Goal: Task Accomplishment & Management: Manage account settings

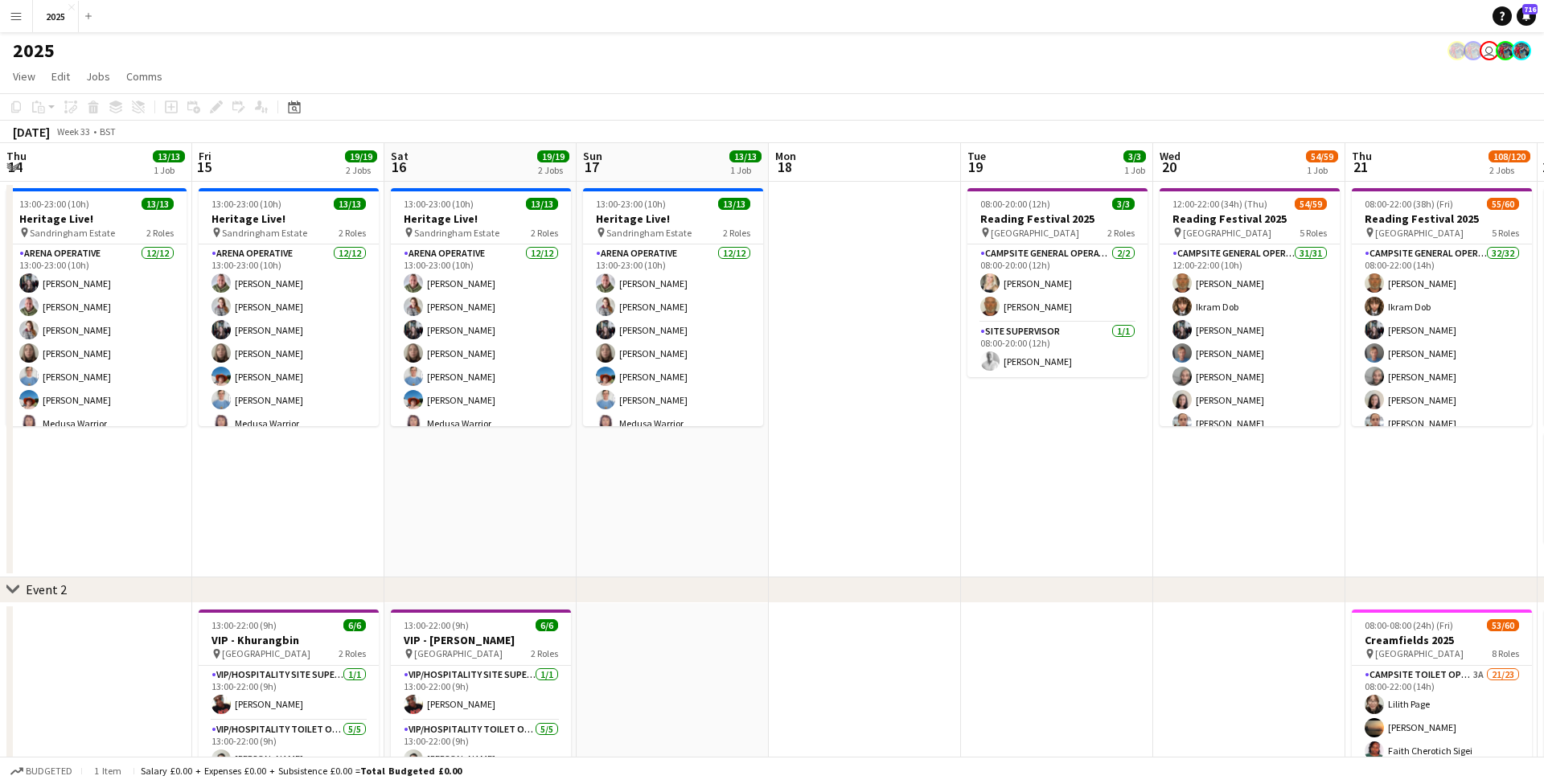
scroll to position [0, 718]
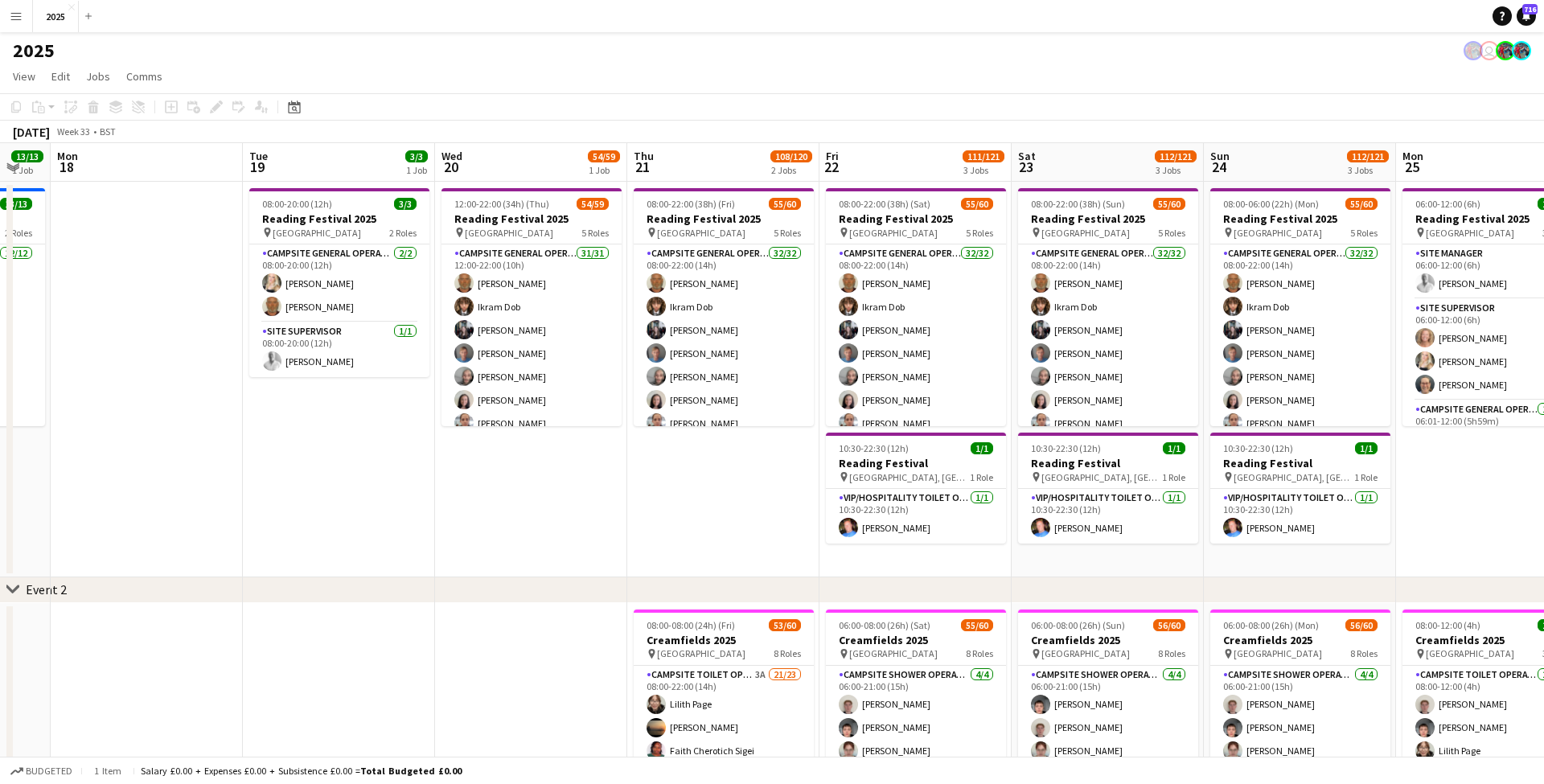
click at [21, 15] on app-icon "Menu" at bounding box center [16, 16] width 13 height 13
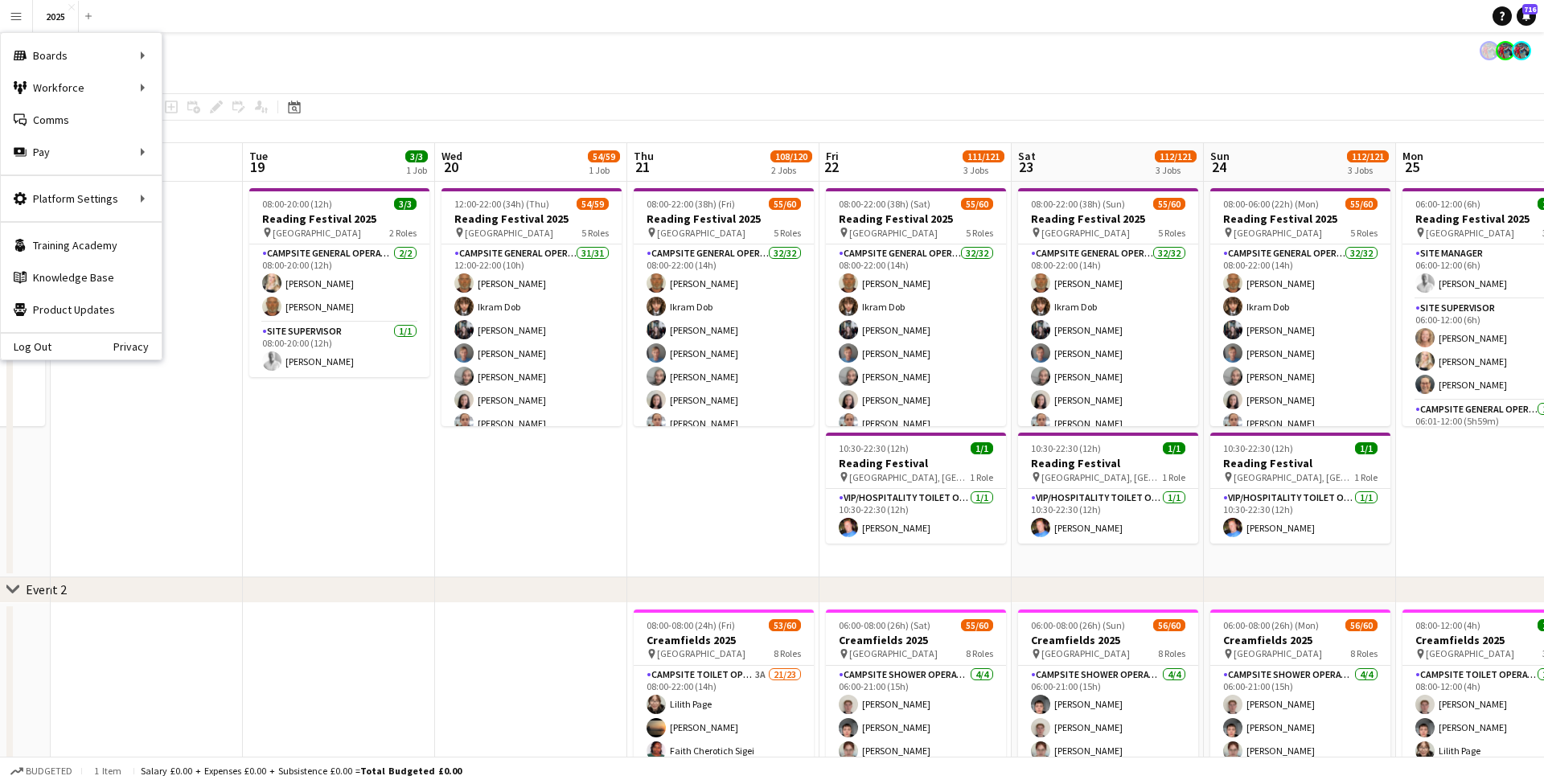
click at [15, 12] on app-icon "Menu" at bounding box center [16, 16] width 13 height 13
click at [220, 125] on link "Recruiting" at bounding box center [242, 119] width 161 height 33
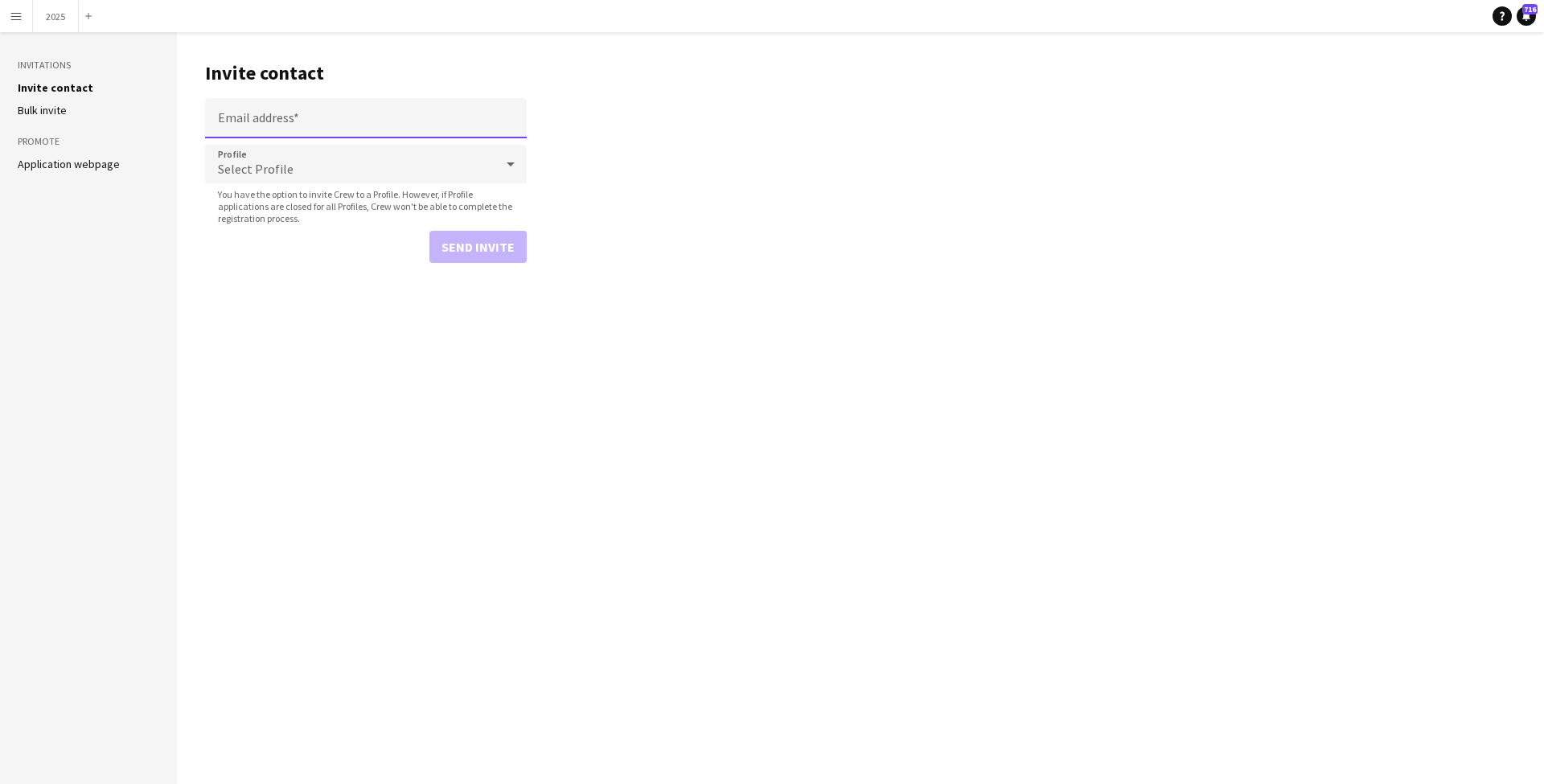
click at [282, 114] on input "Email address" at bounding box center [365, 117] width 322 height 40
paste input "**********"
type input "**********"
click at [316, 155] on div "Select Profile" at bounding box center [350, 163] width 290 height 38
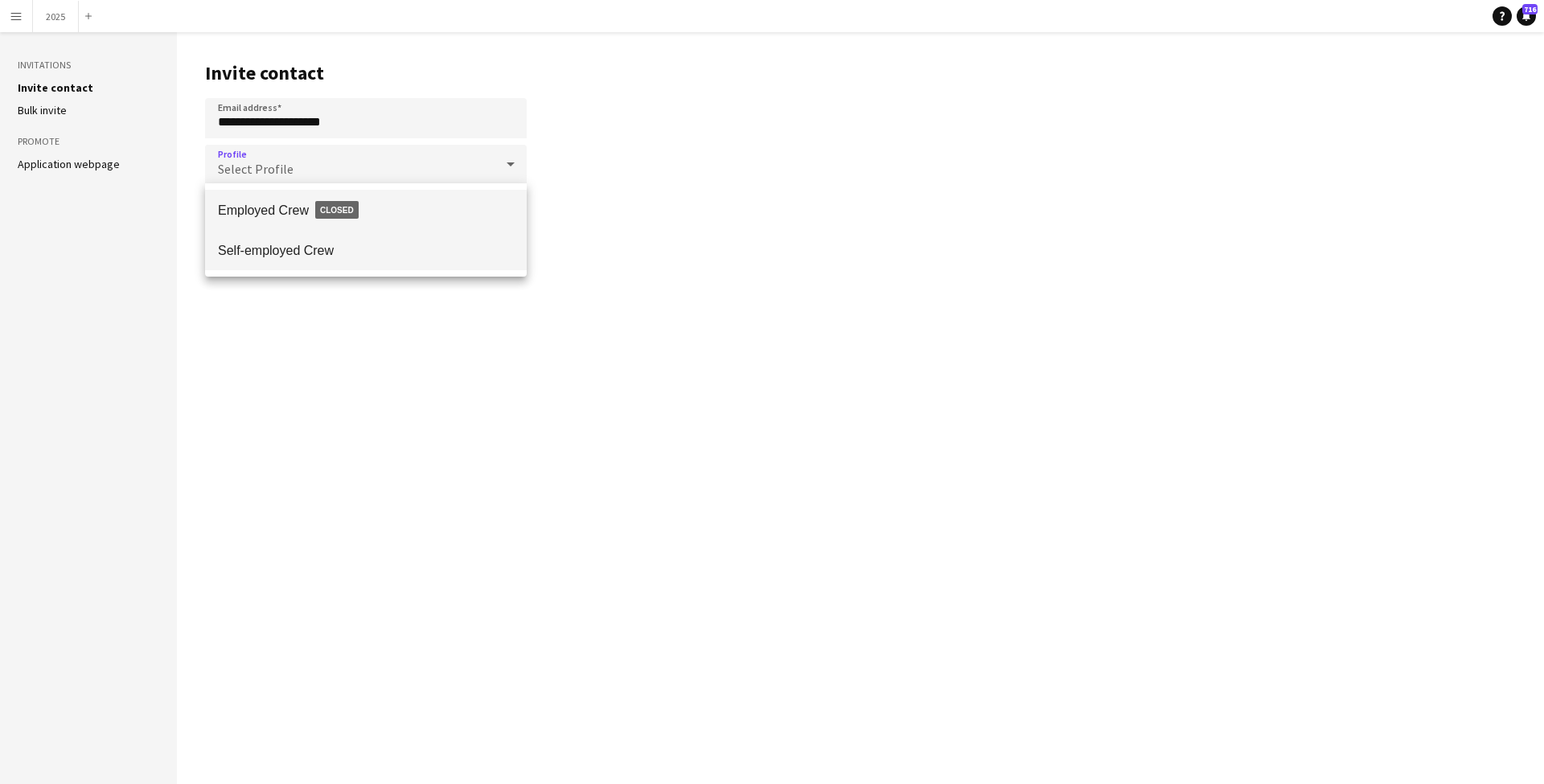
click at [324, 233] on mat-option "Self-employed Crew" at bounding box center [365, 250] width 322 height 40
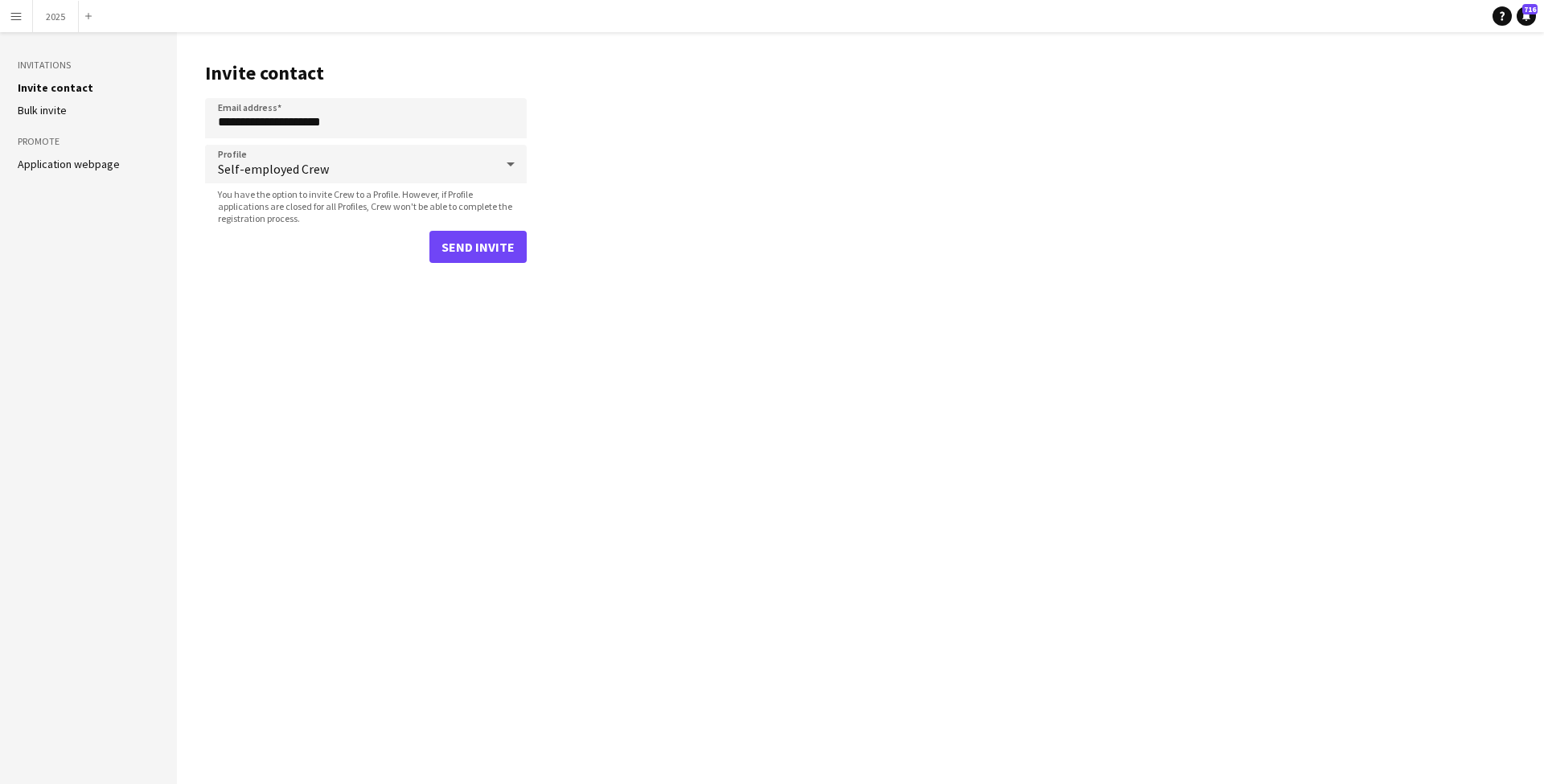
click at [463, 242] on button "Send invite" at bounding box center [478, 247] width 97 height 33
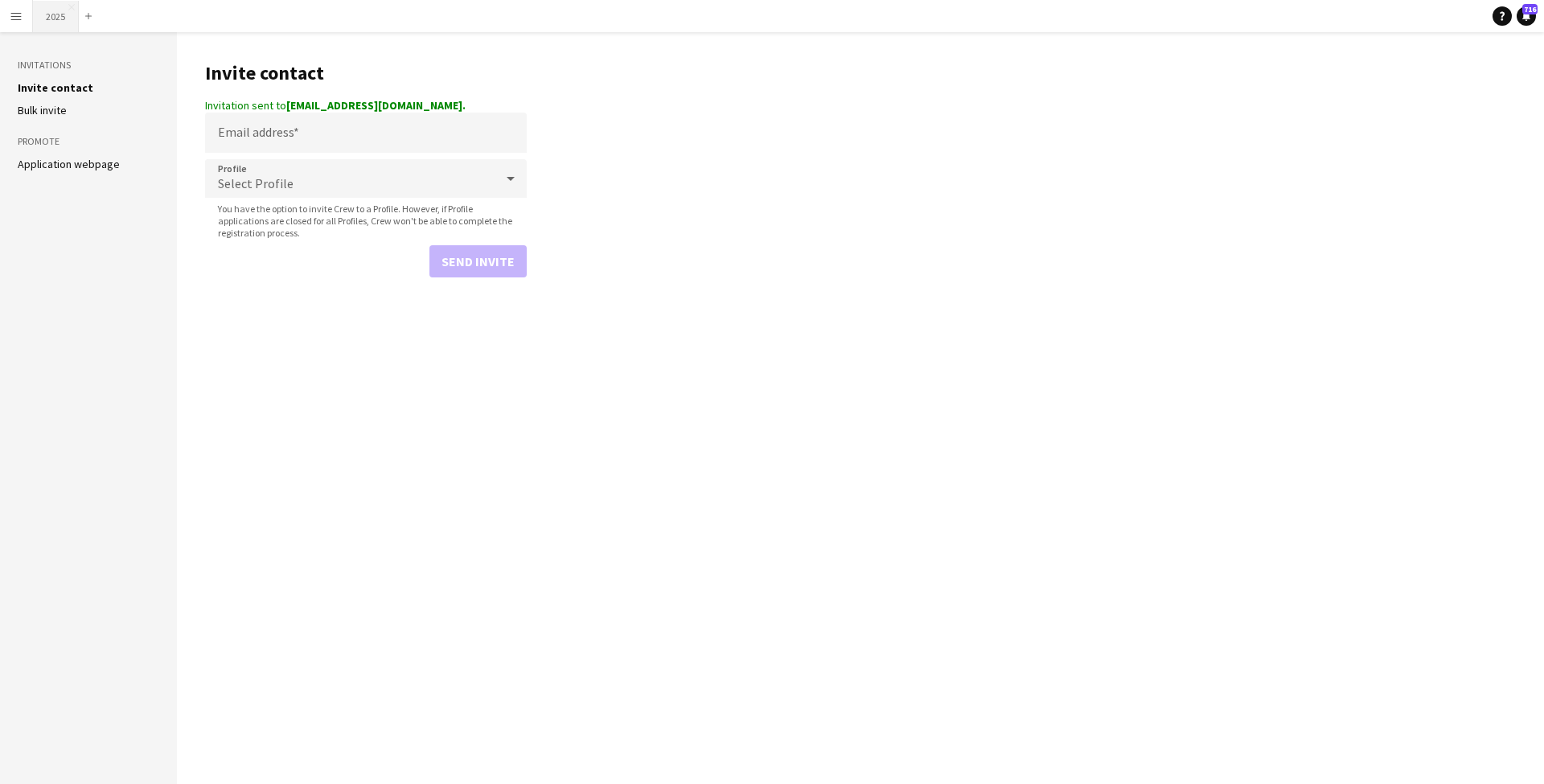
click at [49, 8] on button "2025 Close" at bounding box center [55, 17] width 46 height 32
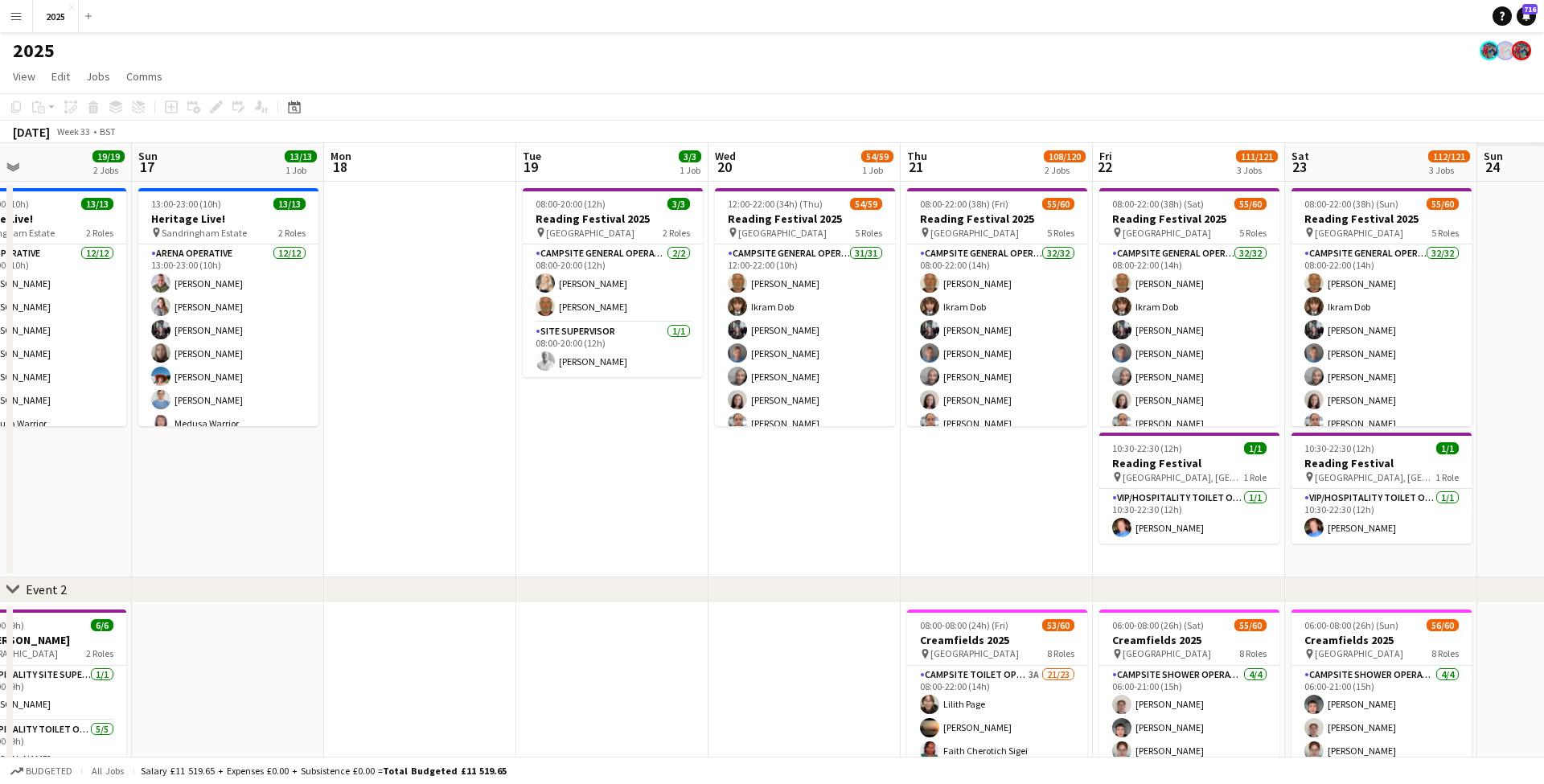
scroll to position [0, 450]
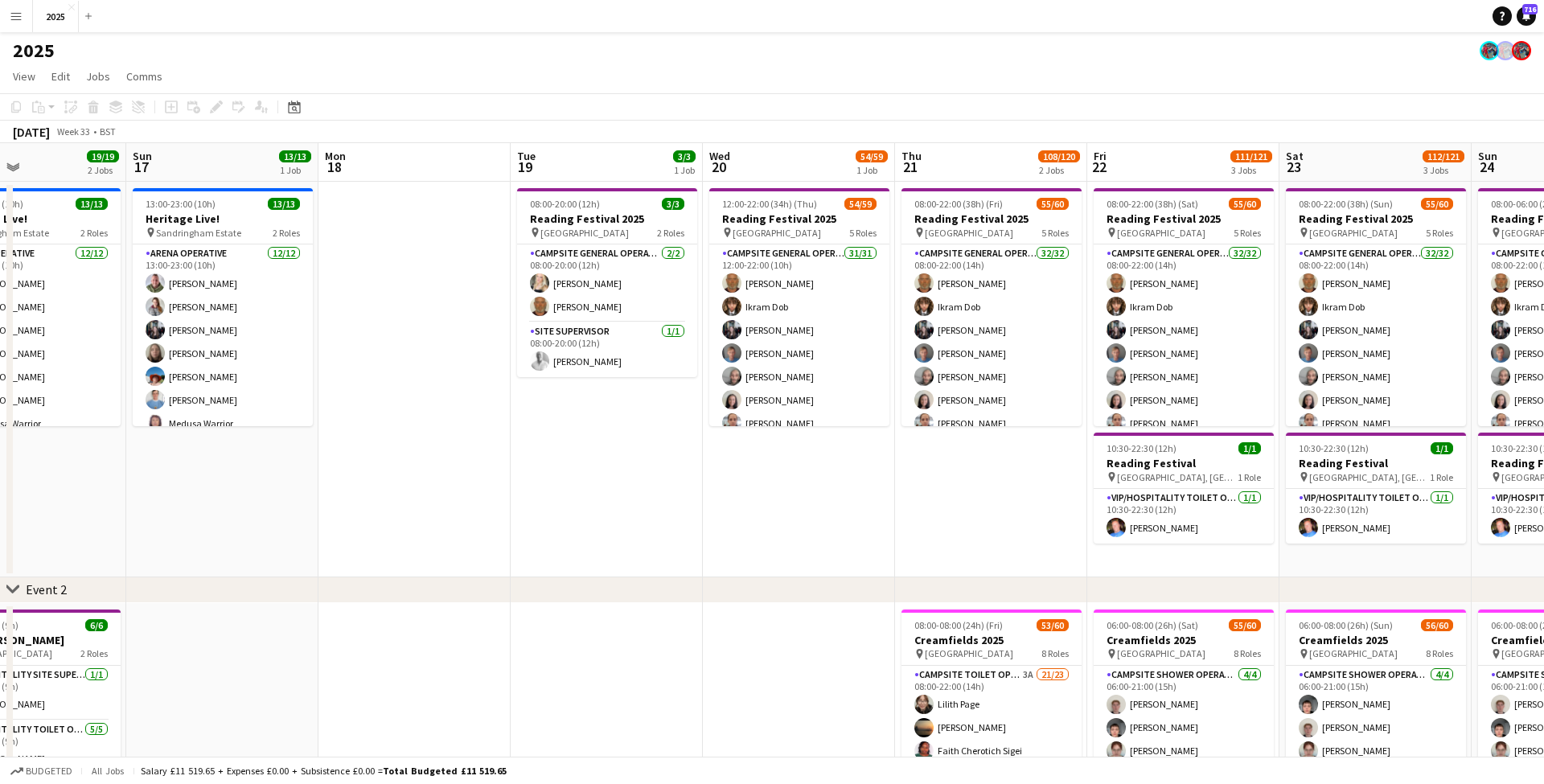
click at [21, 11] on app-icon "Menu" at bounding box center [16, 16] width 13 height 13
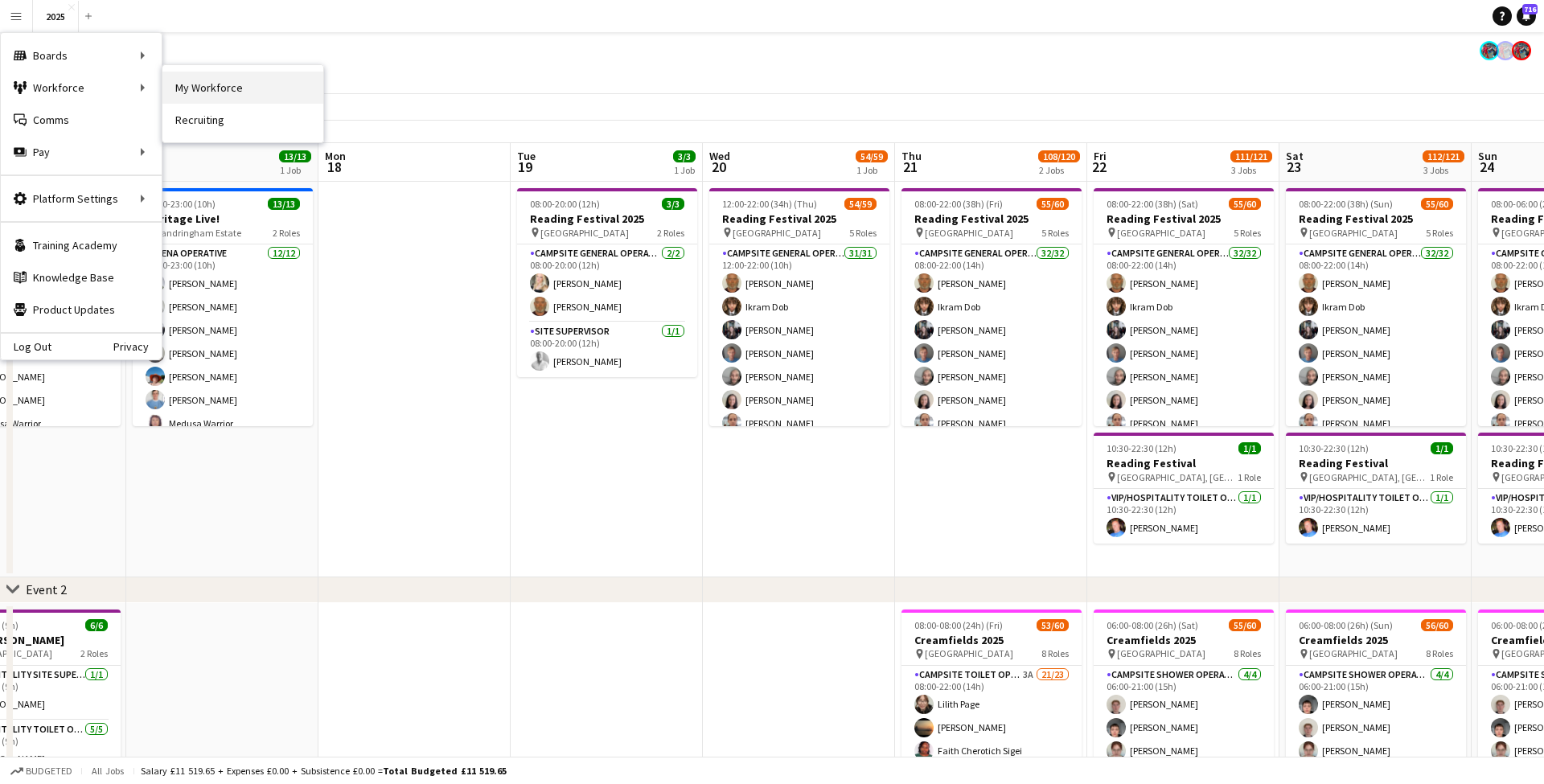
click at [218, 89] on link "My Workforce" at bounding box center [242, 88] width 161 height 33
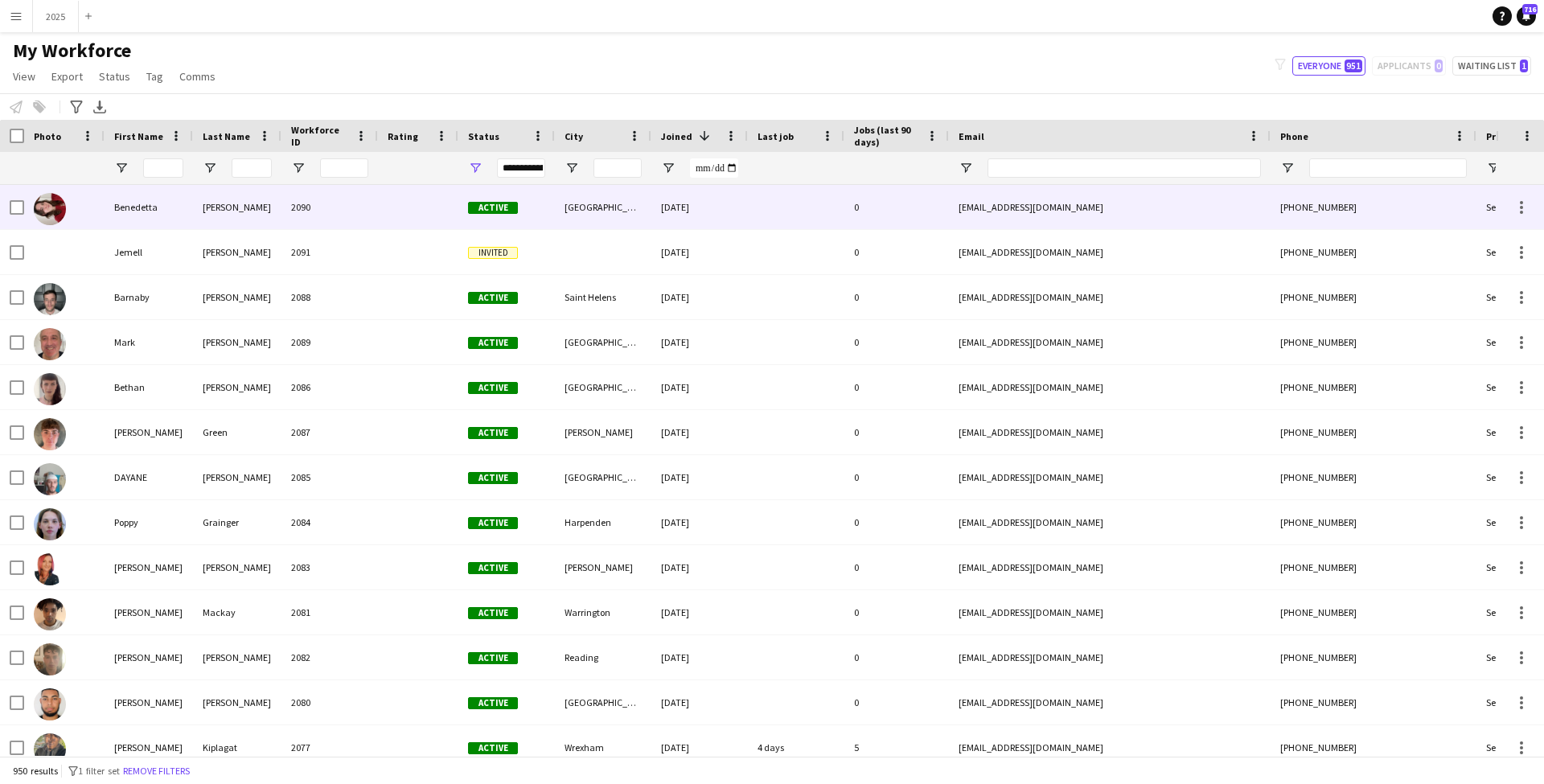
click at [218, 203] on div "[PERSON_NAME]" at bounding box center [237, 206] width 89 height 44
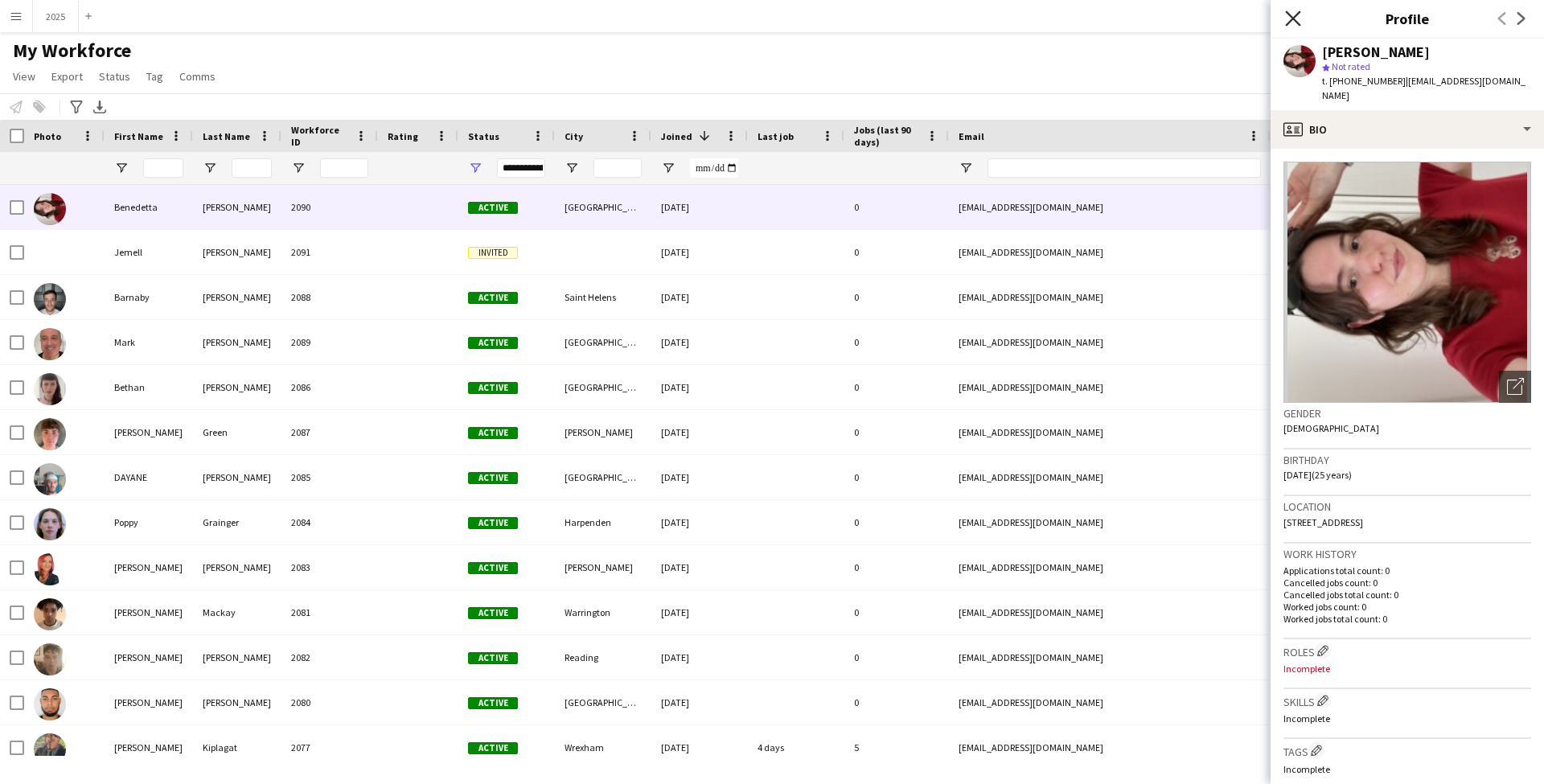
click at [1296, 15] on icon at bounding box center [1292, 18] width 15 height 15
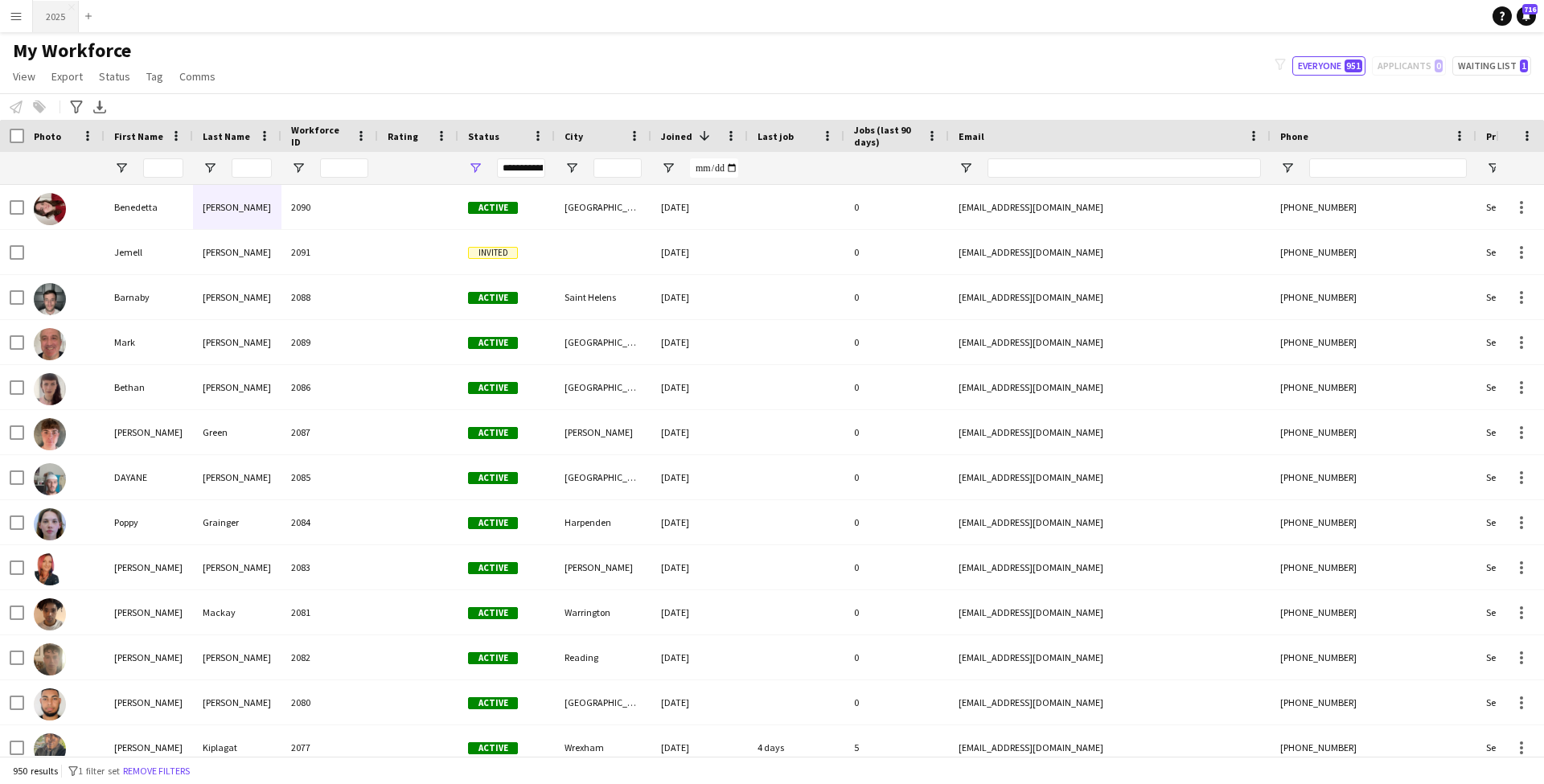
click at [56, 20] on button "2025 Close" at bounding box center [55, 17] width 46 height 32
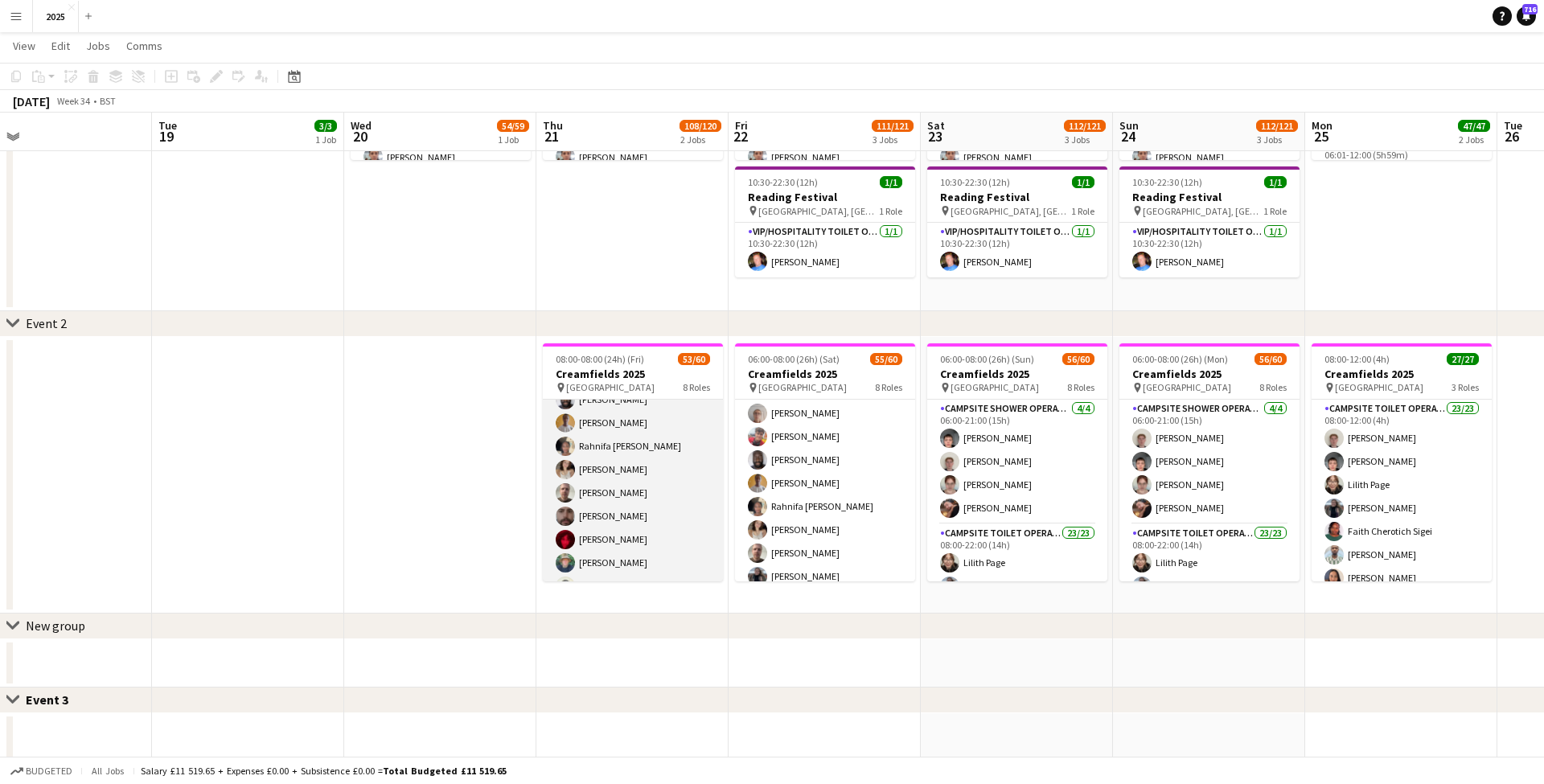
scroll to position [228, 0]
click at [611, 426] on app-card-role "Campsite Toilet Operative 3A 21/23 08:00-22:00 (14h) [PERSON_NAME] [PERSON_NAME…" at bounding box center [632, 458] width 180 height 572
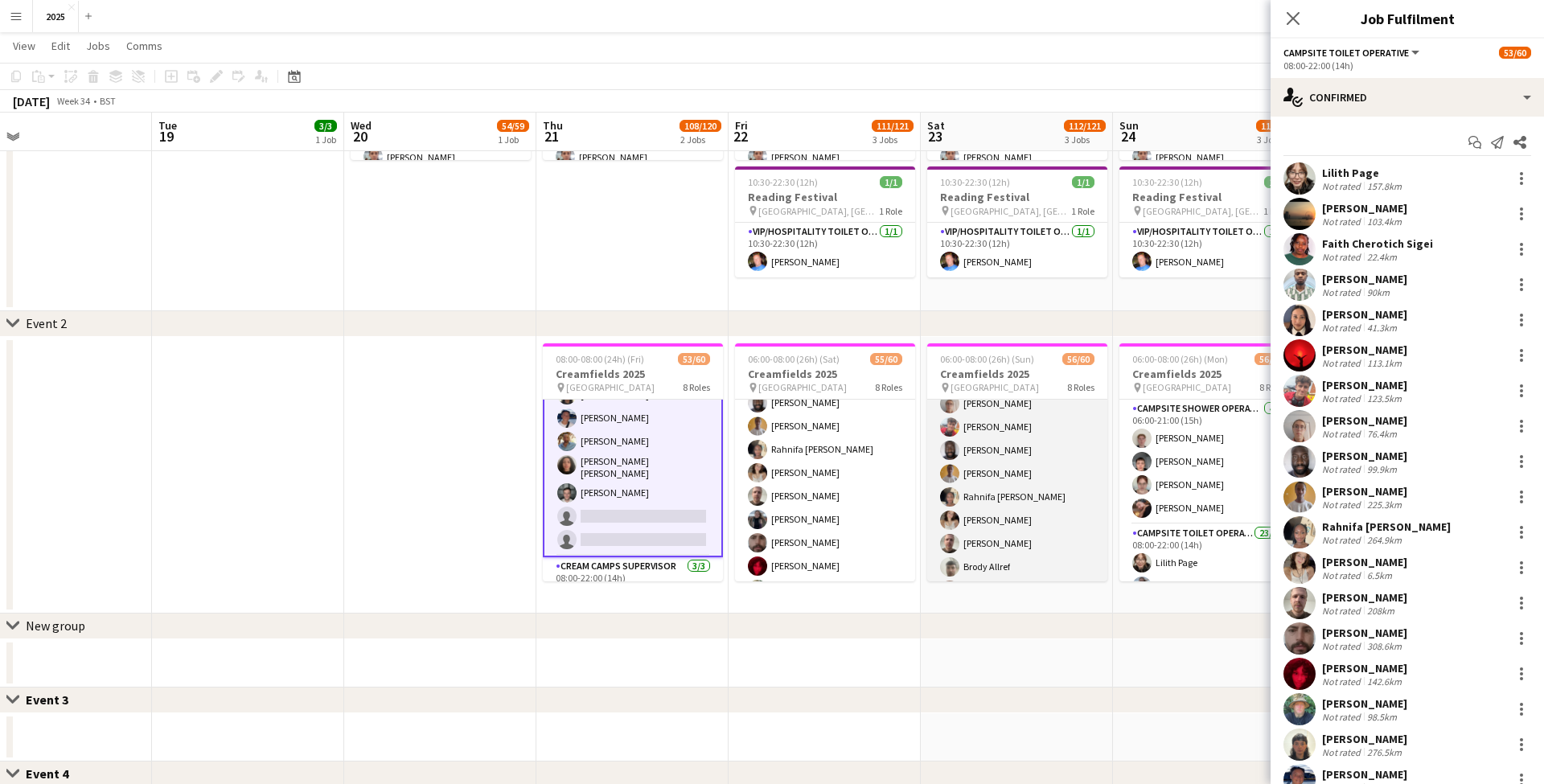
scroll to position [379, 0]
click at [981, 511] on app-card-role "Campsite Toilet Operative 23/23 08:00-22:00 (14h) [PERSON_NAME] [PERSON_NAME] […" at bounding box center [1017, 431] width 180 height 572
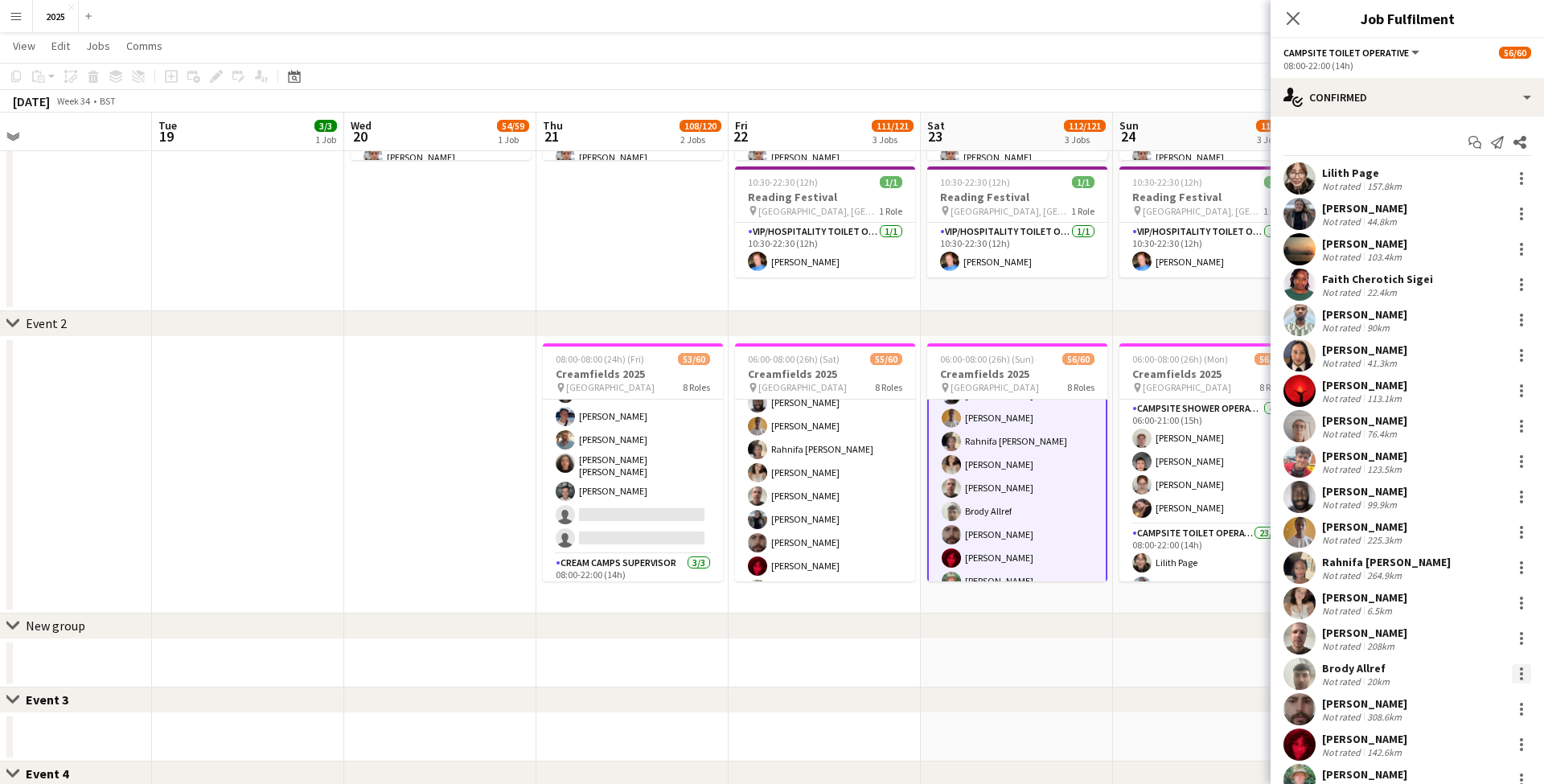
click at [1517, 671] on div at bounding box center [1522, 673] width 20 height 20
click at [1454, 612] on span "Remove" at bounding box center [1443, 605] width 48 height 14
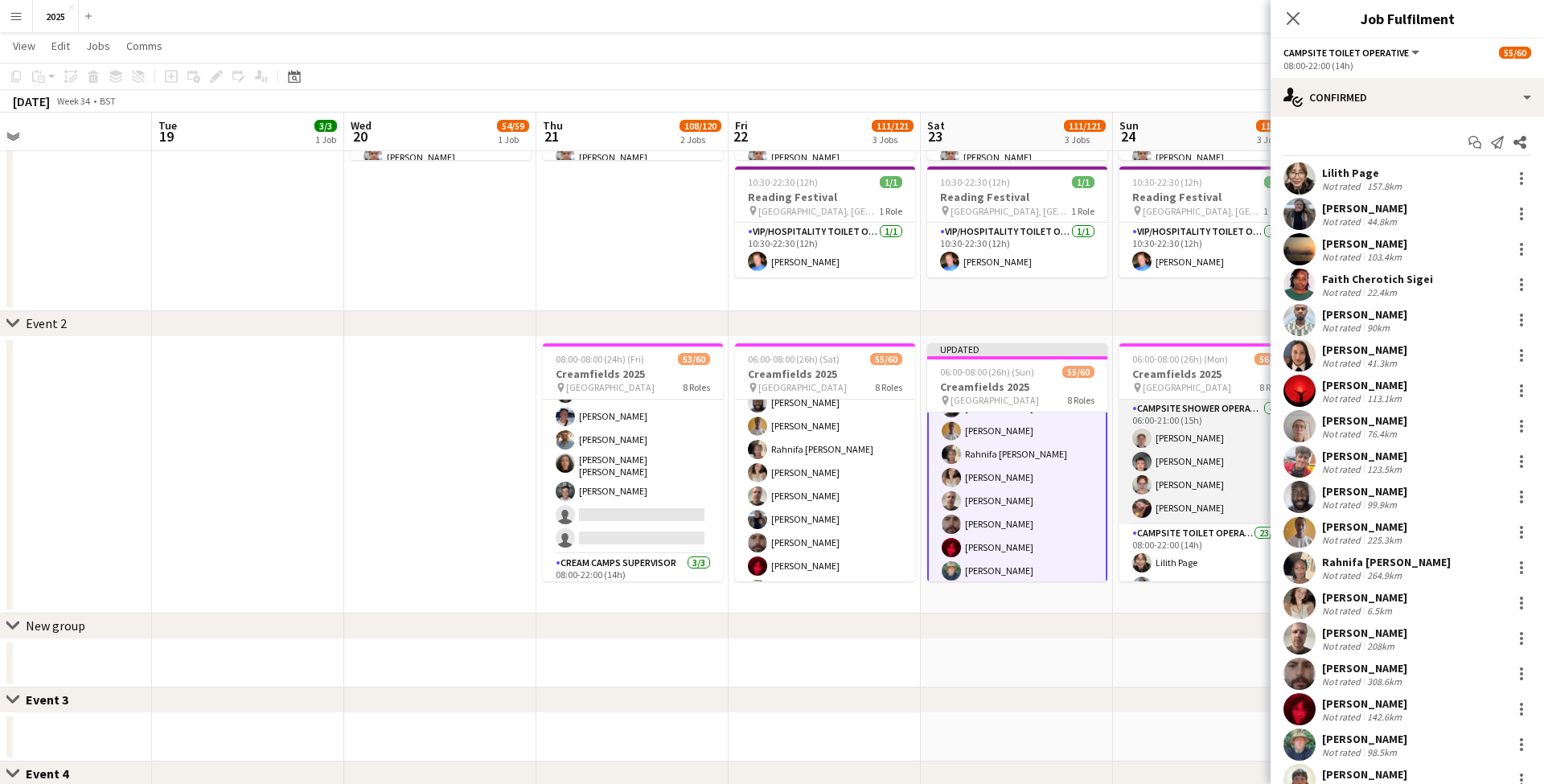
scroll to position [399, 0]
click at [1201, 496] on app-card-role "Campsite Toilet Operative 23/23 08:00-22:00 (14h) [PERSON_NAME] [PERSON_NAME] […" at bounding box center [1209, 412] width 180 height 572
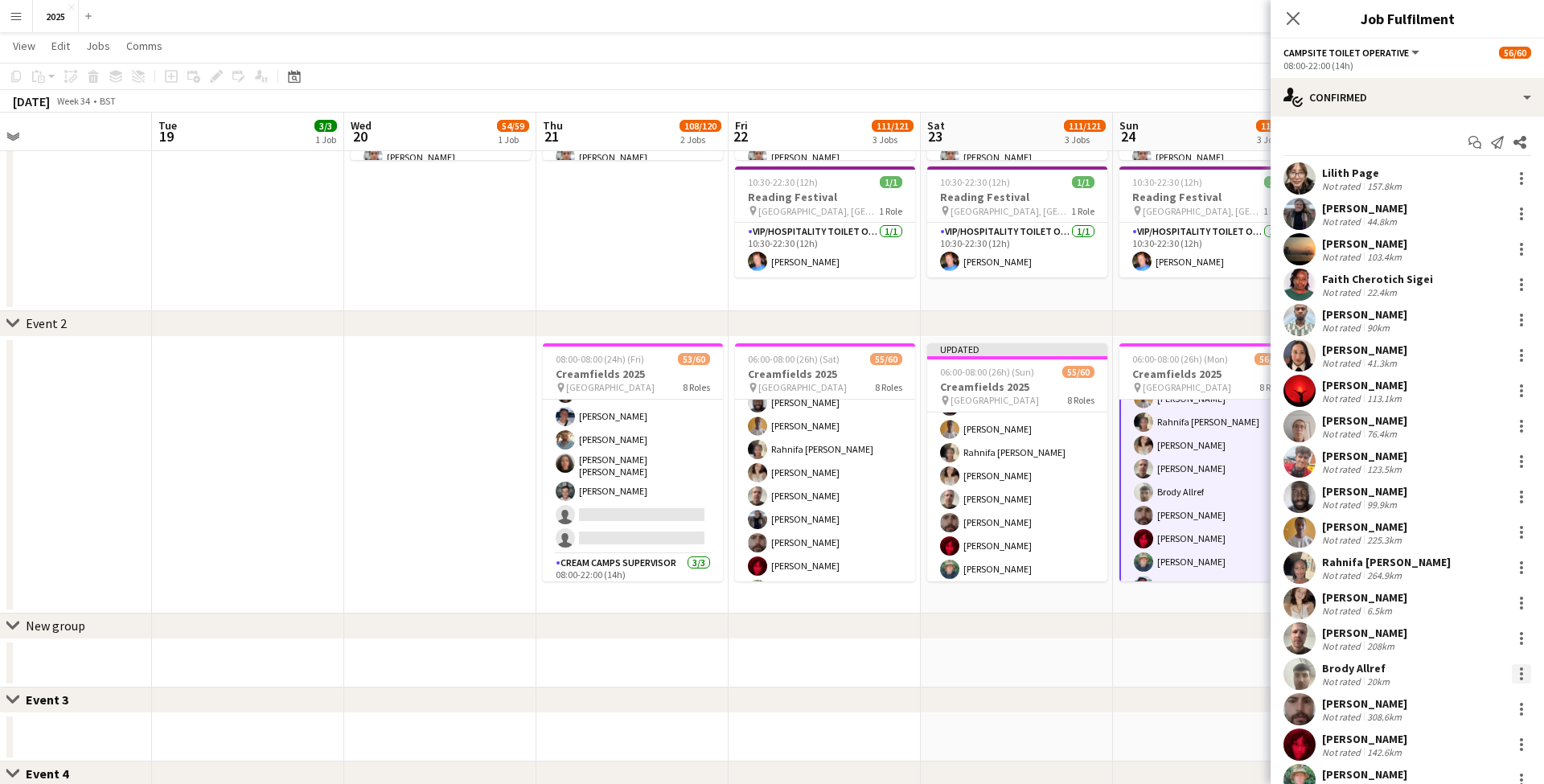
click at [1519, 666] on div at bounding box center [1522, 673] width 20 height 20
drag, startPoint x: 1436, startPoint y: 612, endPoint x: 1420, endPoint y: 591, distance: 26.4
click at [1437, 612] on button "Remove" at bounding box center [1468, 605] width 126 height 38
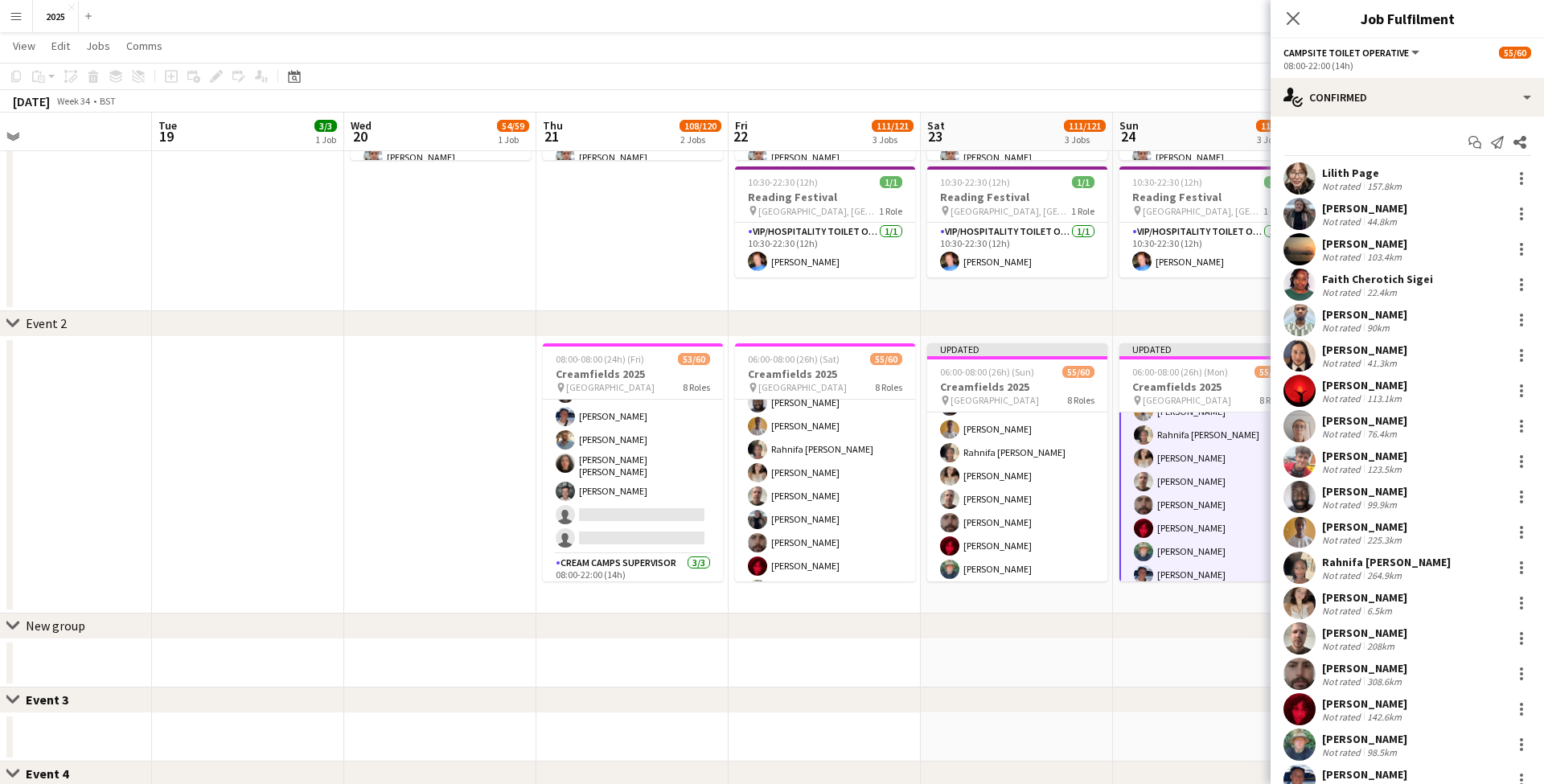
click at [1206, 296] on app-date-cell "08:00-06:00 (22h) (Mon) 55/60 Reading Festival 2025 pin Richfield Avenue 5 Role…" at bounding box center [1209, 113] width 192 height 395
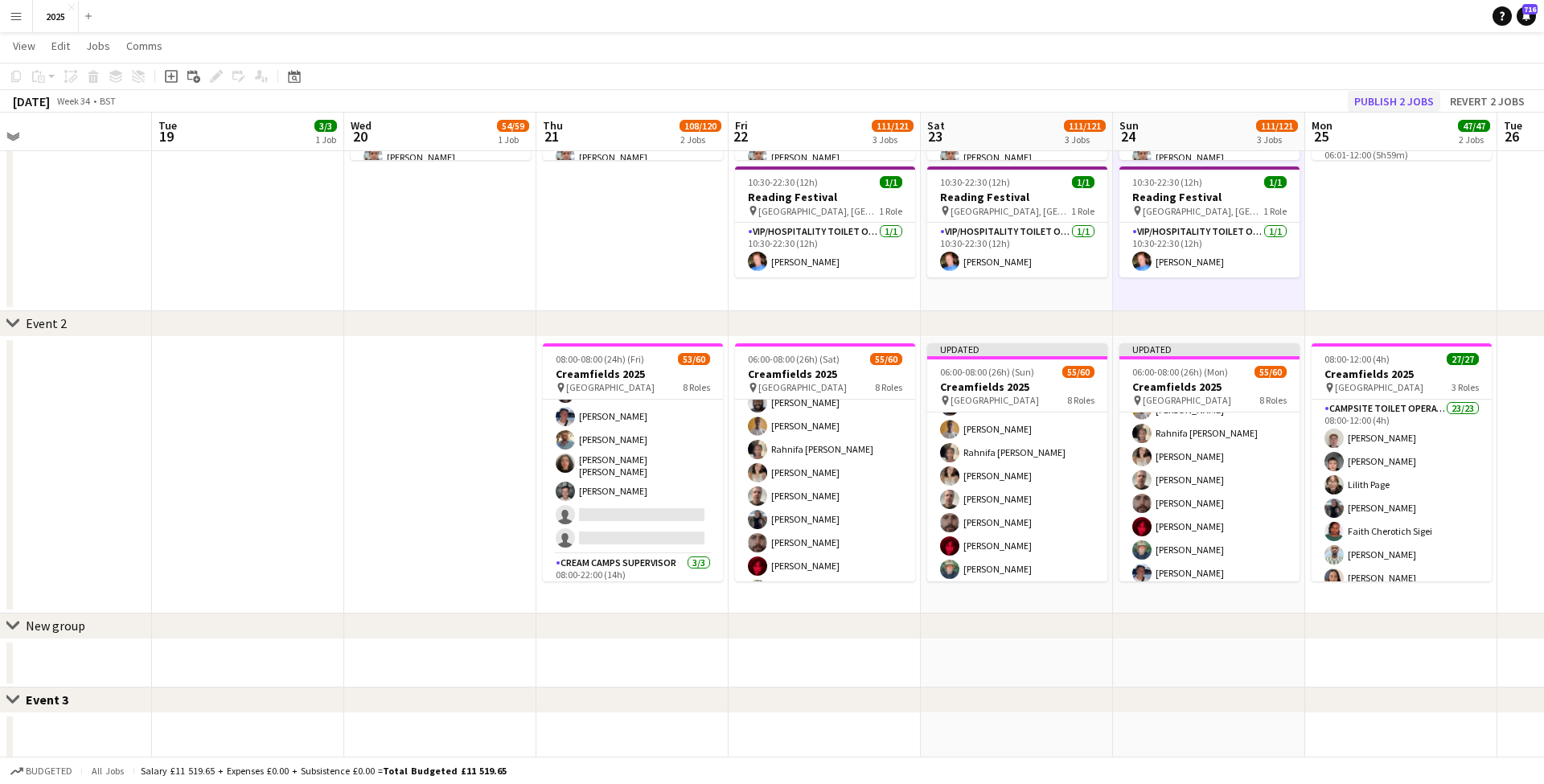
click at [1405, 103] on button "Publish 2 jobs" at bounding box center [1394, 101] width 92 height 21
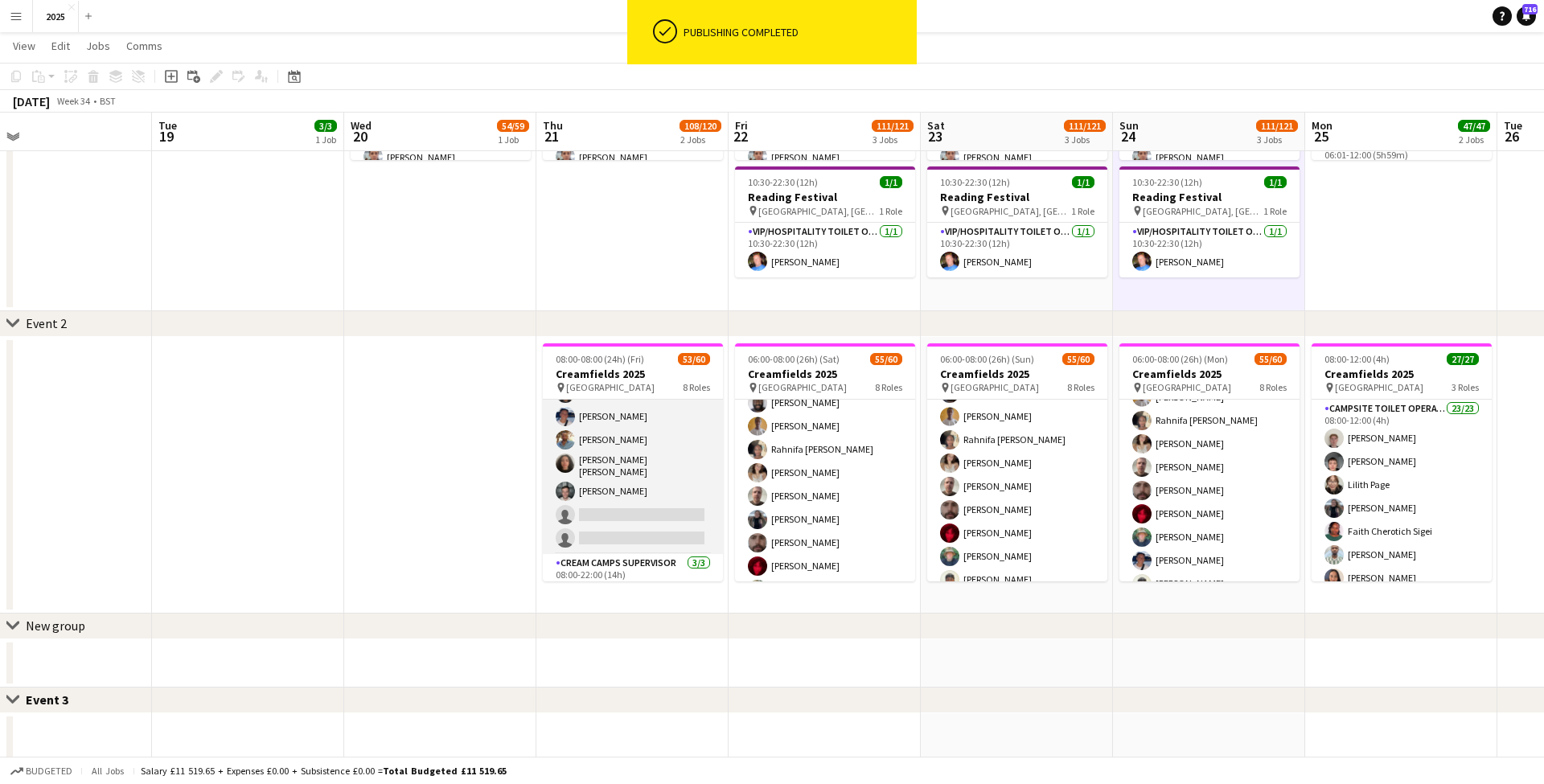
click at [626, 511] on app-card-role "Campsite Toilet Operative 3A 21/23 08:00-22:00 (14h) [PERSON_NAME] [PERSON_NAME…" at bounding box center [632, 268] width 180 height 572
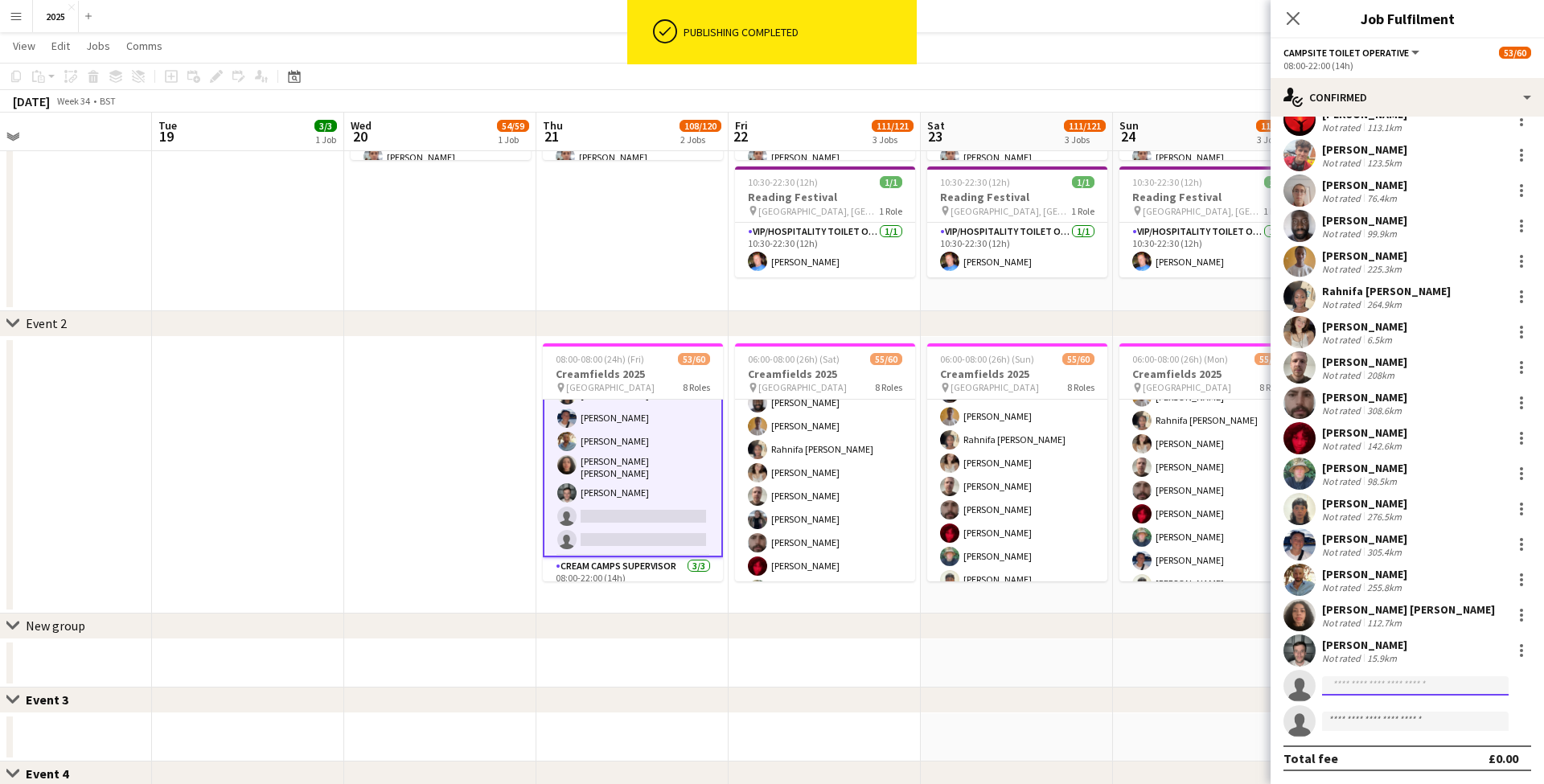
click at [1377, 681] on input at bounding box center [1415, 685] width 186 height 20
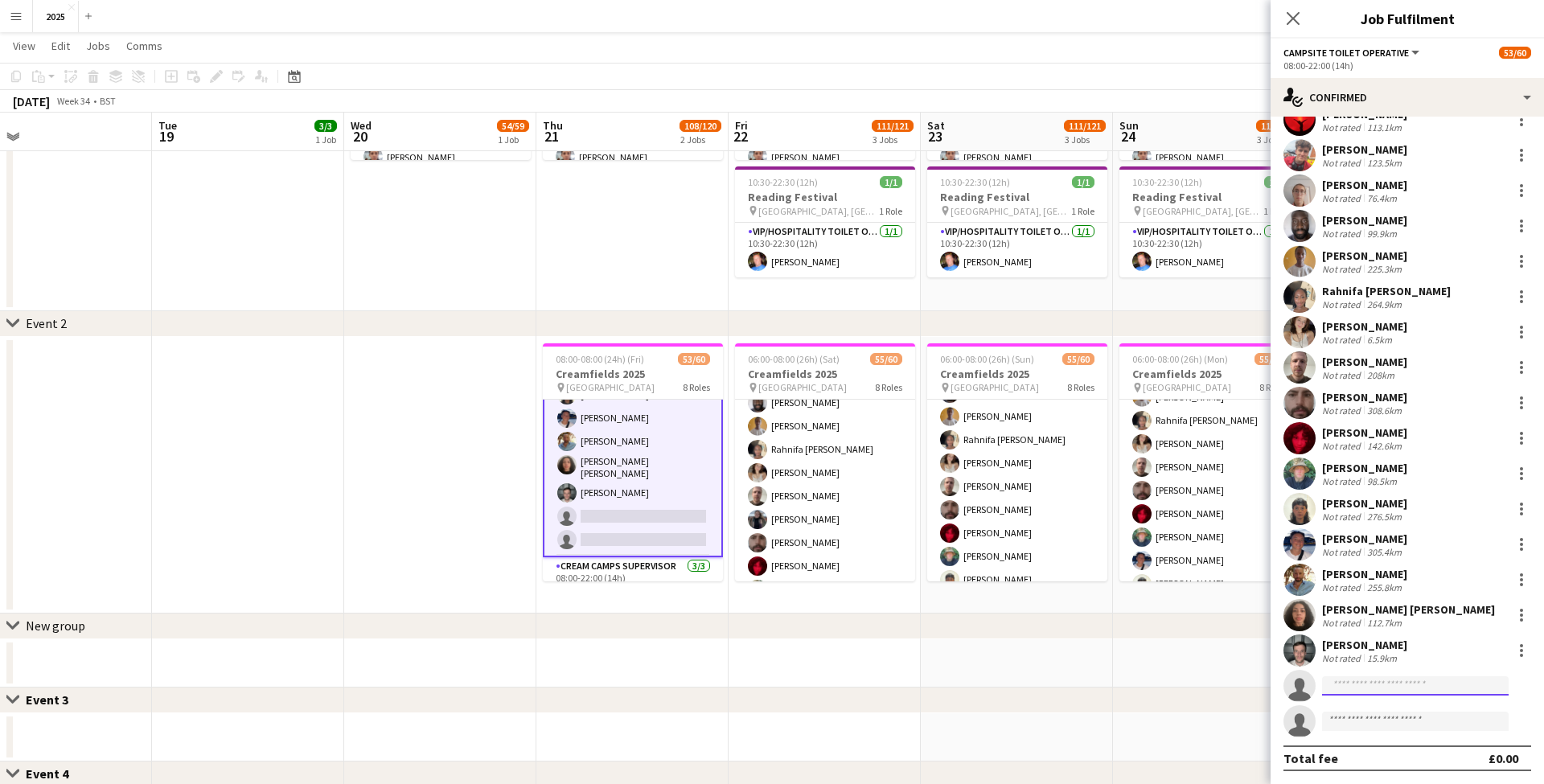
scroll to position [236, 0]
type input "***"
click at [1371, 715] on span "[PERSON_NAME]" at bounding box center [1381, 708] width 92 height 14
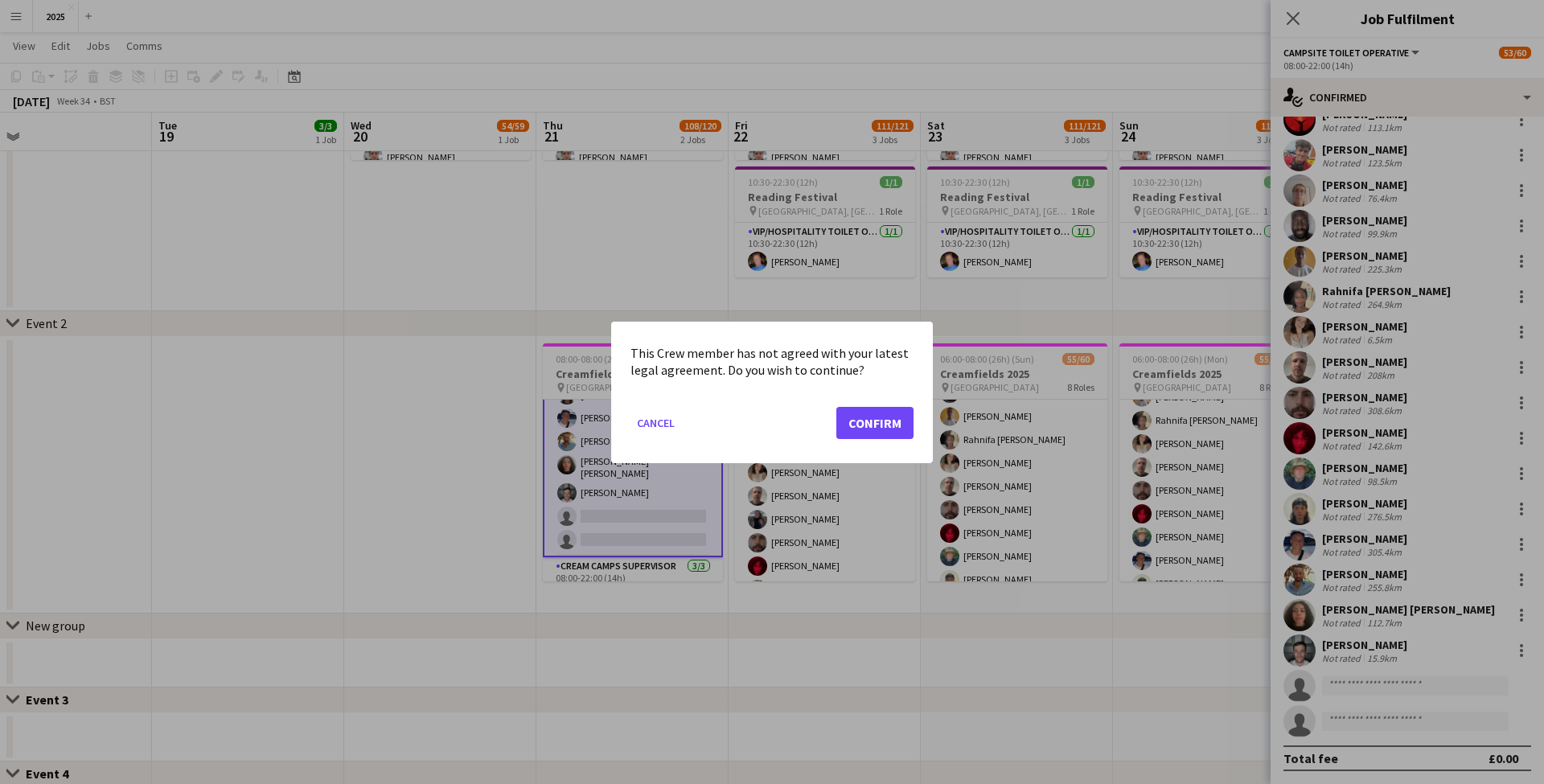
scroll to position [0, 0]
click at [877, 416] on button "Confirm" at bounding box center [875, 422] width 77 height 33
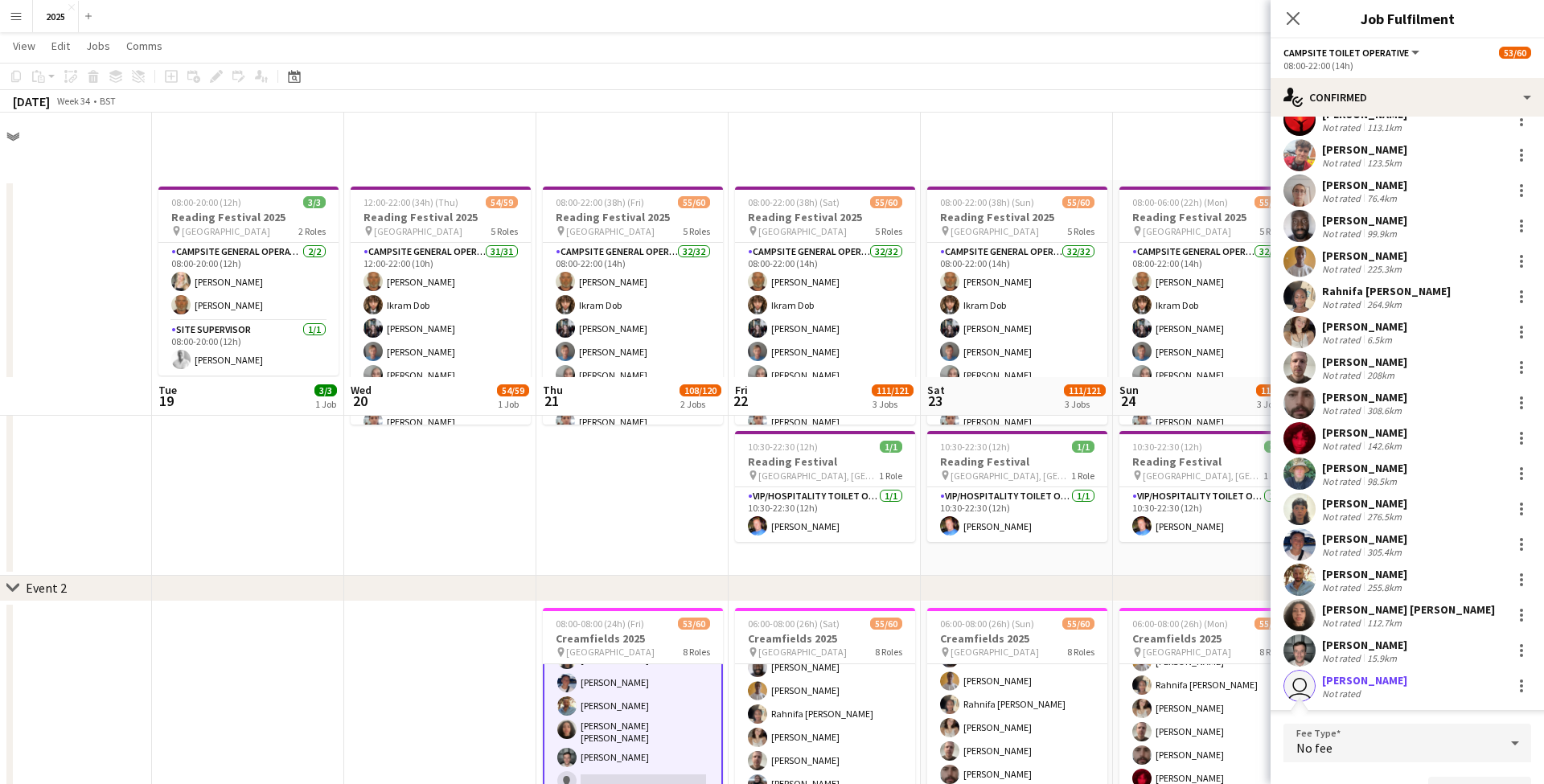
scroll to position [265, 0]
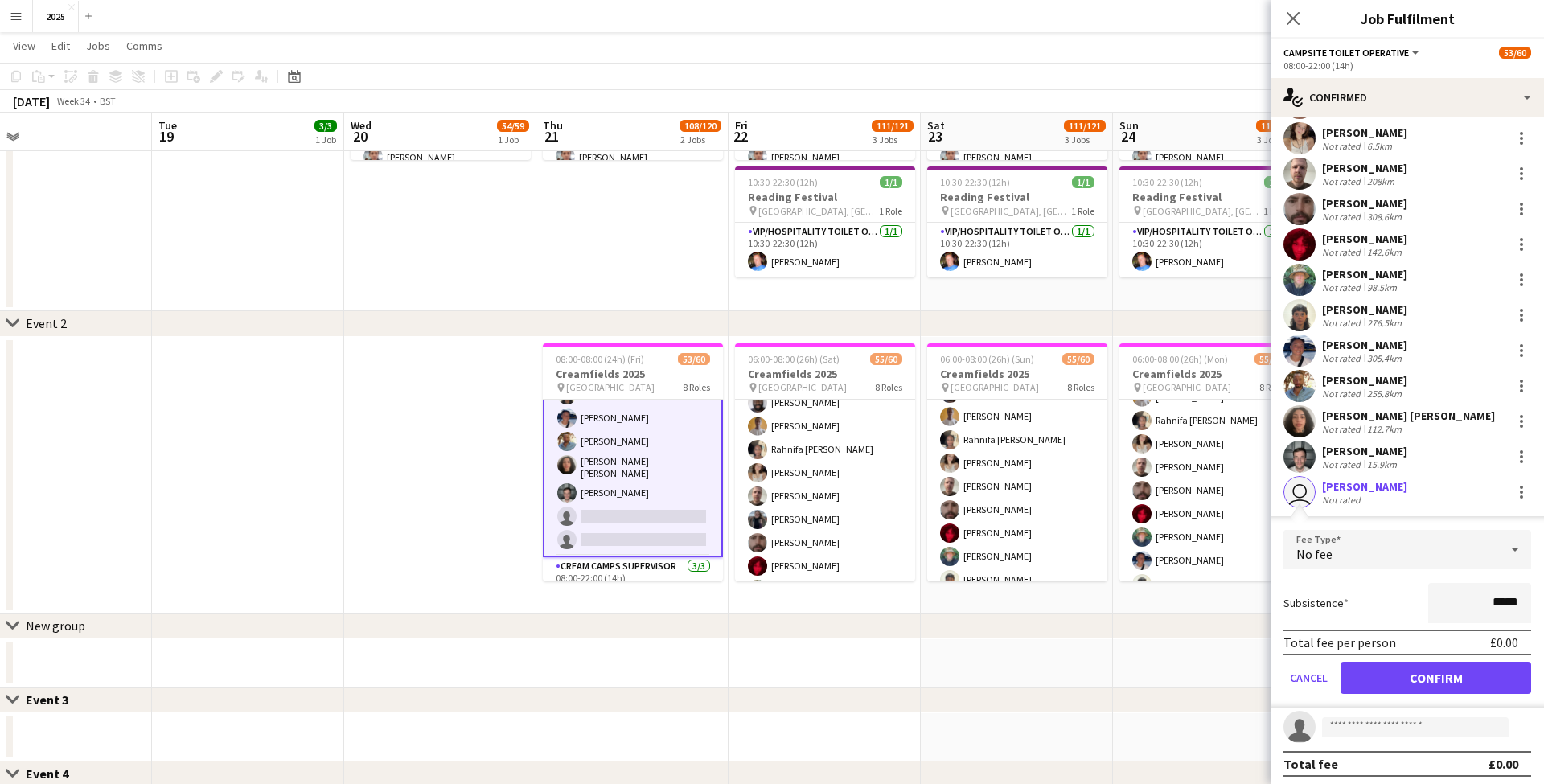
click at [1386, 662] on button "Confirm" at bounding box center [1436, 678] width 190 height 33
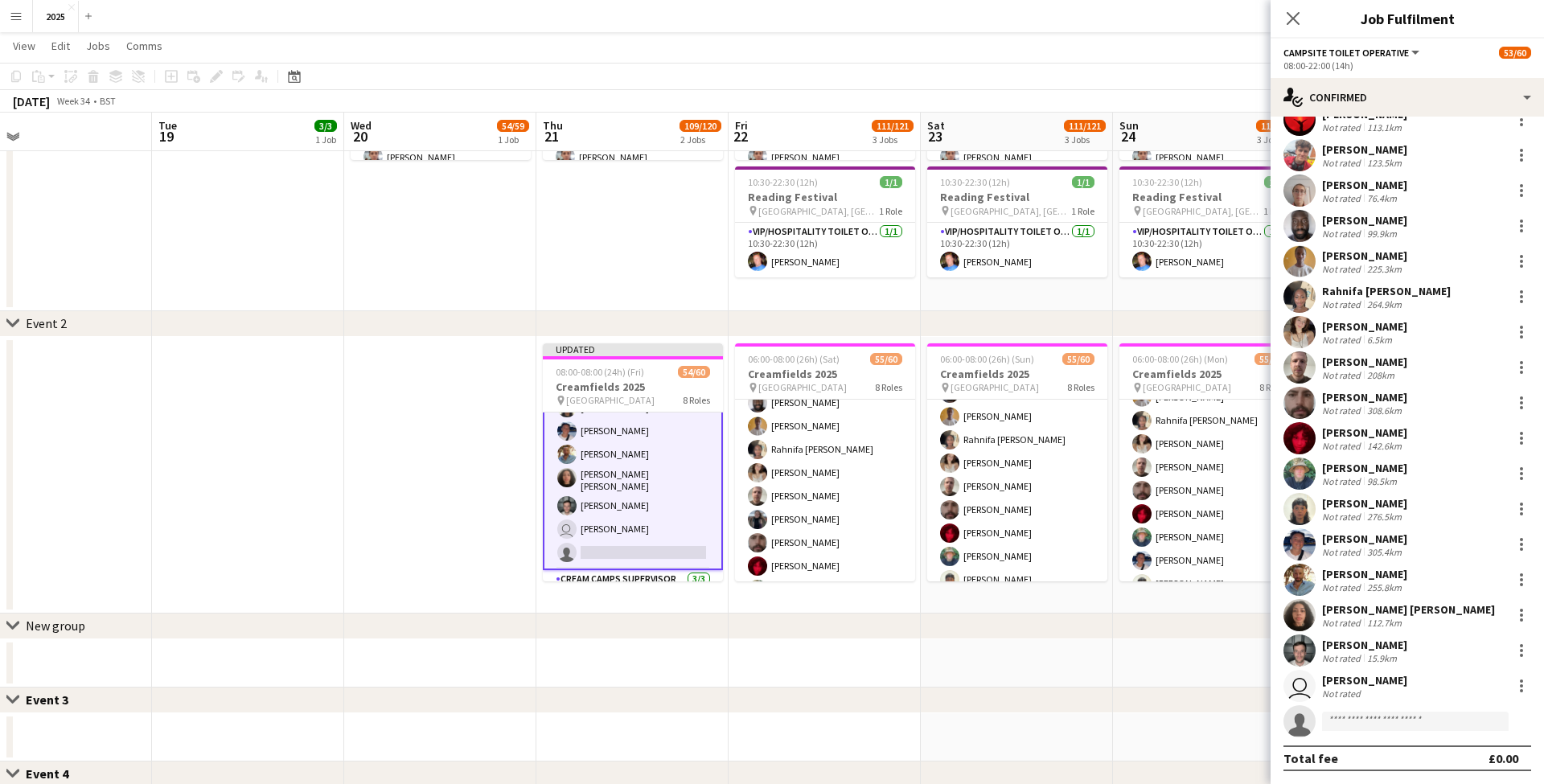
scroll to position [236, 0]
click at [1397, 667] on div "Lilith Page Not rated 157.8km [PERSON_NAME] Not rated 103.4km Faith Cherotich S…" at bounding box center [1407, 332] width 273 height 810
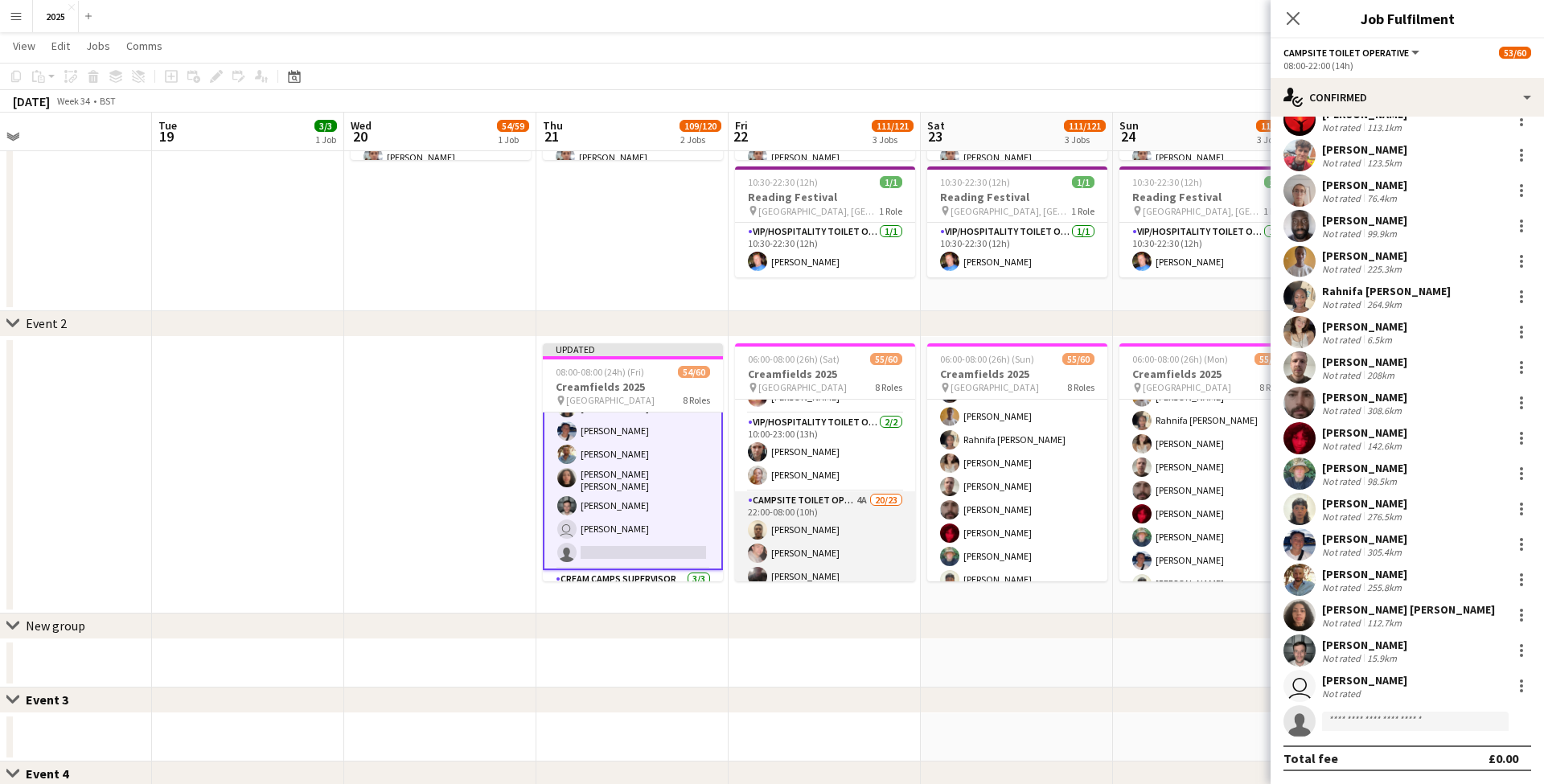
scroll to position [597, 0]
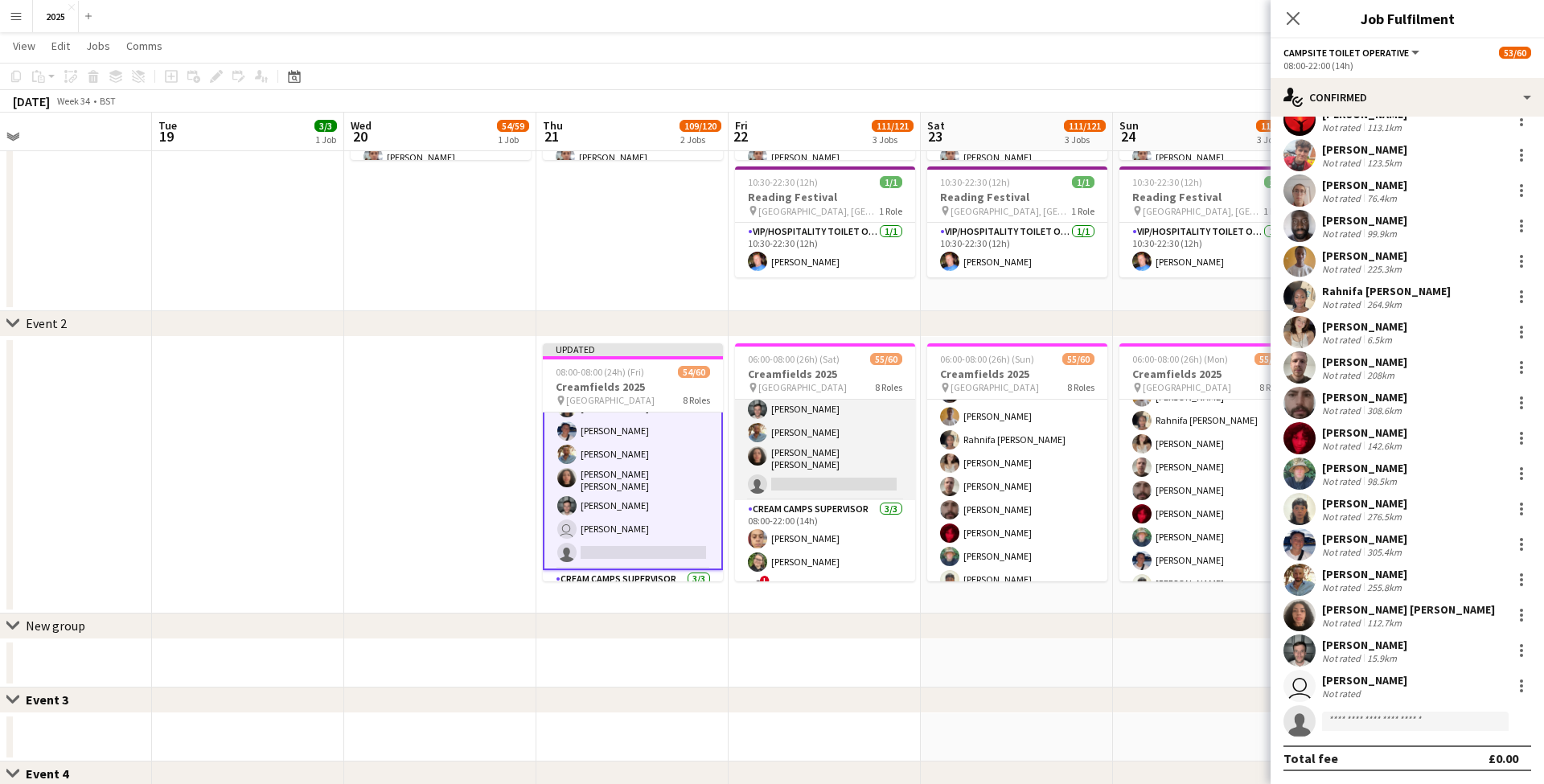
click at [828, 476] on app-card-role "Campsite Toilet Operative 1A 22/23 08:00-22:00 (14h) [PERSON_NAME] [PERSON_NAME…" at bounding box center [824, 213] width 180 height 572
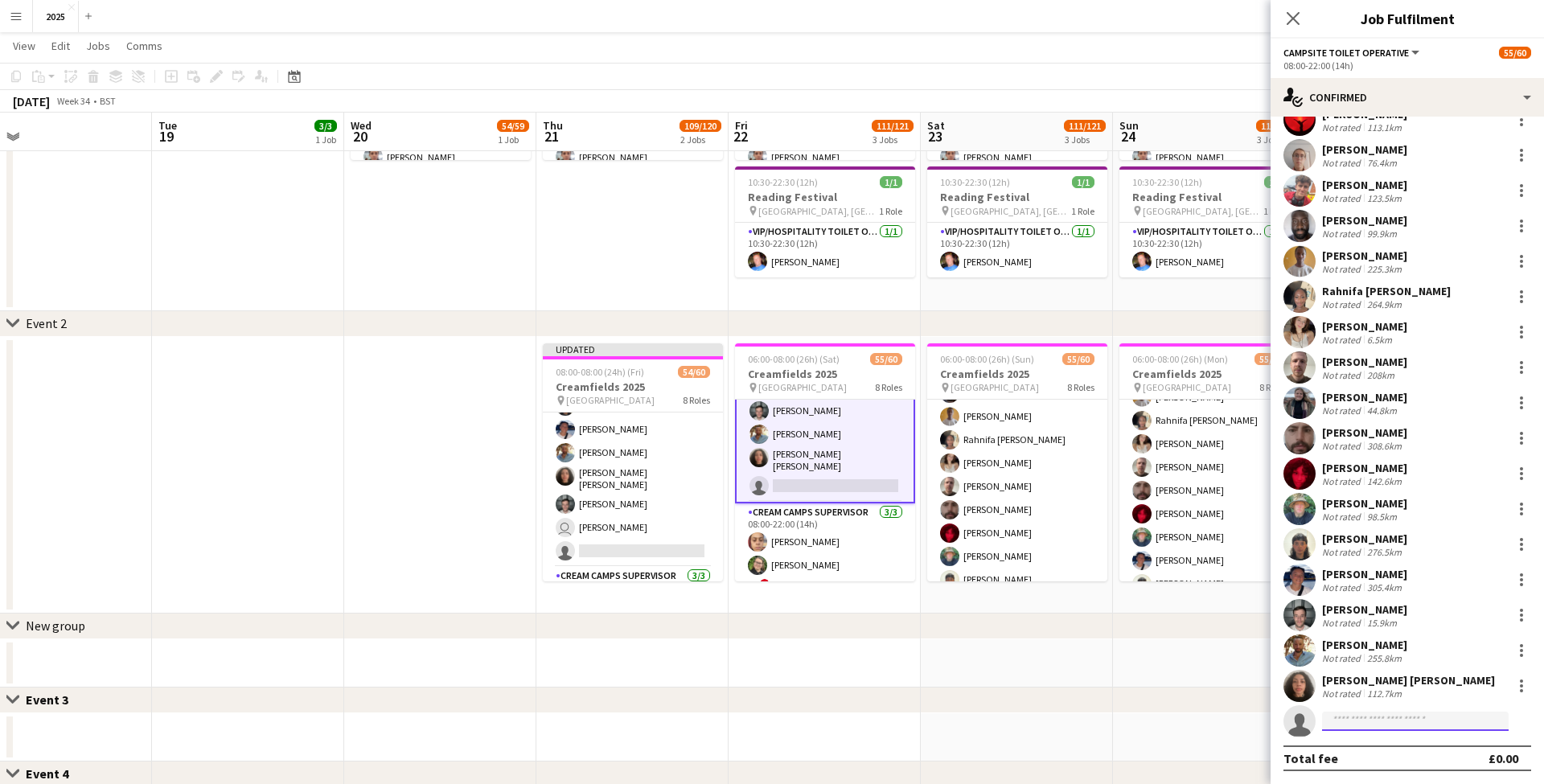
click at [1398, 723] on input at bounding box center [1415, 721] width 186 height 20
type input "***"
click at [1399, 744] on span "[PERSON_NAME]" at bounding box center [1381, 744] width 92 height 14
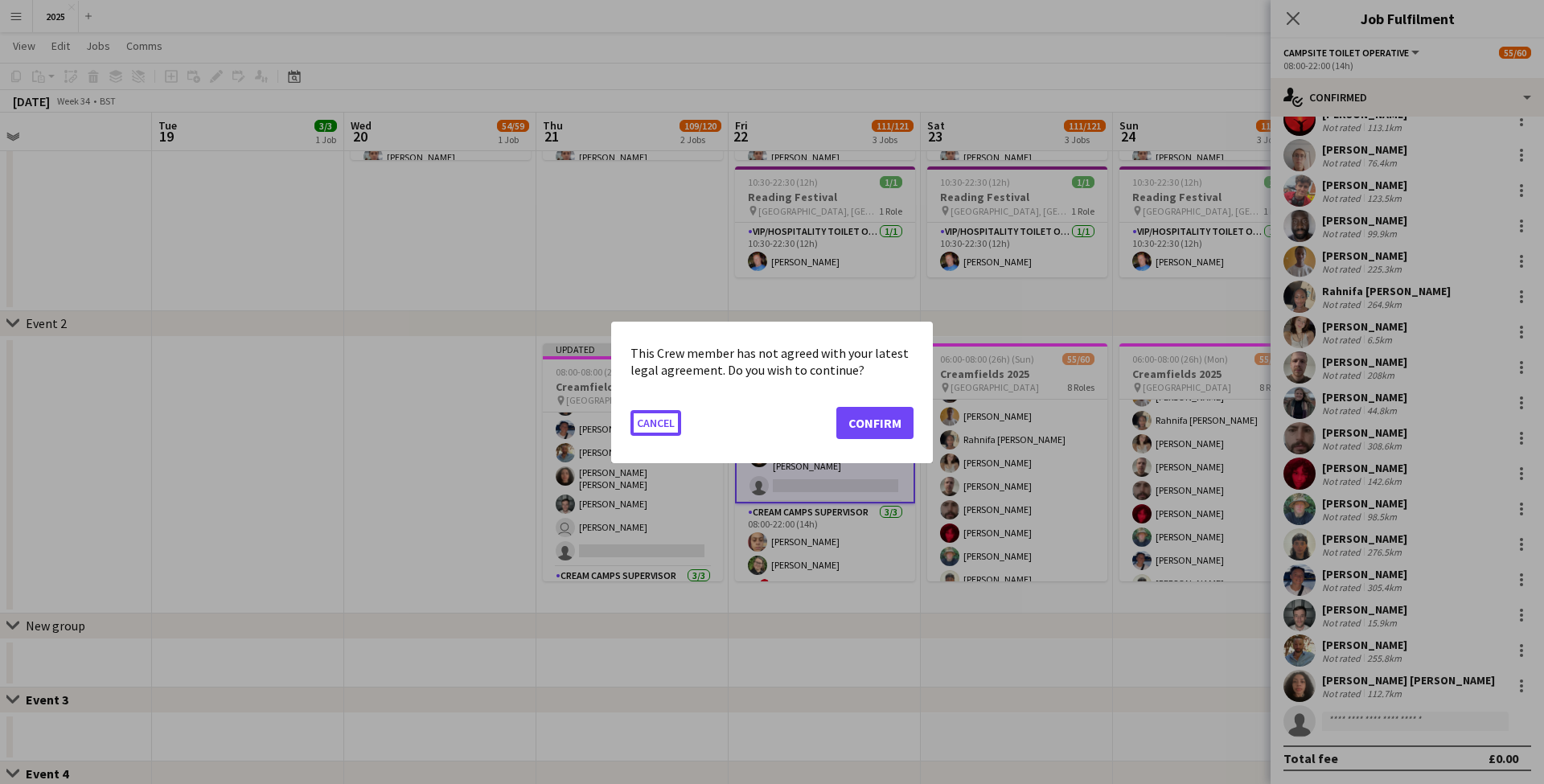
scroll to position [0, 0]
click at [880, 419] on button "Confirm" at bounding box center [875, 422] width 77 height 33
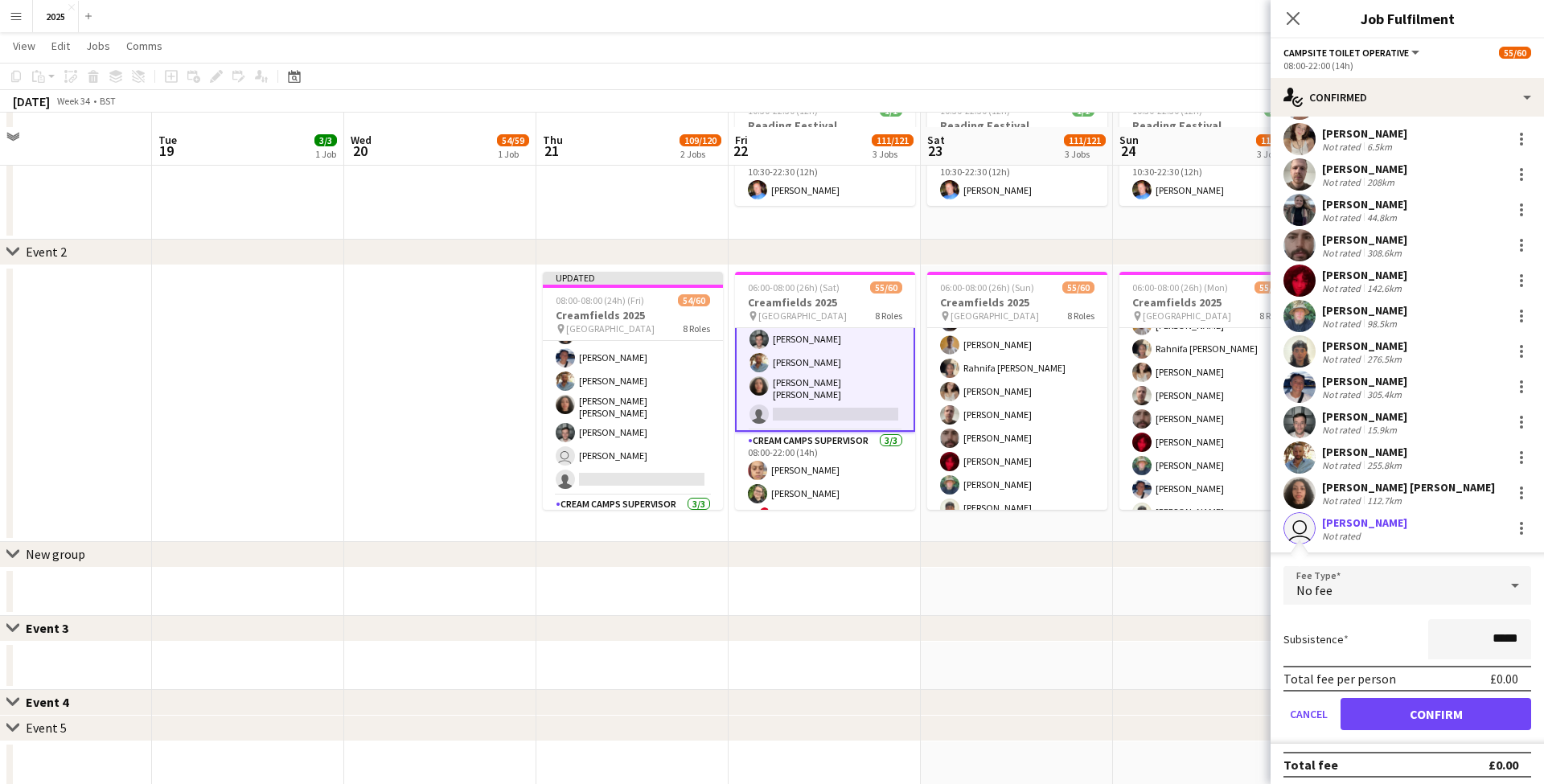
scroll to position [351, 0]
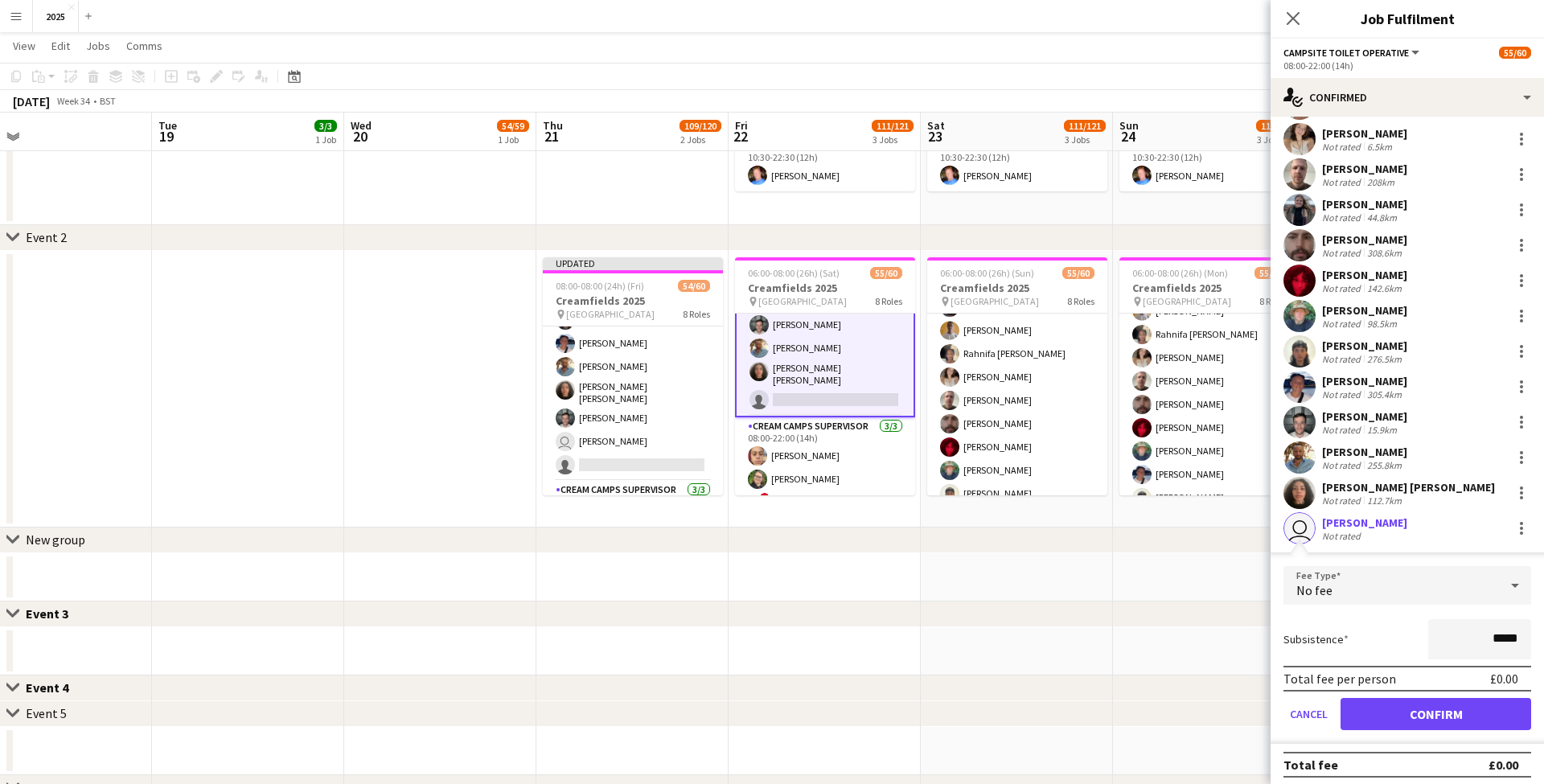
drag, startPoint x: 1387, startPoint y: 713, endPoint x: 1271, endPoint y: 582, distance: 175.0
click at [1387, 713] on button "Confirm" at bounding box center [1436, 714] width 190 height 33
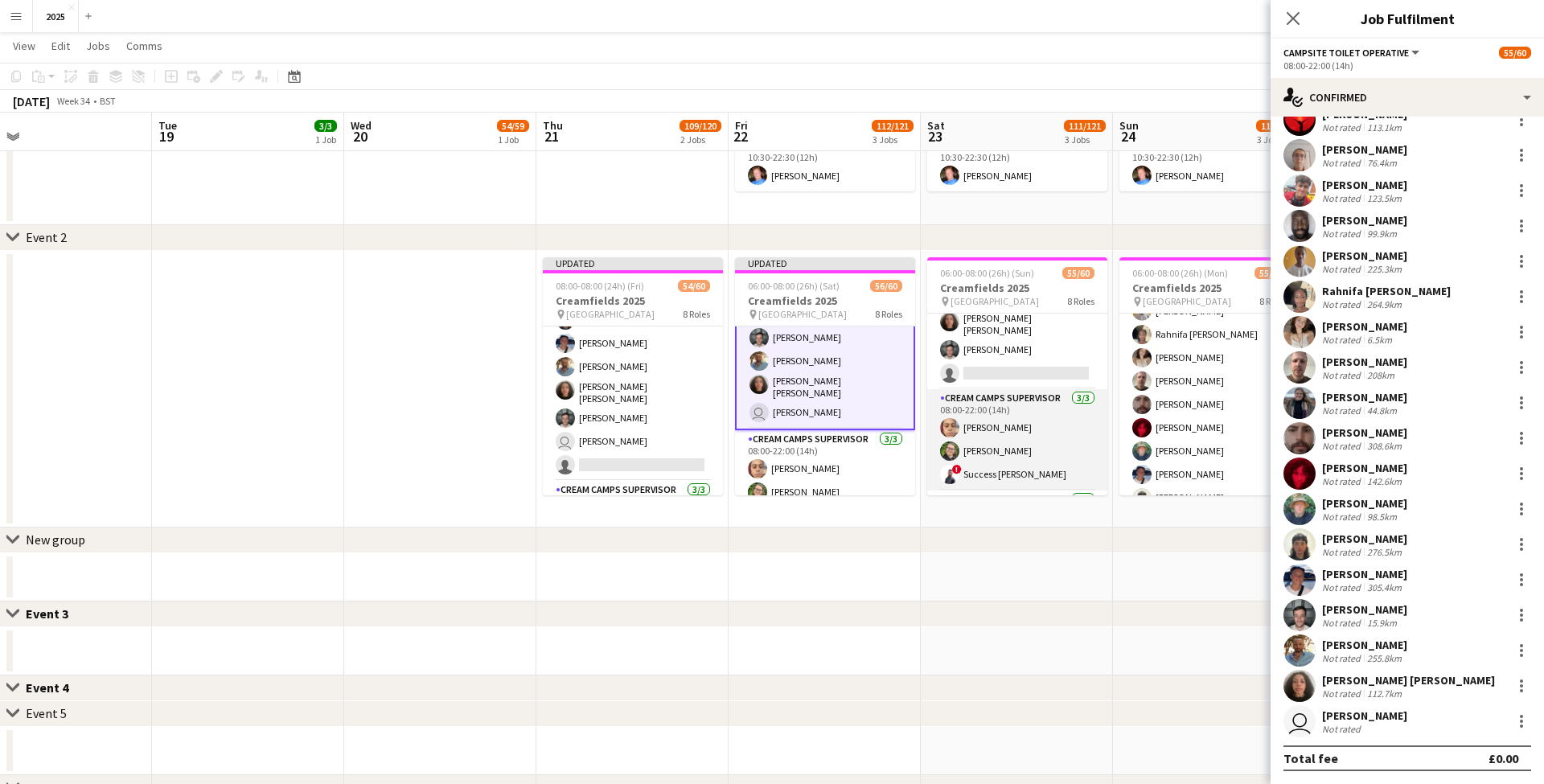
scroll to position [618, 0]
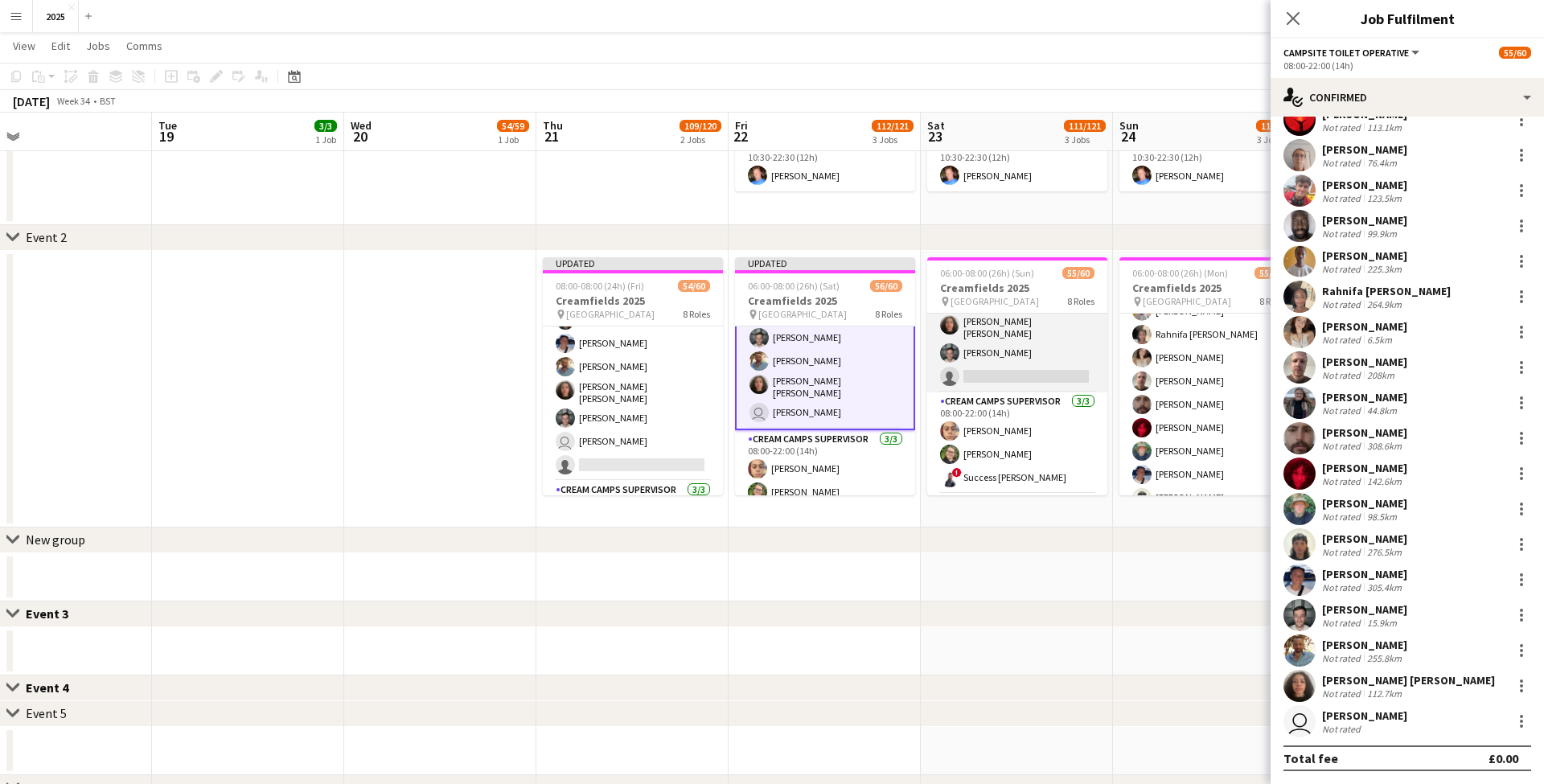
click at [1024, 368] on app-card-role "Campsite Toilet Operative 22/23 08:00-22:00 (14h) [PERSON_NAME] [PERSON_NAME] […" at bounding box center [1017, 106] width 180 height 572
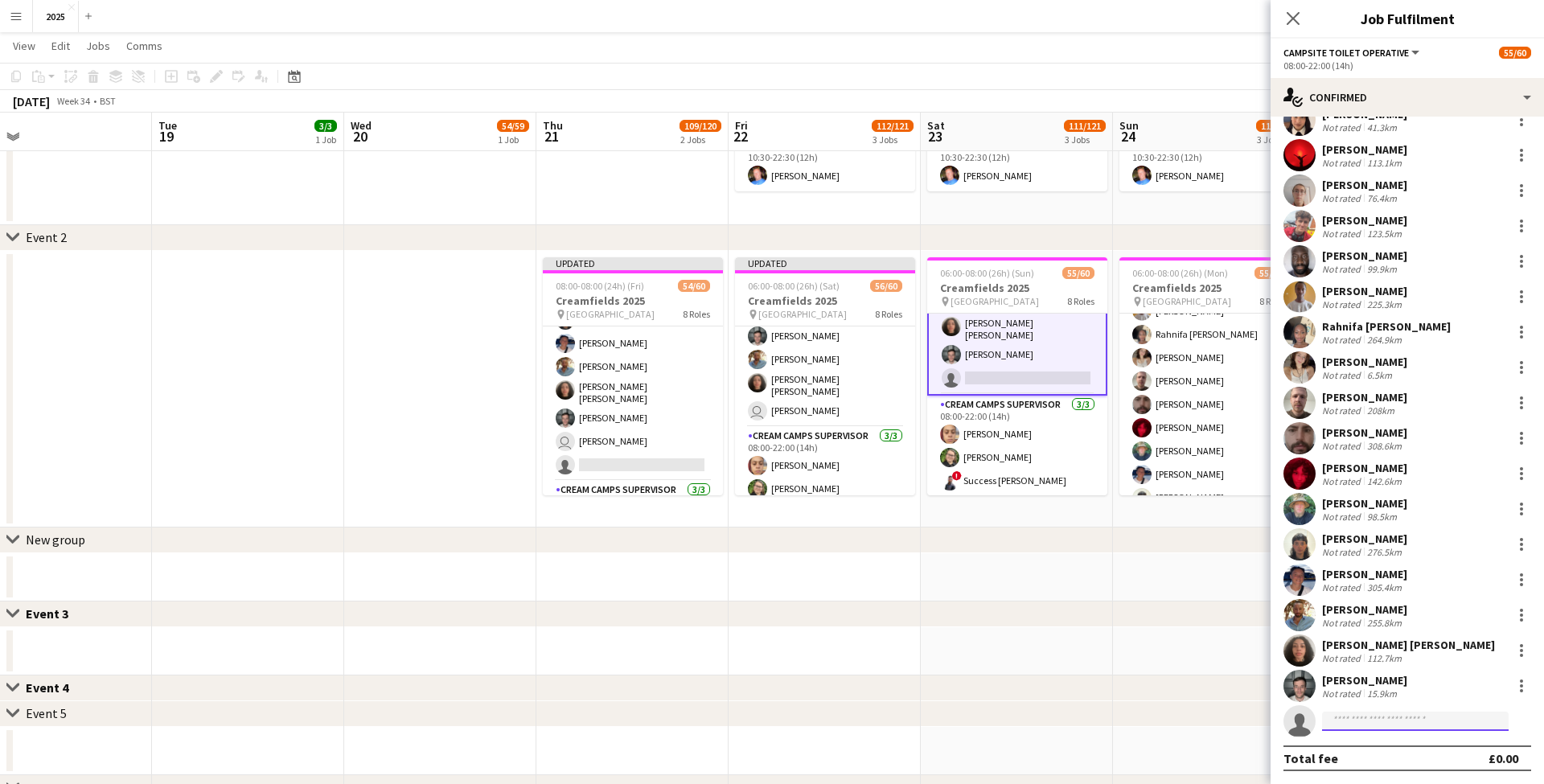
click at [1369, 721] on input at bounding box center [1415, 721] width 186 height 20
type input "***"
click at [1368, 750] on span "[PERSON_NAME]" at bounding box center [1381, 744] width 92 height 14
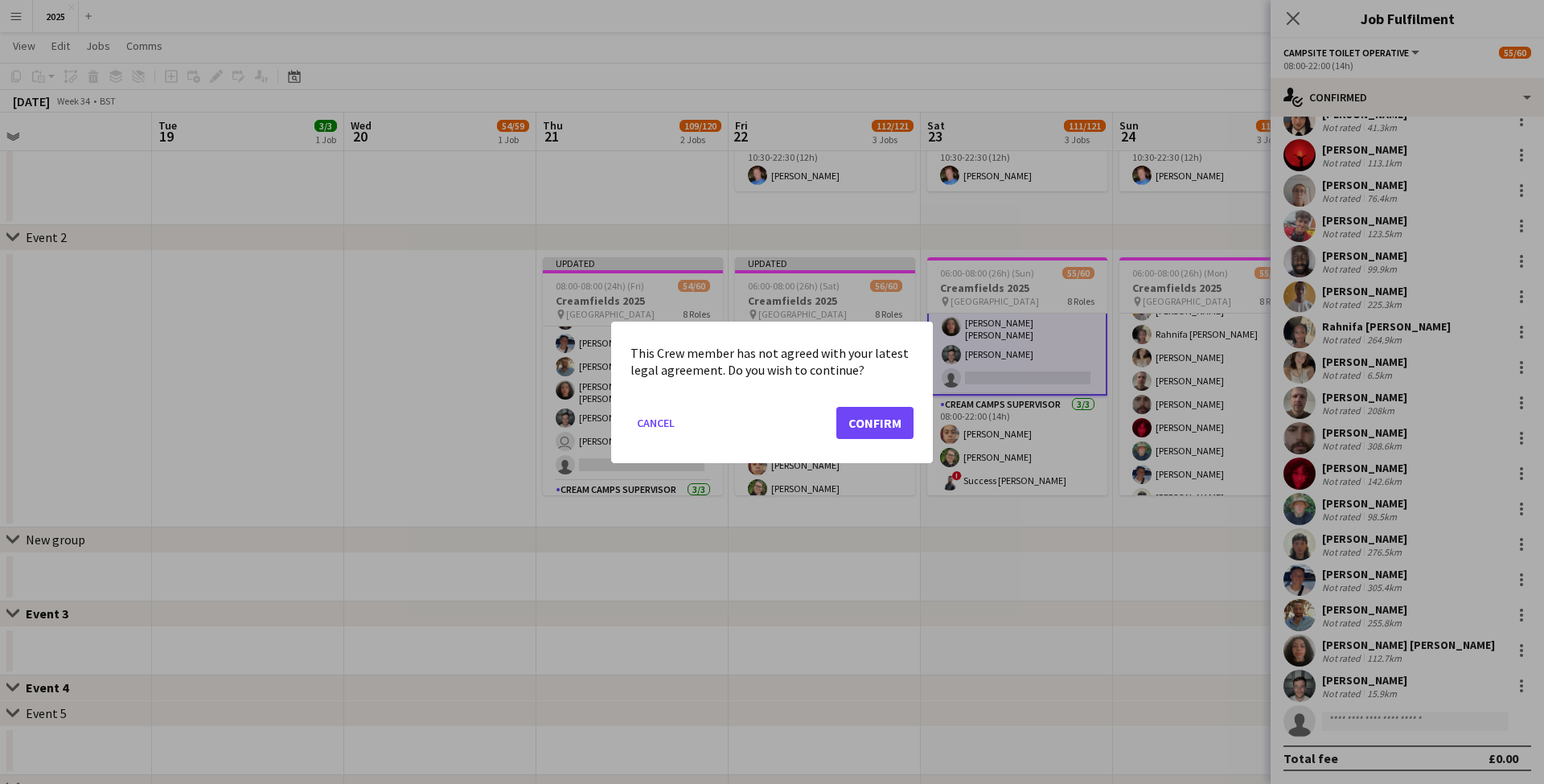
scroll to position [0, 0]
click at [868, 412] on button "Confirm" at bounding box center [875, 422] width 77 height 33
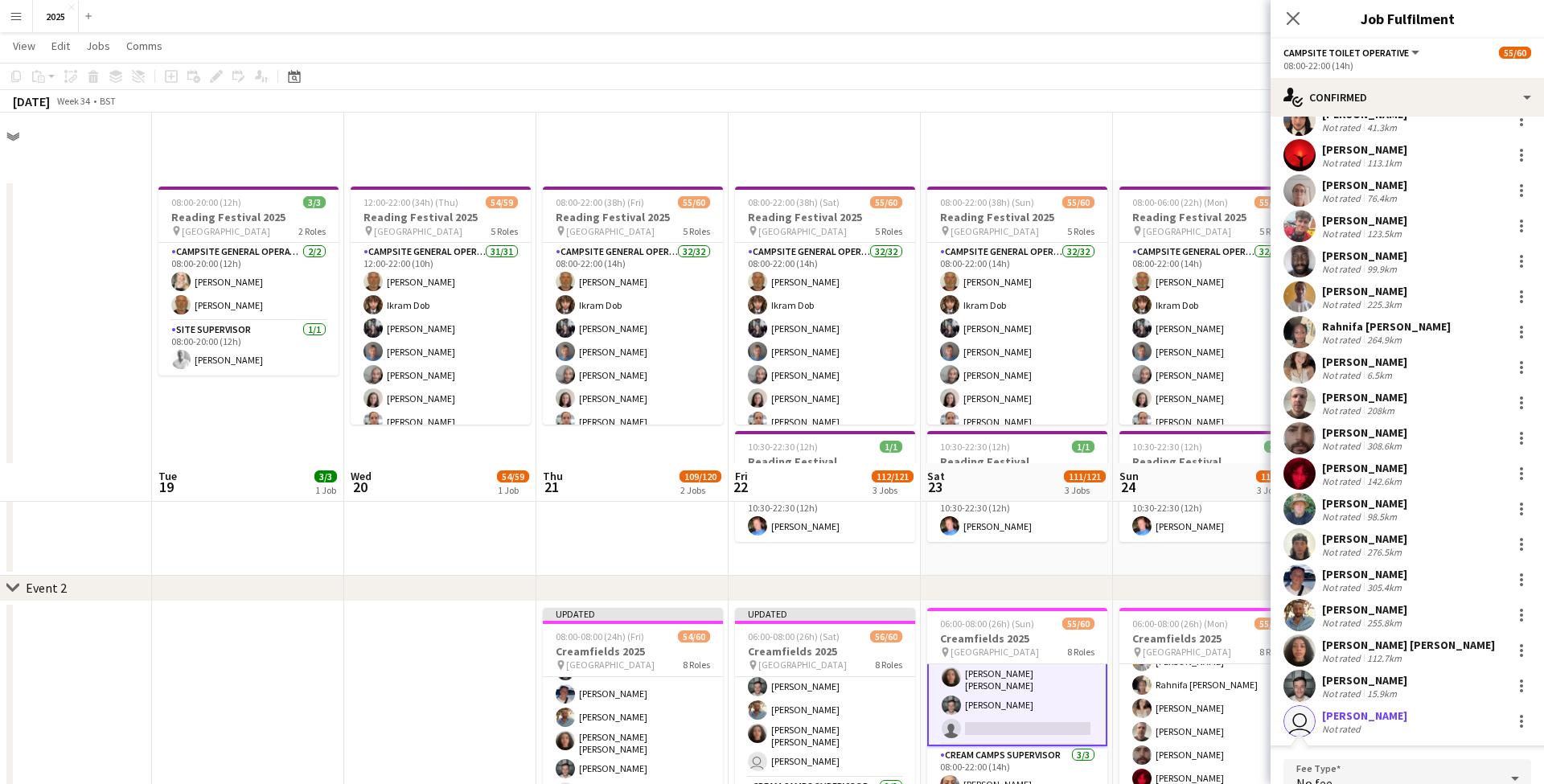
scroll to position [351, 0]
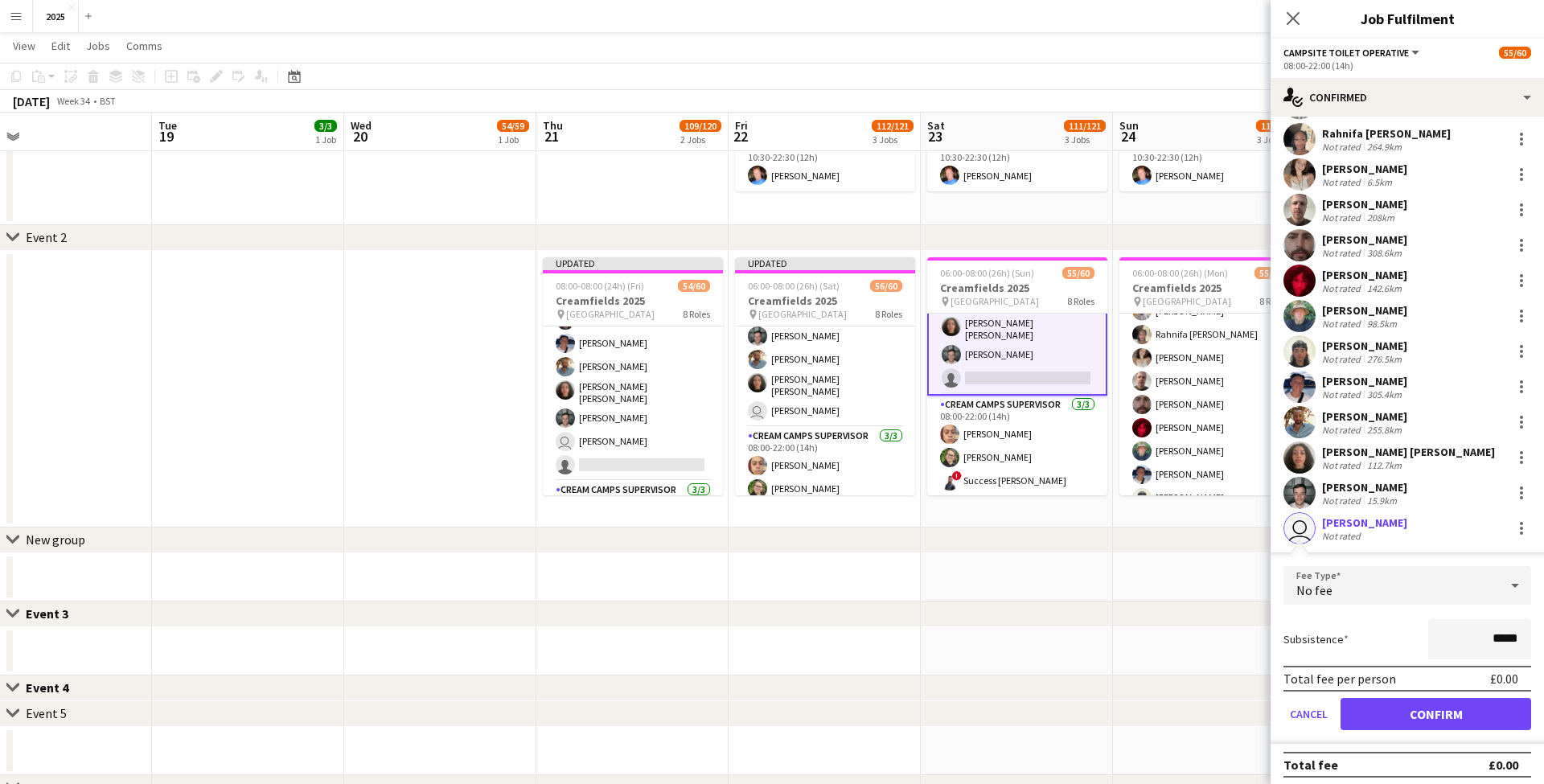
click at [1354, 704] on button "Confirm" at bounding box center [1436, 714] width 190 height 33
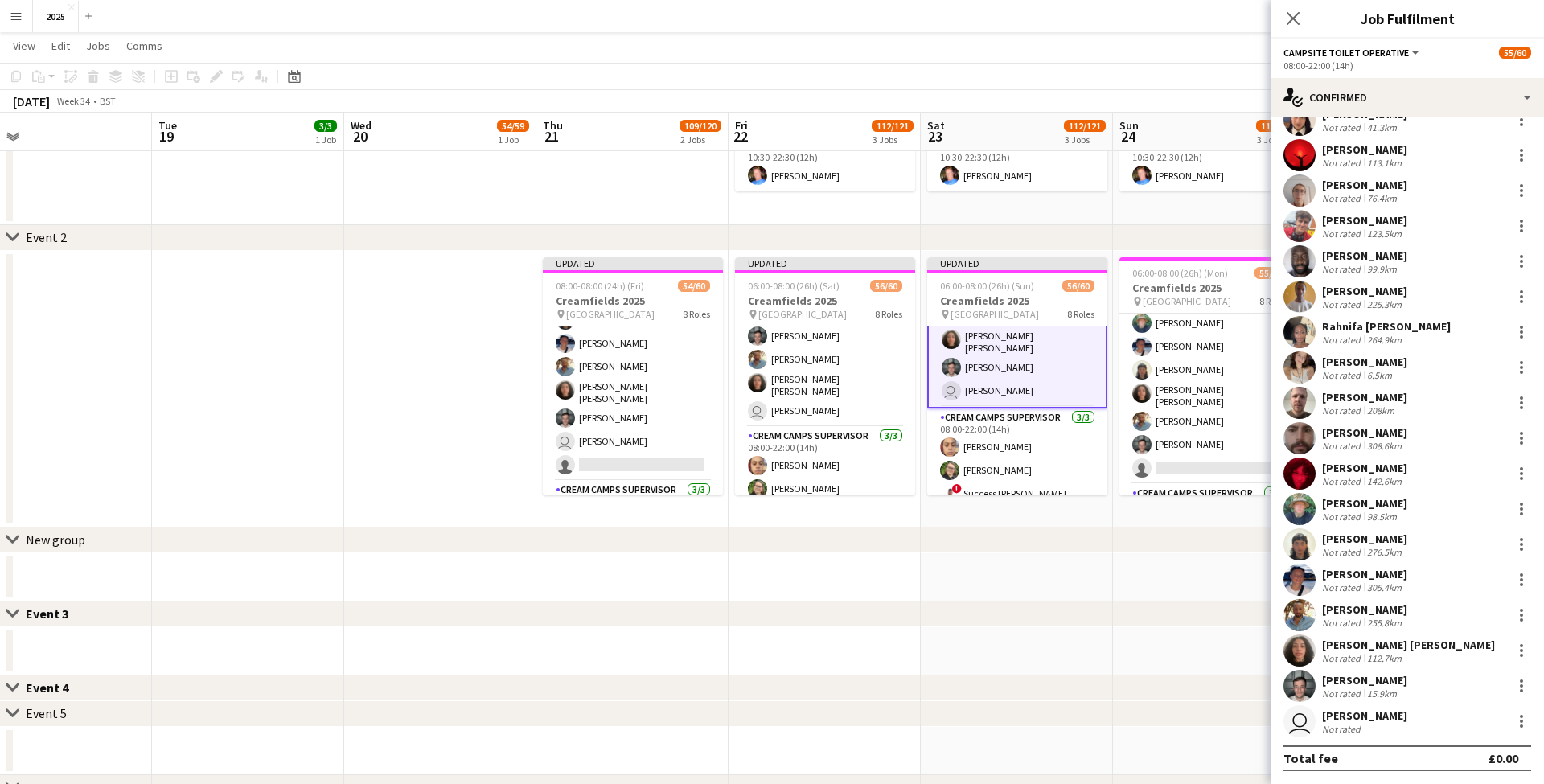
scroll to position [0, 0]
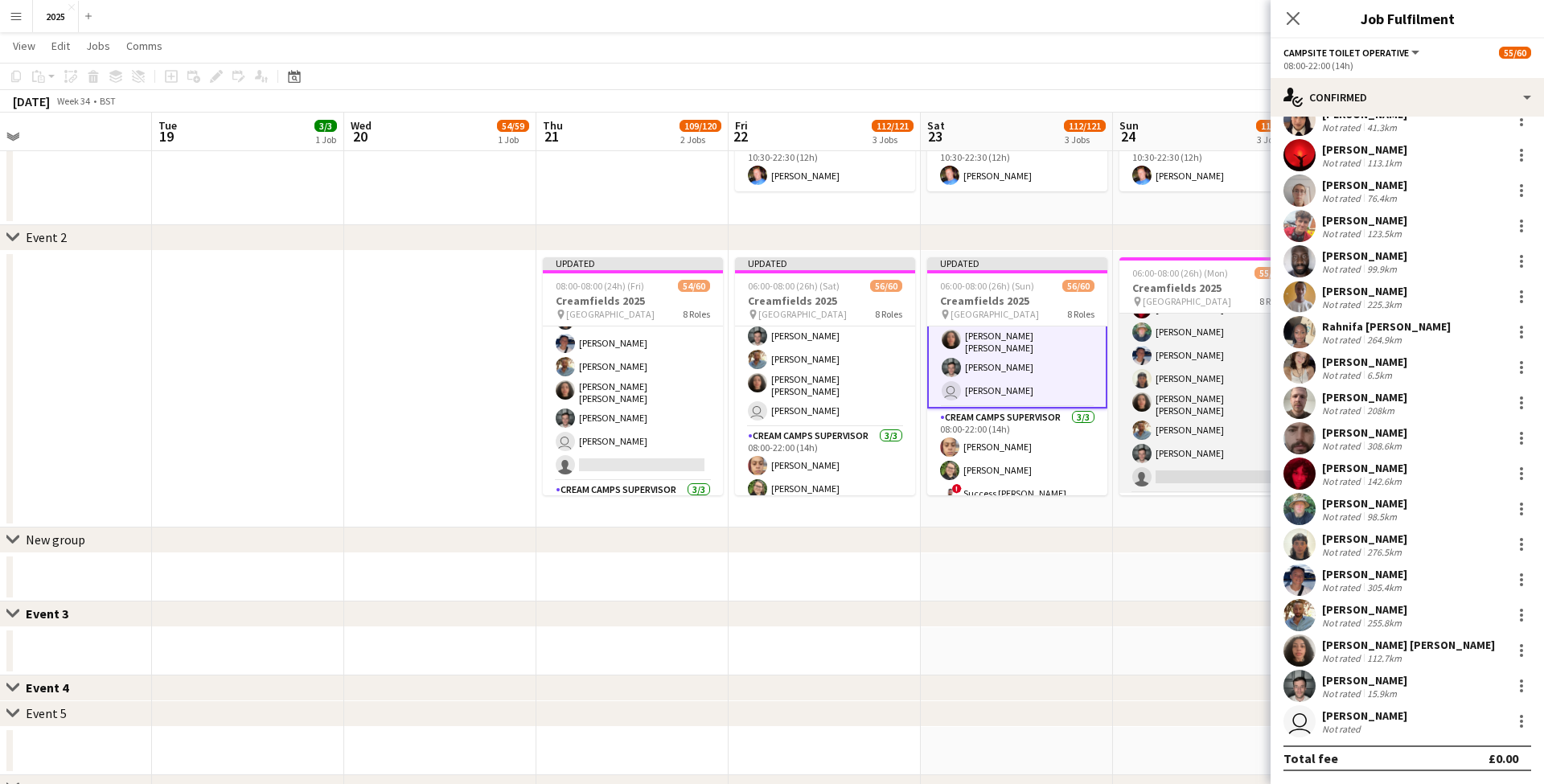
click at [1204, 473] on app-card-role "Campsite Toilet Operative 1A 22/23 08:00-22:00 (14h) [PERSON_NAME] [PERSON_NAME…" at bounding box center [1209, 207] width 180 height 572
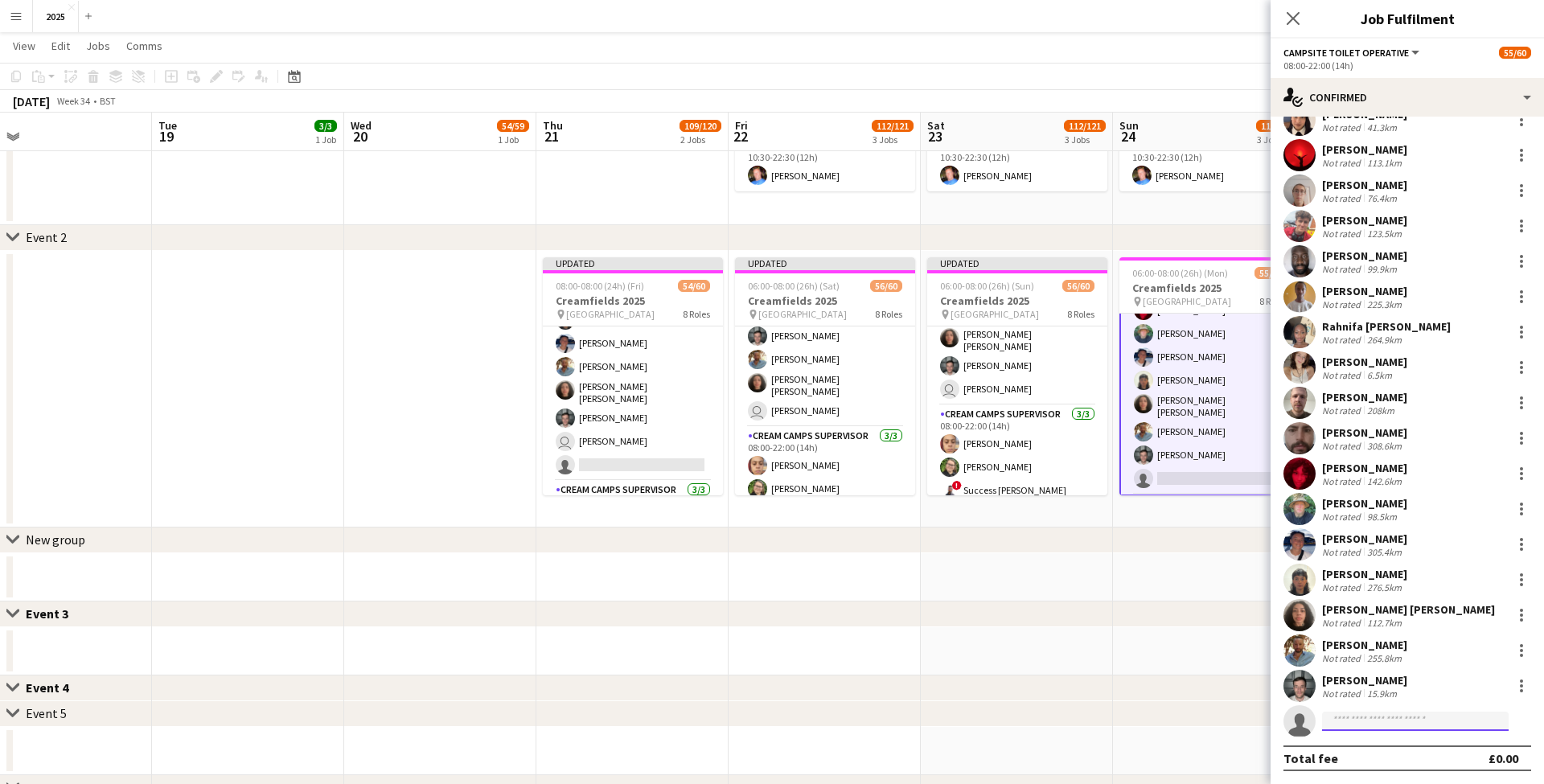
click at [1390, 717] on input at bounding box center [1415, 721] width 186 height 20
type input "***"
click at [1384, 749] on span "[PERSON_NAME]" at bounding box center [1381, 744] width 92 height 14
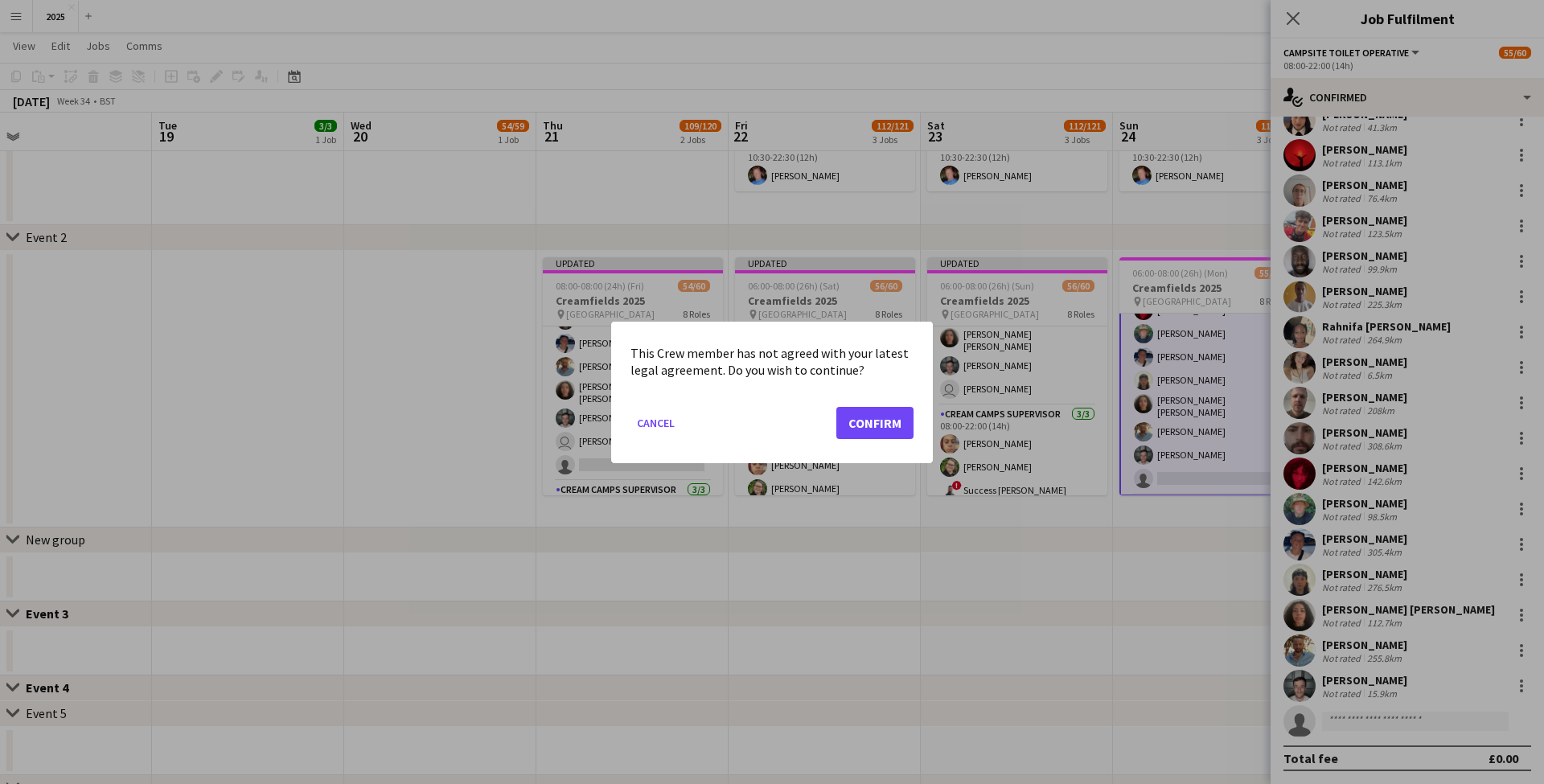
click at [886, 430] on button "Confirm" at bounding box center [875, 422] width 77 height 33
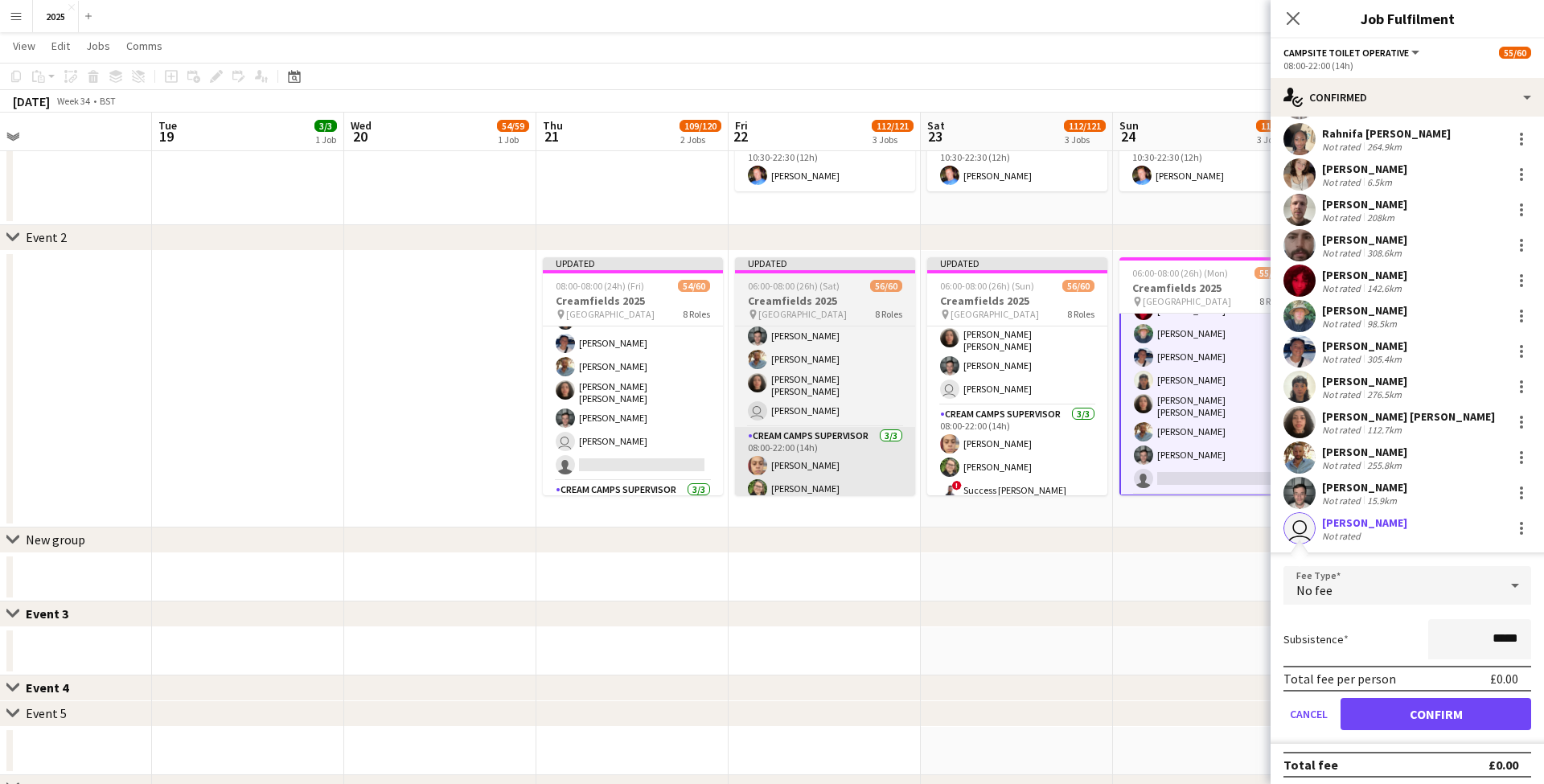
scroll to position [378, 0]
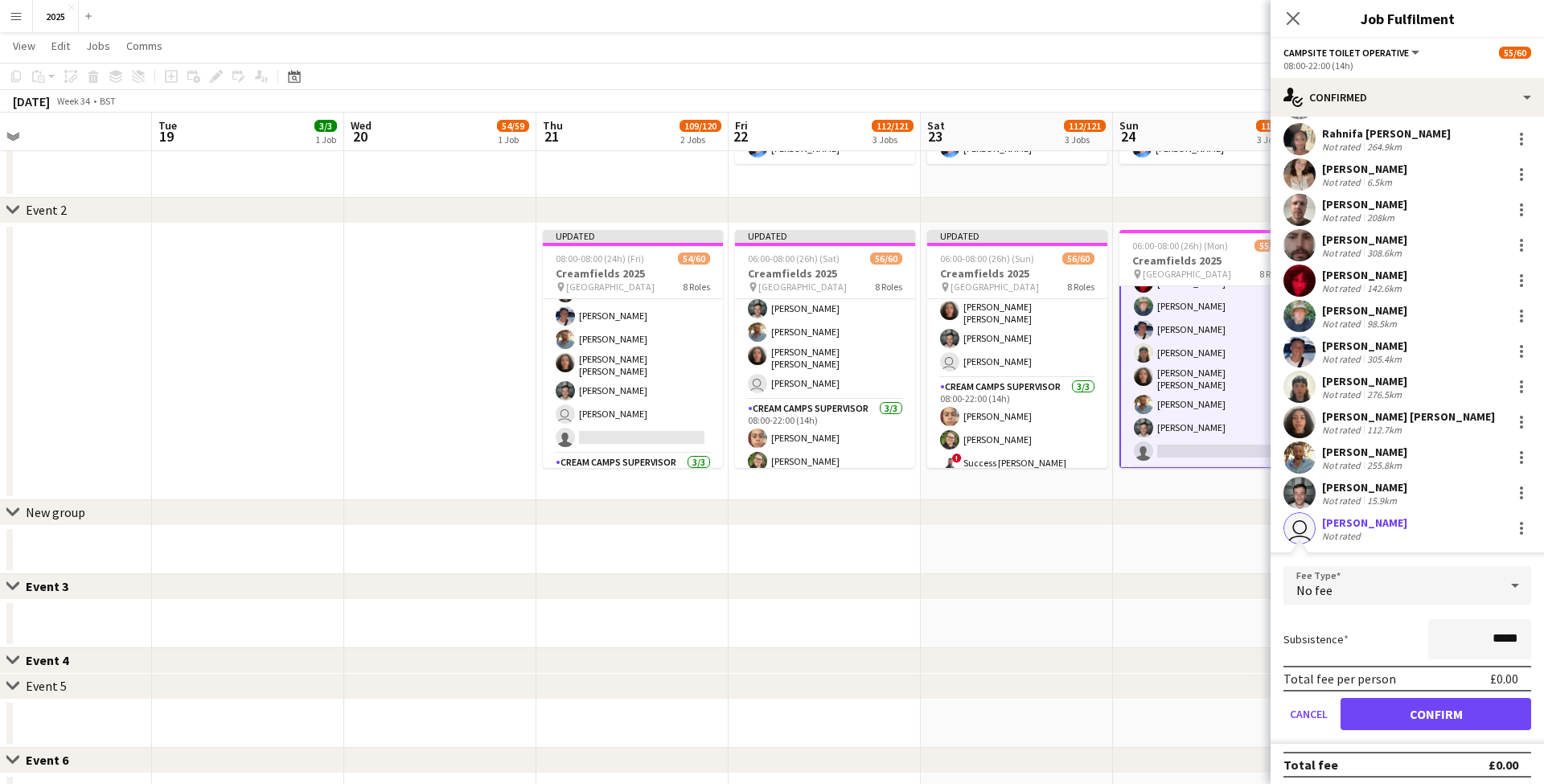
drag, startPoint x: 1383, startPoint y: 706, endPoint x: 1372, endPoint y: 679, distance: 29.2
click at [1382, 706] on button "Confirm" at bounding box center [1436, 714] width 190 height 33
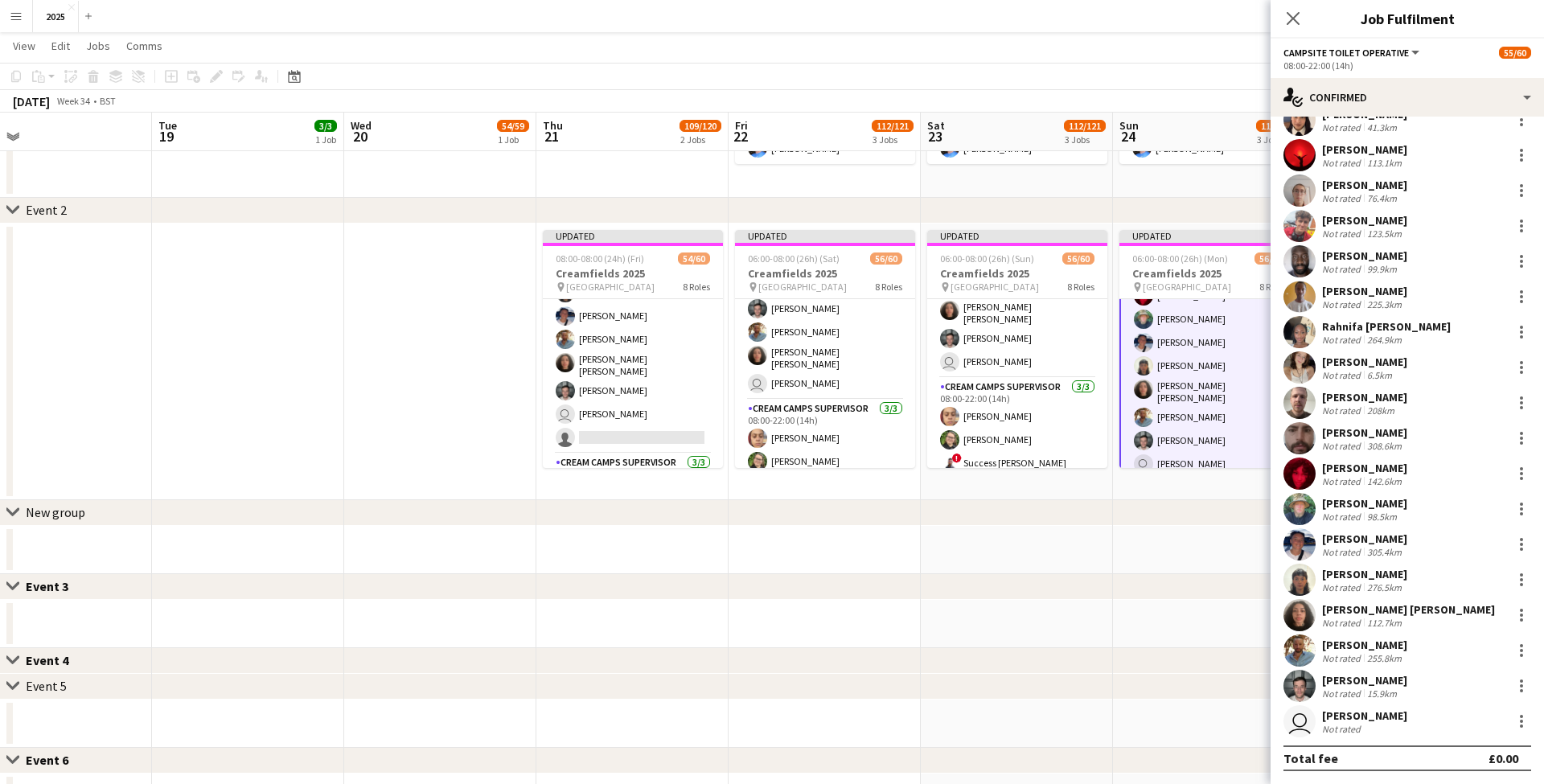
click at [1212, 487] on app-date-cell "Updated 06:00-08:00 (26h) (Mon) 56/60 Creamfields 2025 pin [GEOGRAPHIC_DATA] 8 …" at bounding box center [1209, 362] width 192 height 277
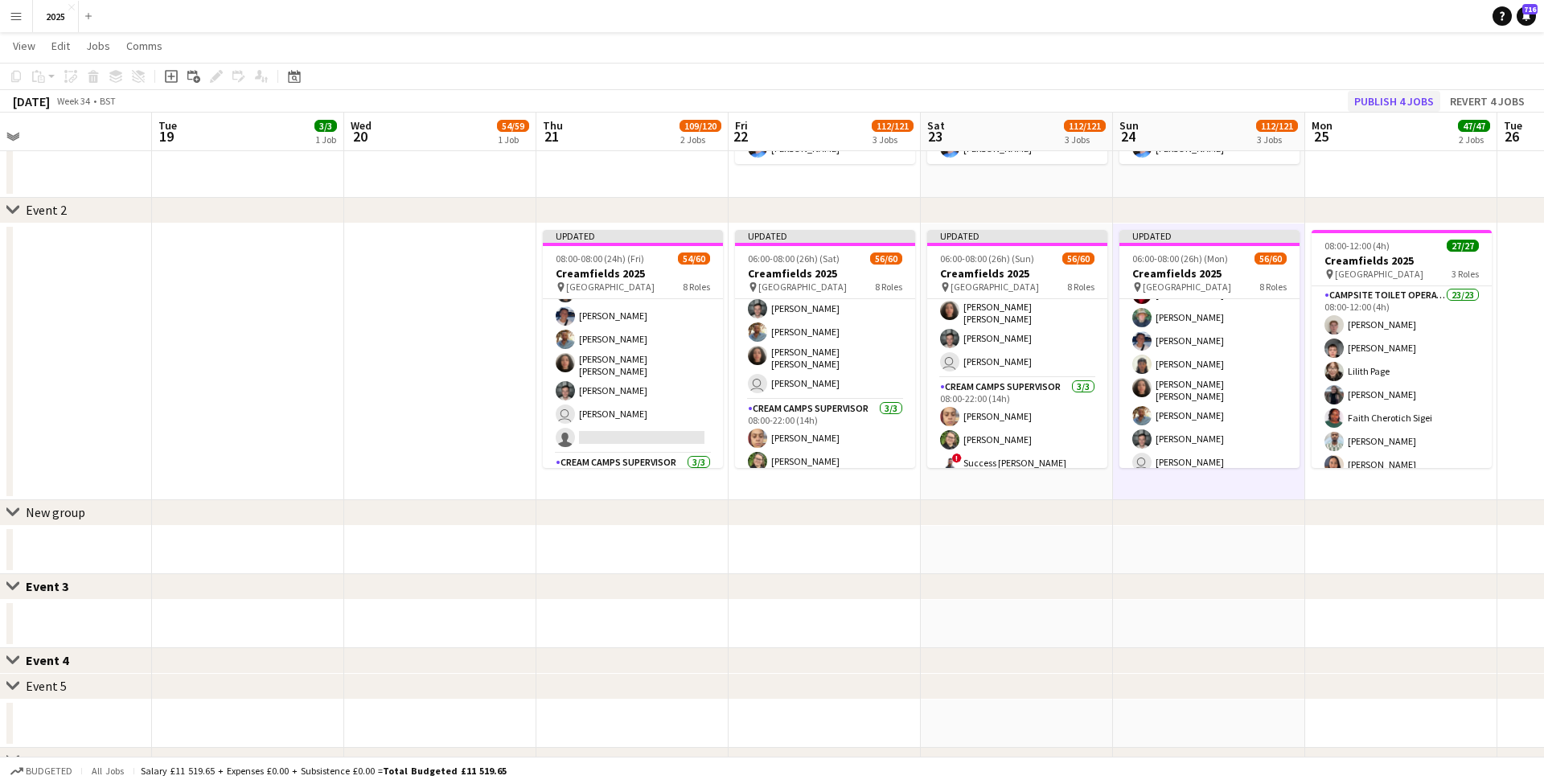
click at [1399, 103] on button "Publish 4 jobs" at bounding box center [1394, 101] width 92 height 21
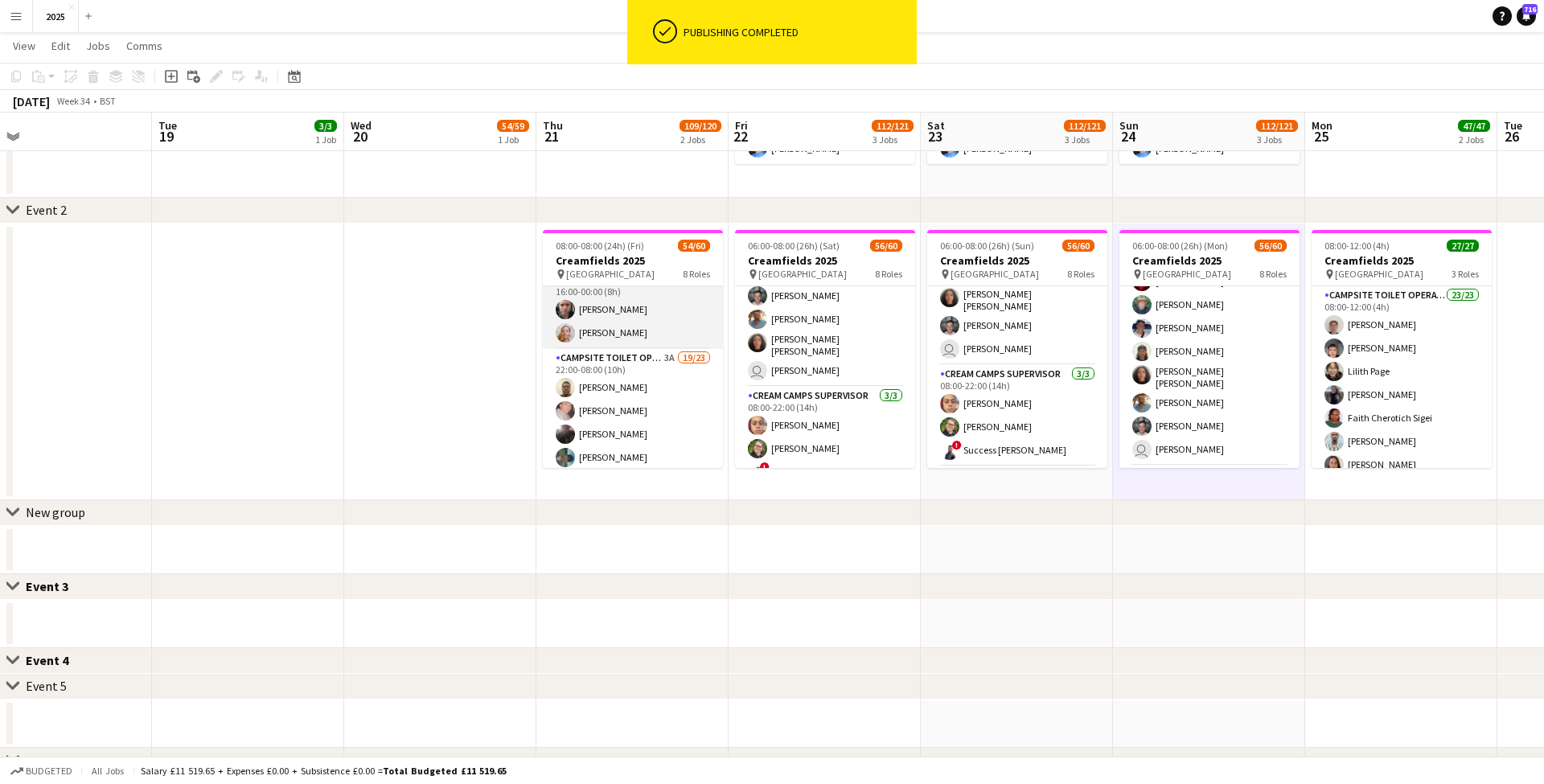
scroll to position [892, 0]
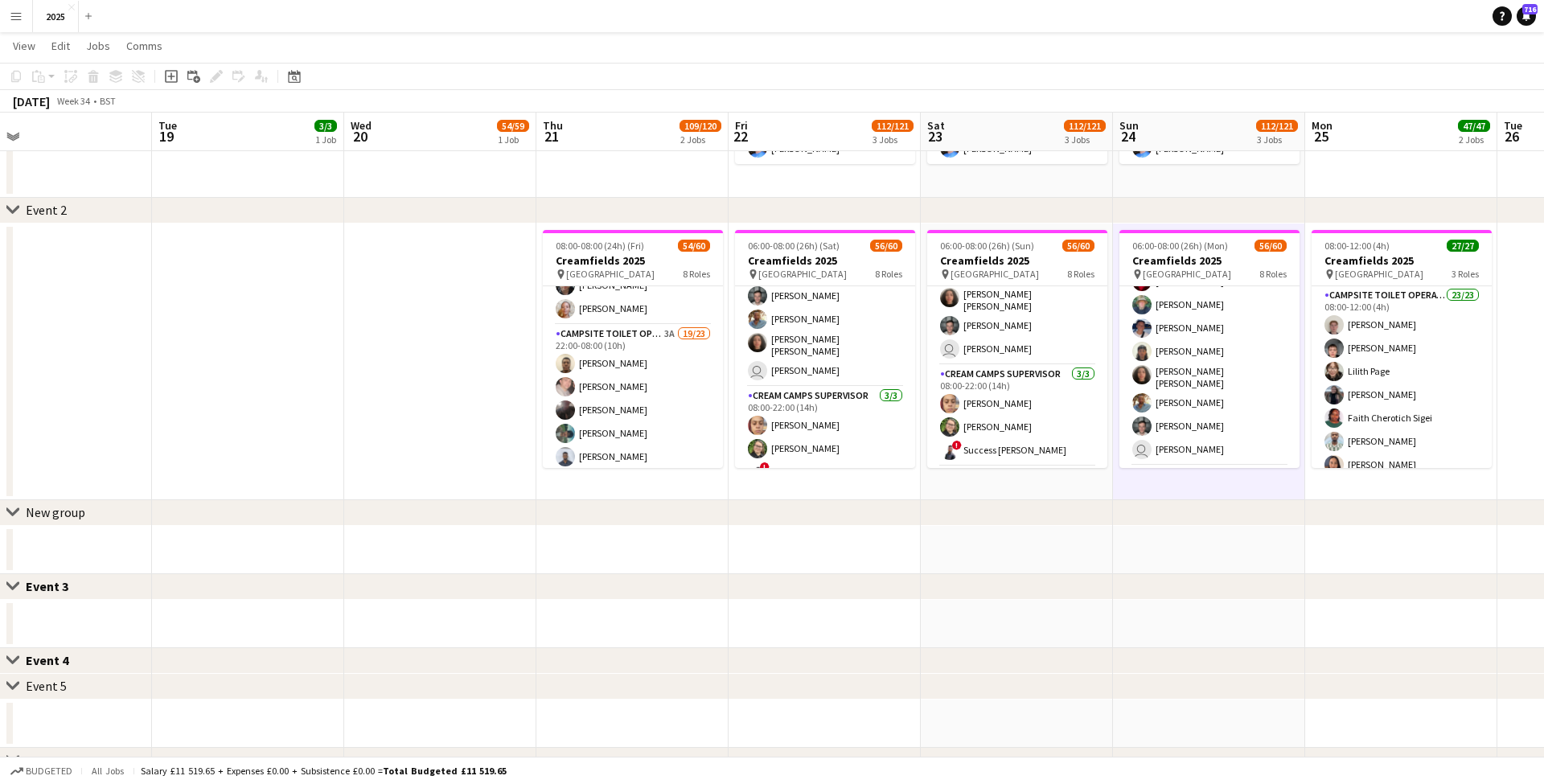
click at [21, 21] on app-icon "Menu" at bounding box center [16, 16] width 13 height 13
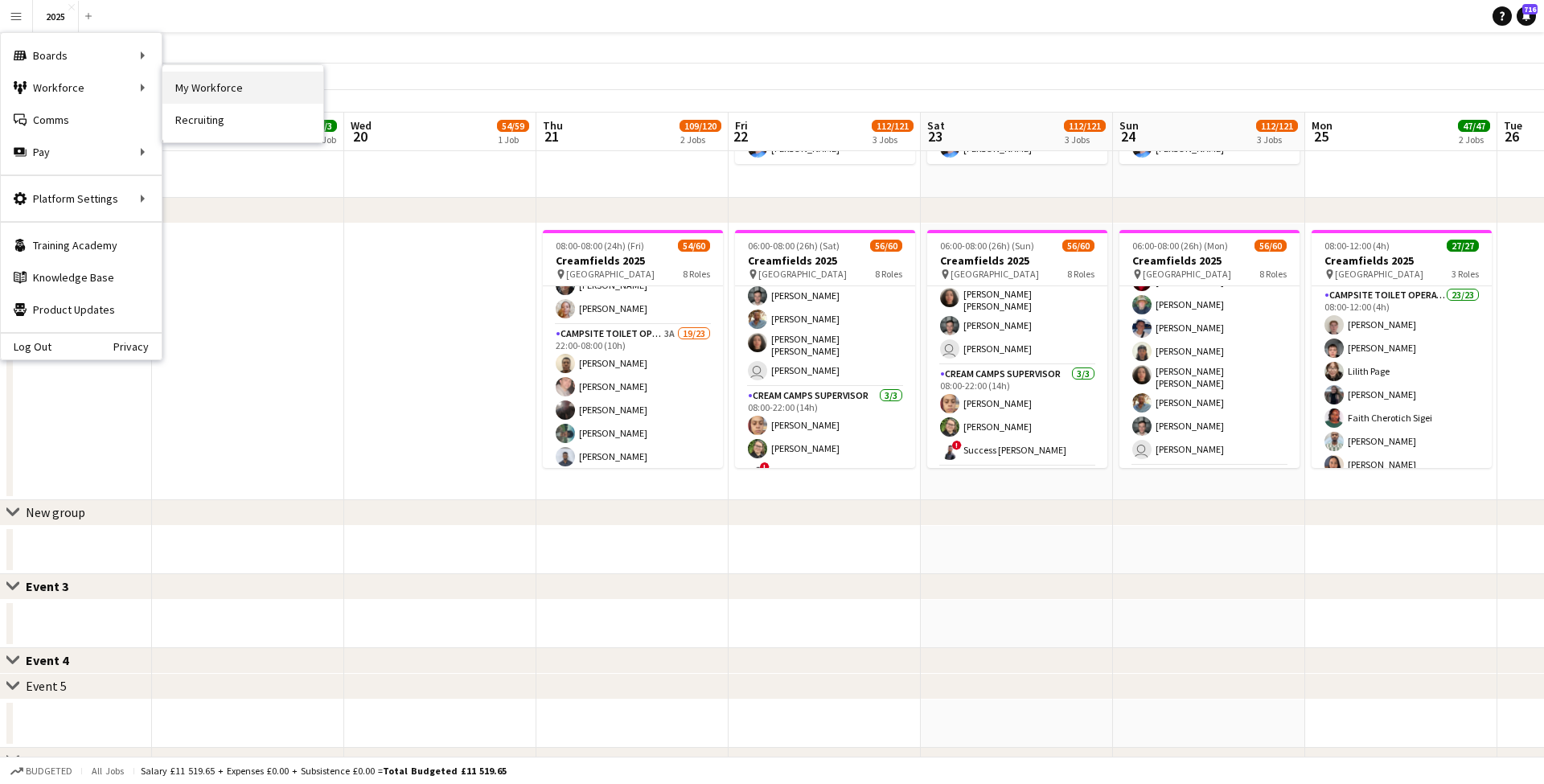
click at [215, 85] on link "My Workforce" at bounding box center [242, 88] width 161 height 33
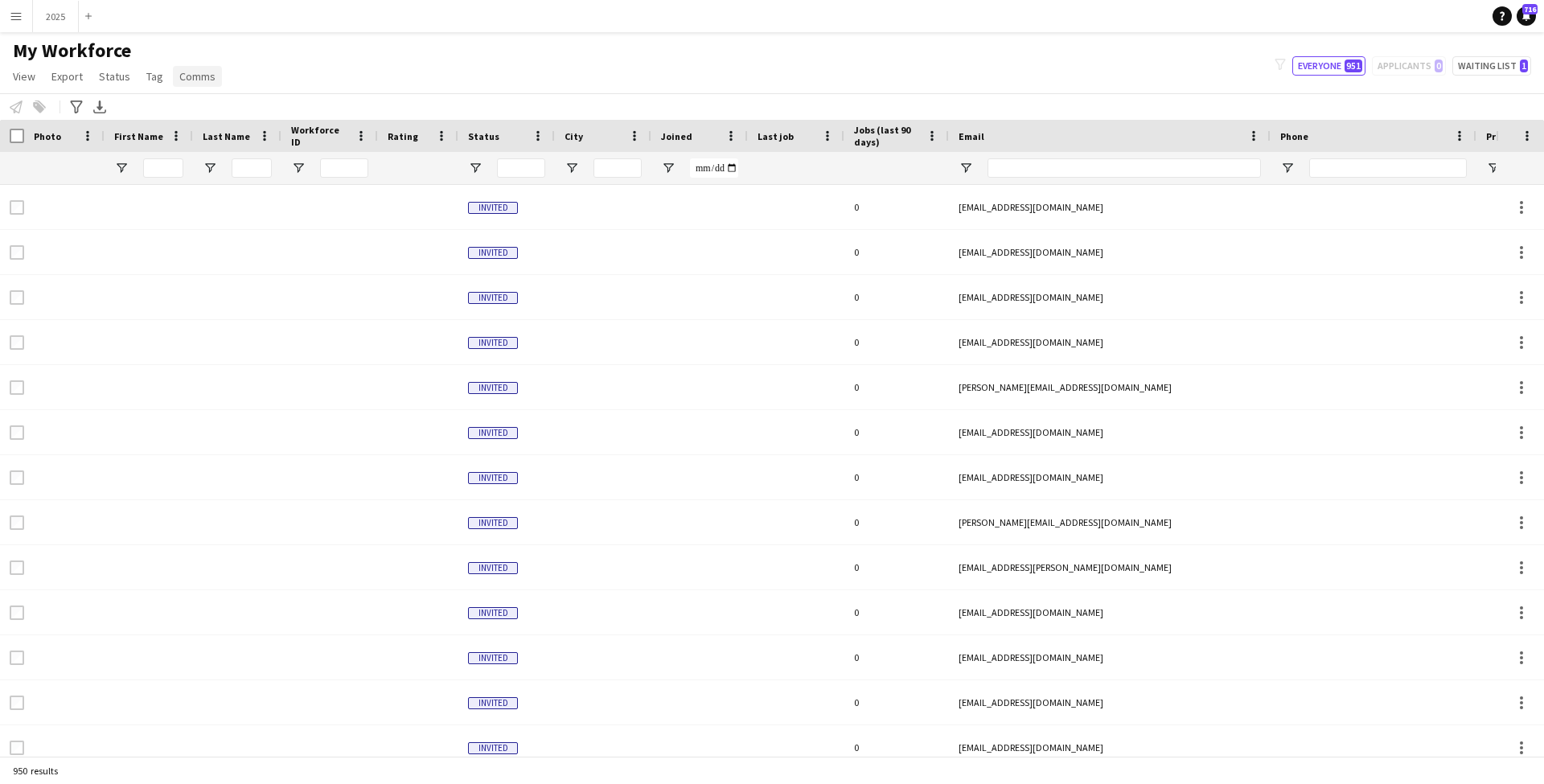
type input "**********"
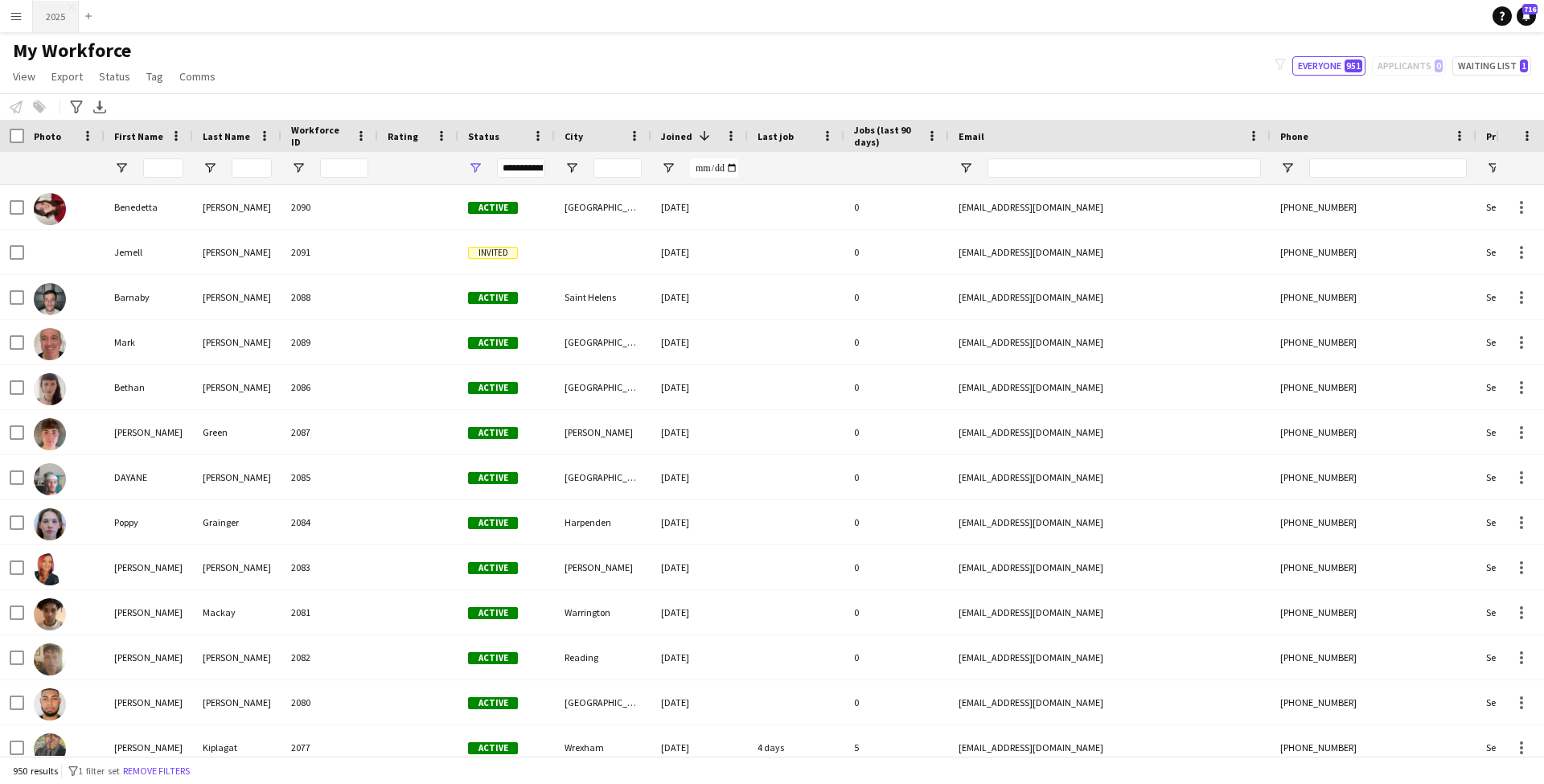
click at [67, 15] on button "2025 Close" at bounding box center [55, 17] width 46 height 32
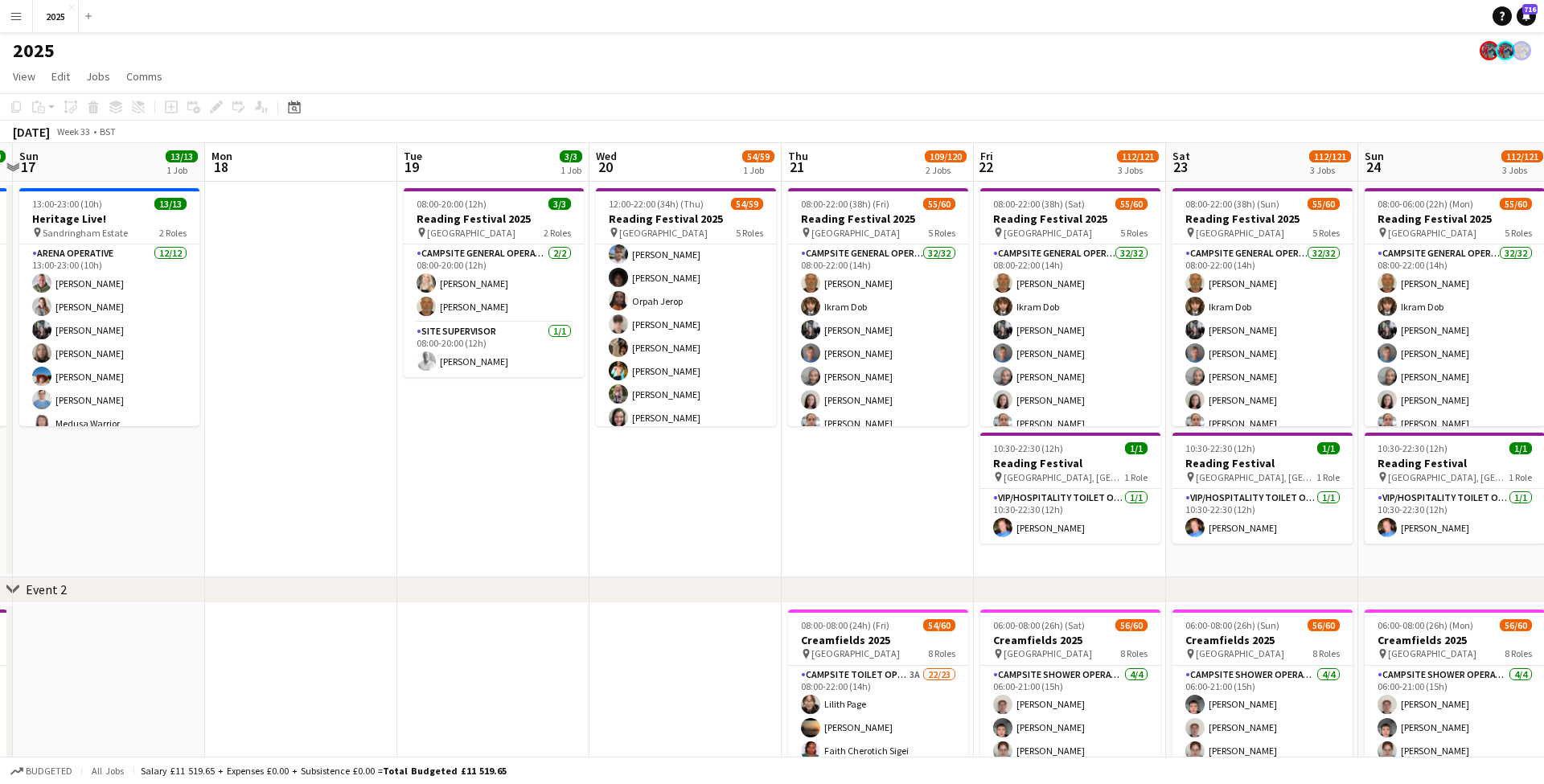
scroll to position [832, 0]
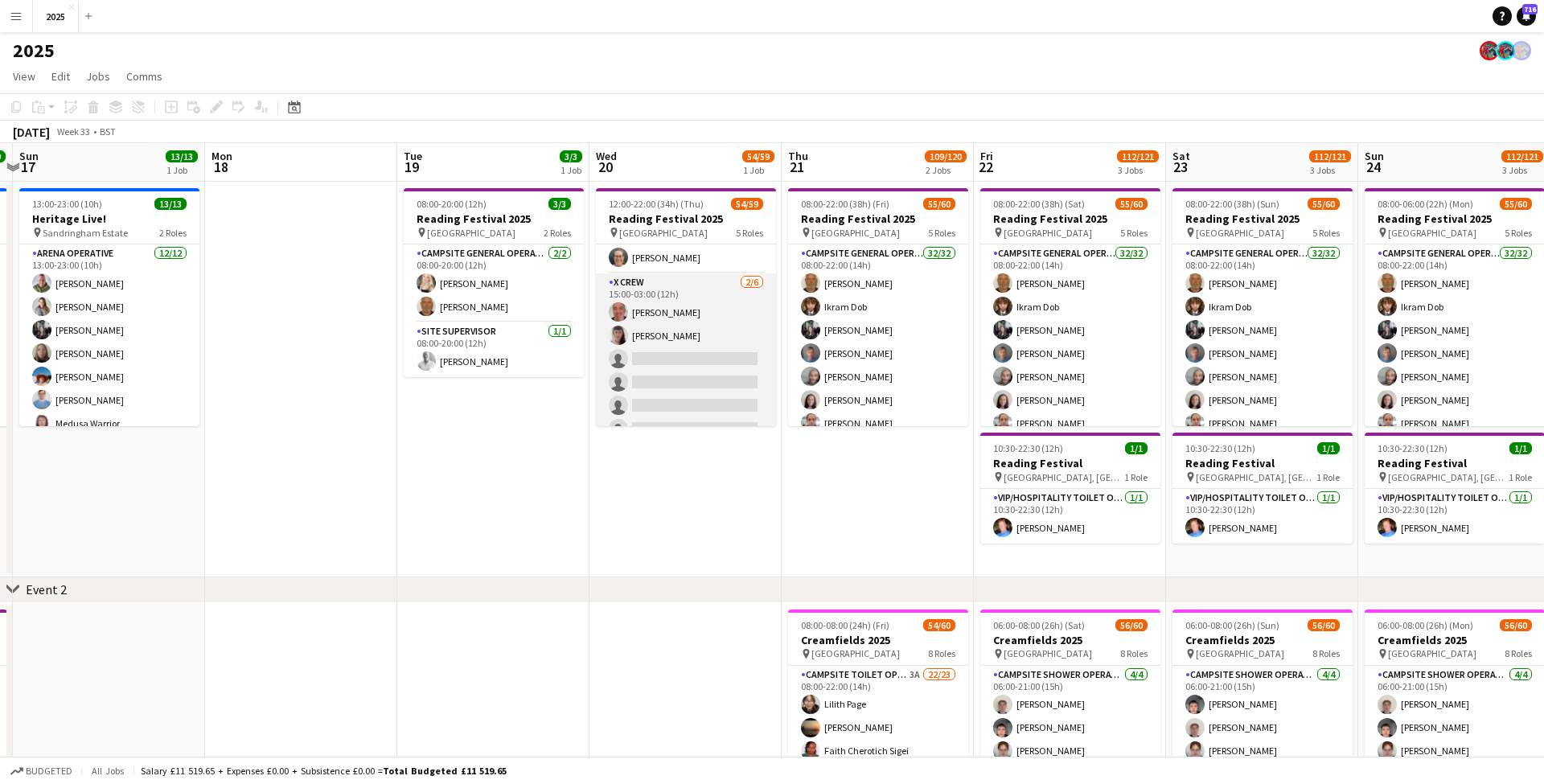
click at [703, 354] on app-card-role "X Crew [DATE] 15:00-03:00 (12h) [PERSON_NAME] [PERSON_NAME] single-neutral-acti…" at bounding box center [685, 359] width 180 height 172
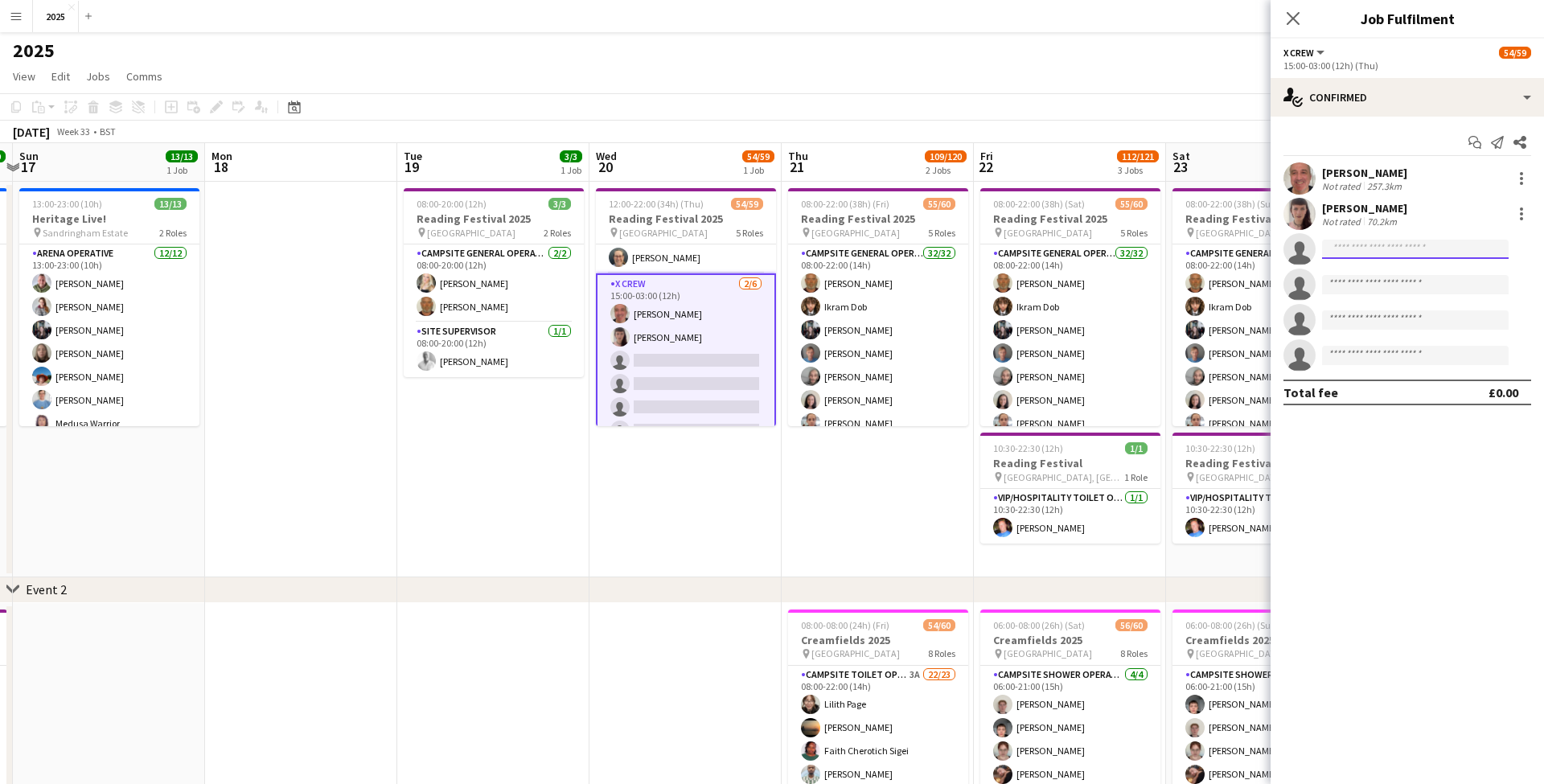
click at [1367, 257] on input at bounding box center [1415, 249] width 186 height 20
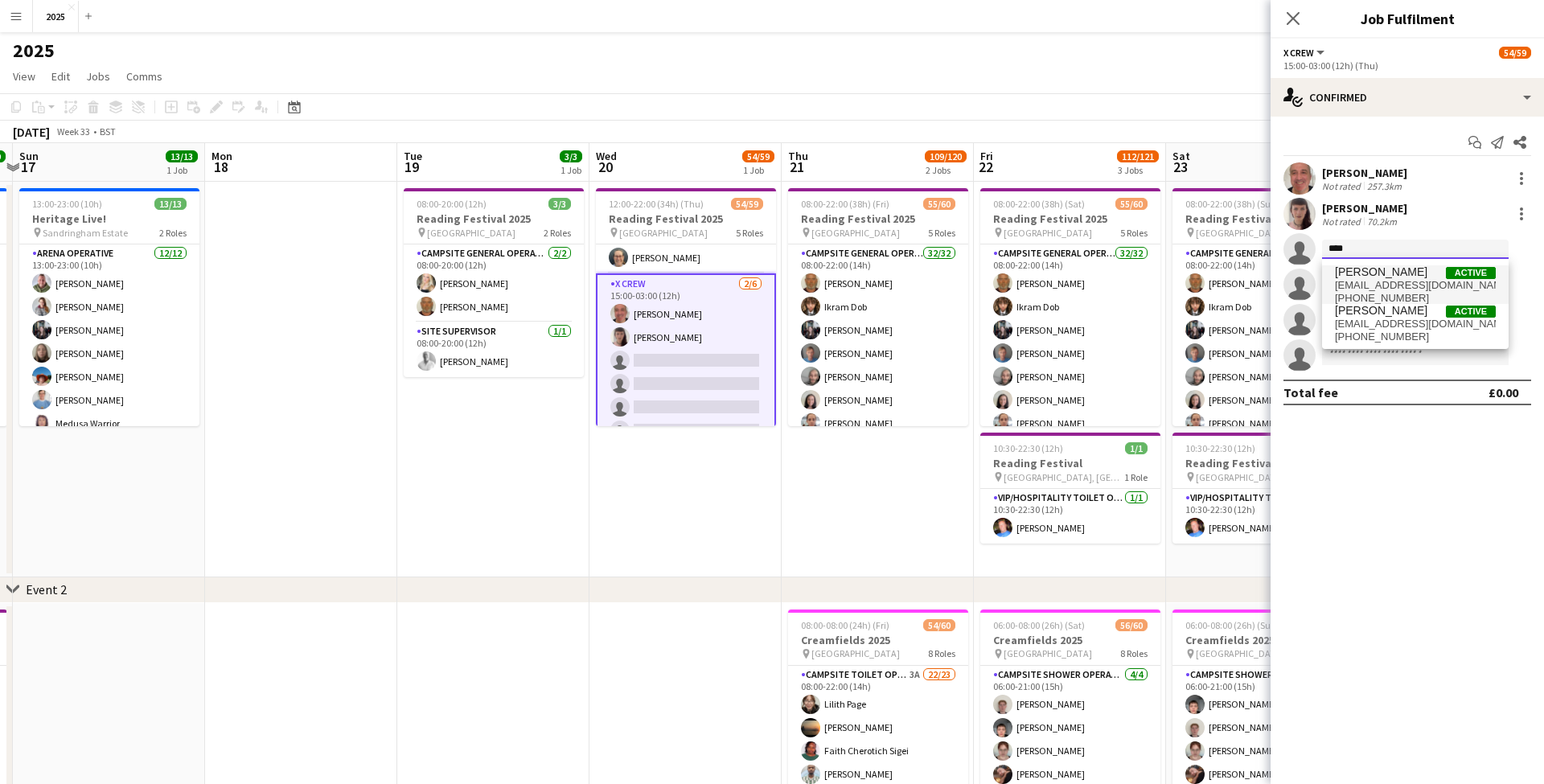
type input "****"
click at [1375, 283] on span "[EMAIL_ADDRESS][DOMAIN_NAME]" at bounding box center [1415, 285] width 161 height 13
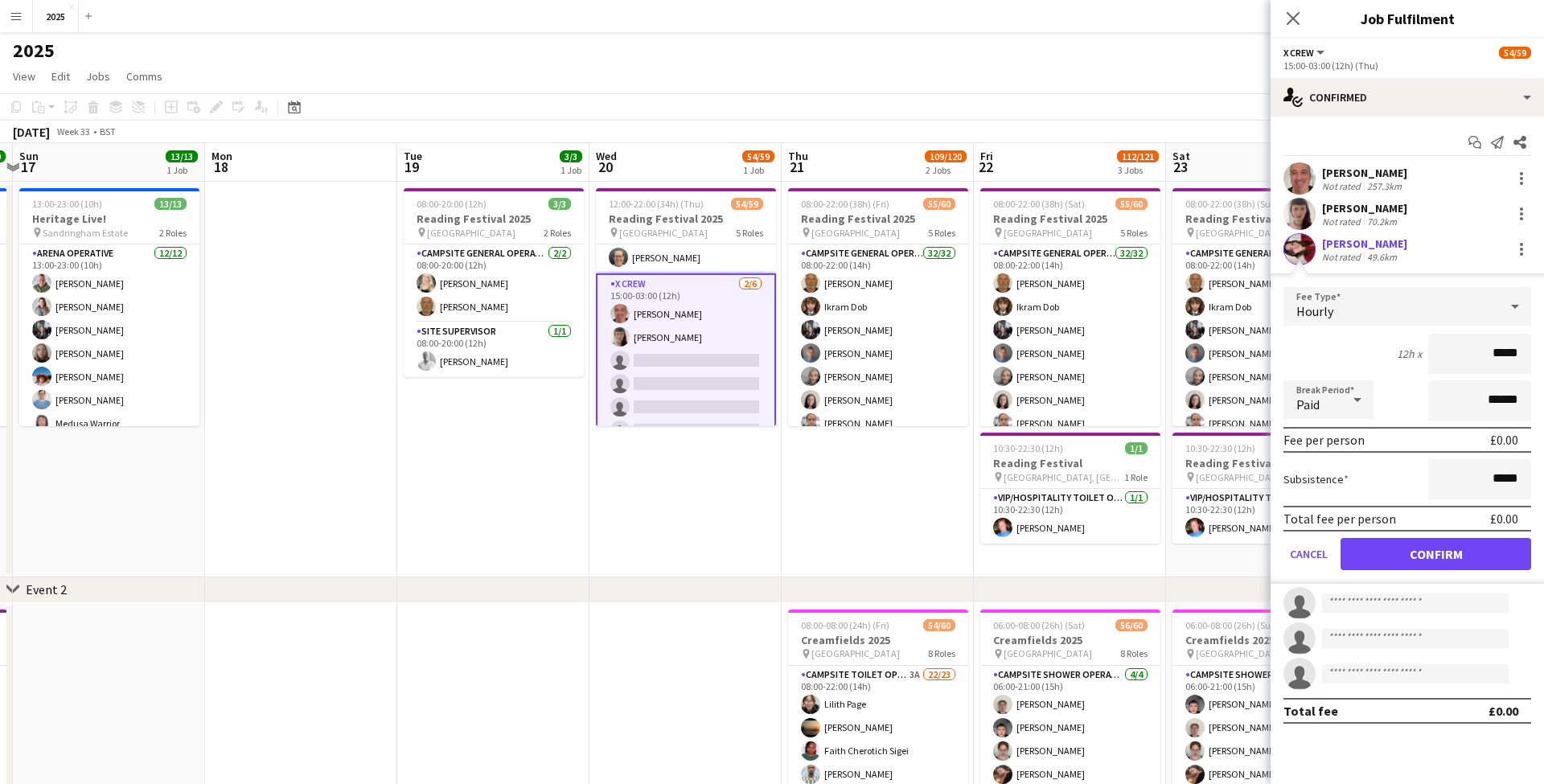
click at [1372, 553] on button "Confirm" at bounding box center [1436, 554] width 190 height 33
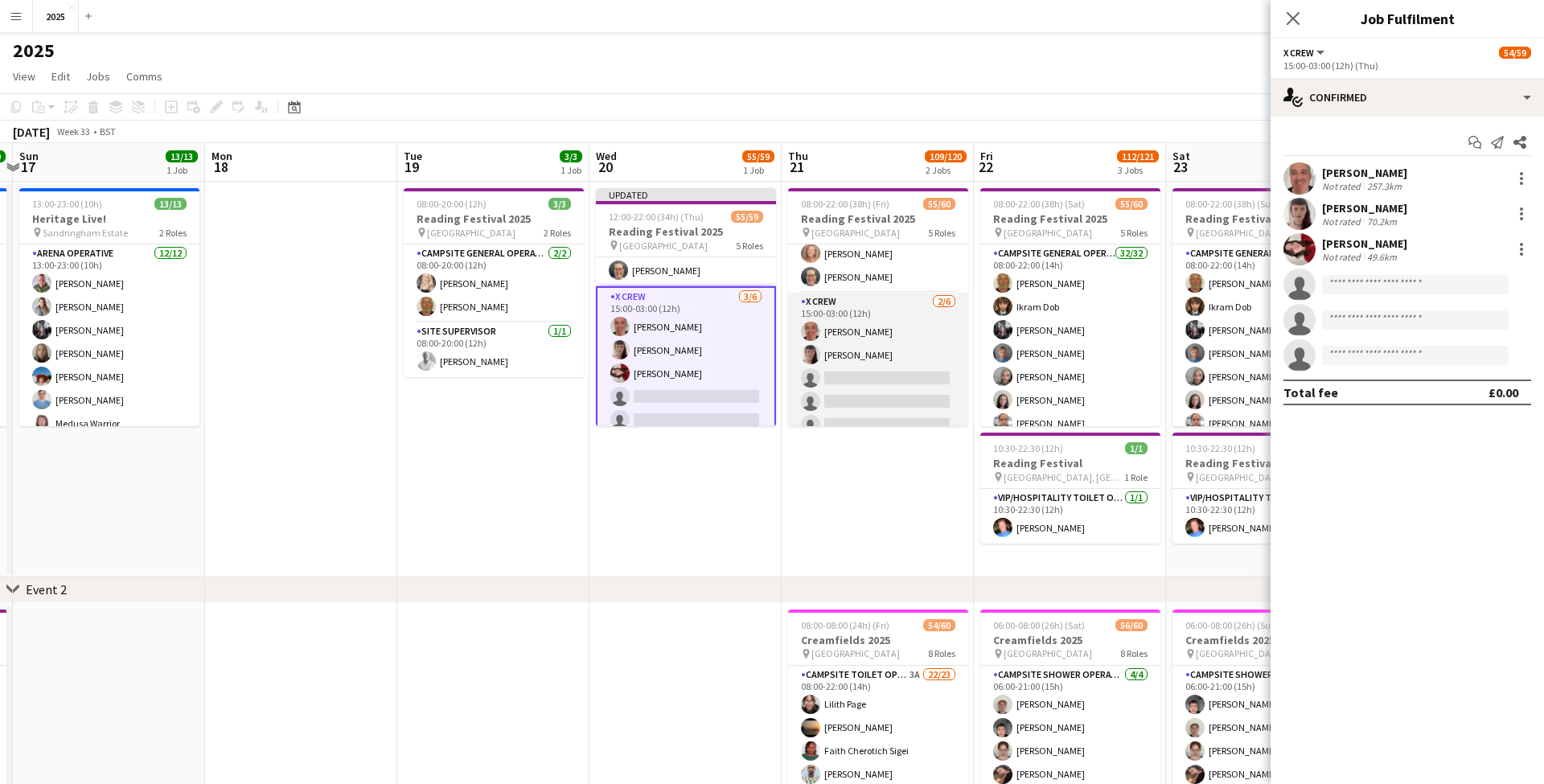
scroll to position [832, 0]
click at [902, 375] on app-card-role "X Crew [DATE] 15:00-03:00 (12h) [PERSON_NAME] [PERSON_NAME] single-neutral-acti…" at bounding box center [877, 381] width 180 height 172
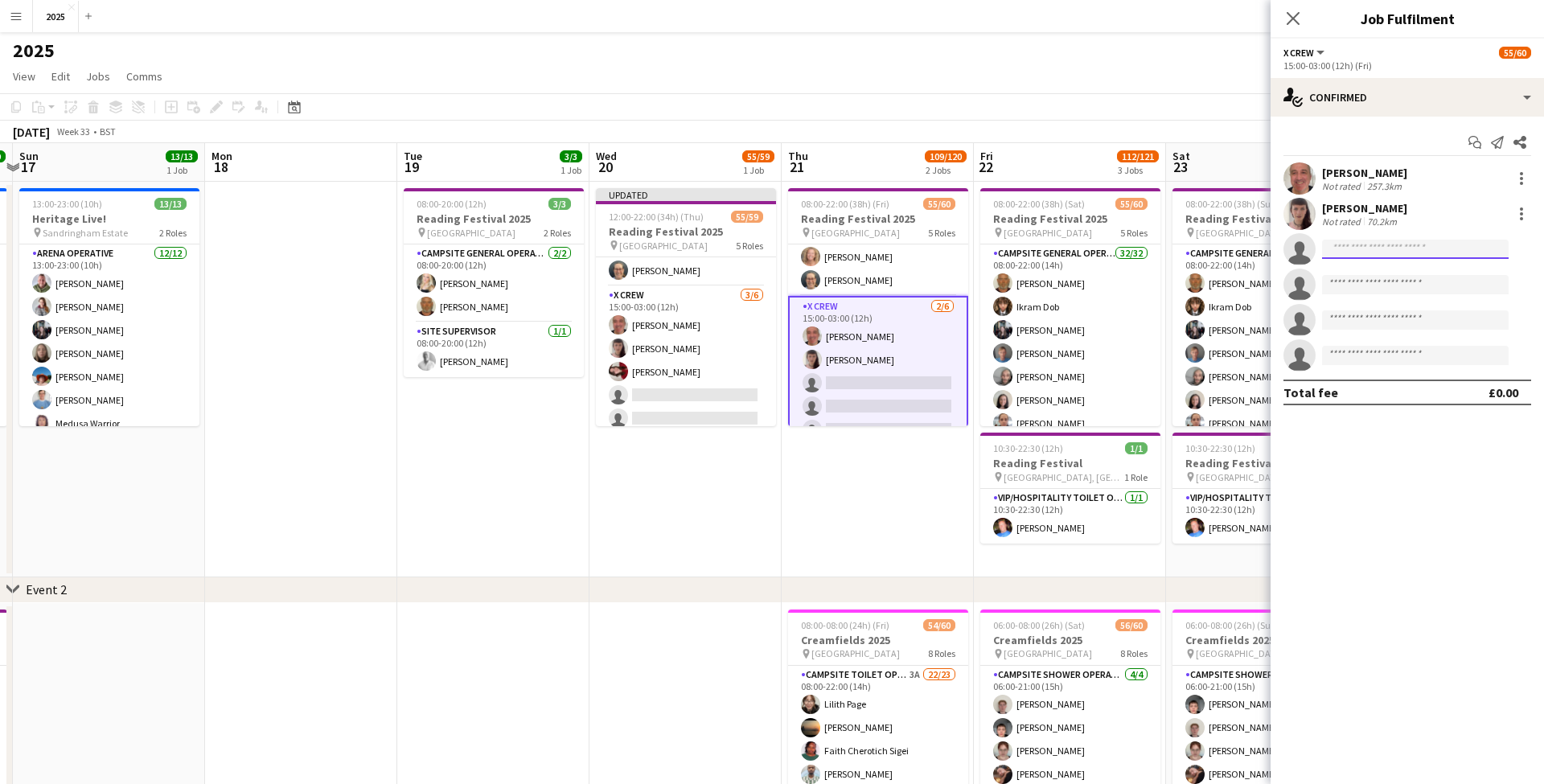
click at [1407, 254] on input at bounding box center [1415, 249] width 186 height 20
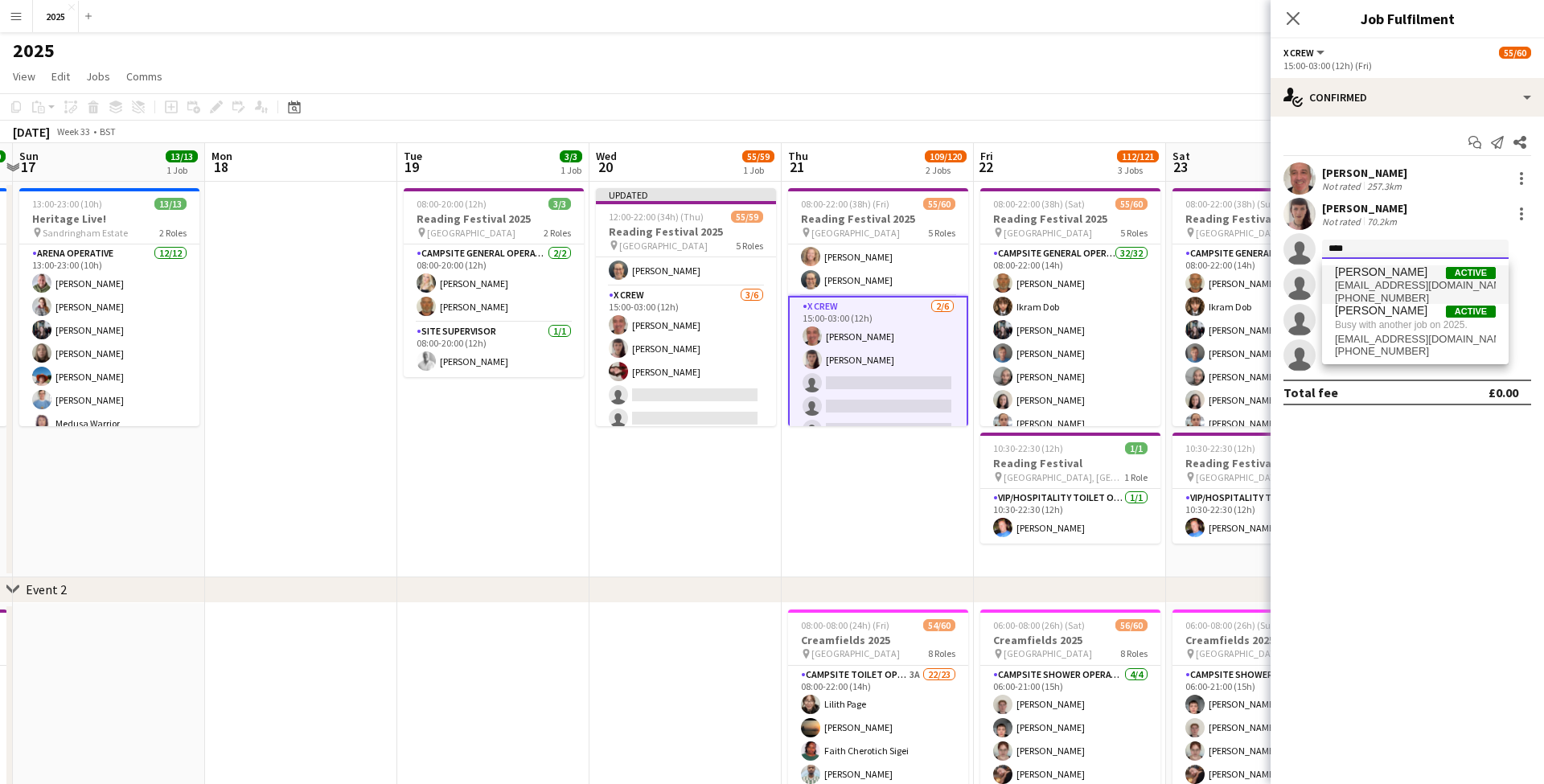
type input "****"
click at [1390, 278] on span "[PERSON_NAME]" at bounding box center [1381, 272] width 92 height 14
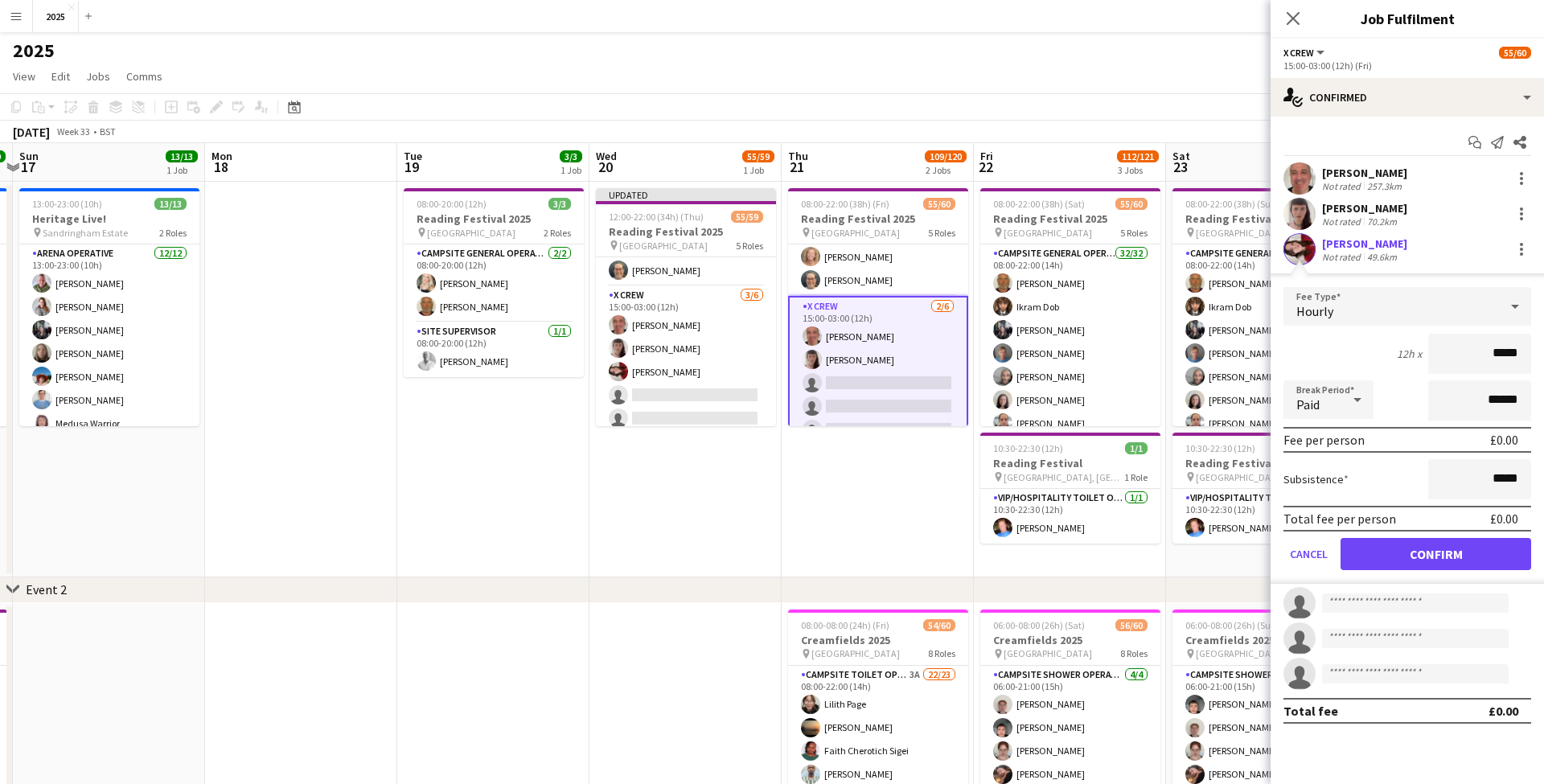
drag, startPoint x: 1388, startPoint y: 550, endPoint x: 1289, endPoint y: 479, distance: 121.8
click at [1388, 550] on button "Confirm" at bounding box center [1436, 554] width 190 height 33
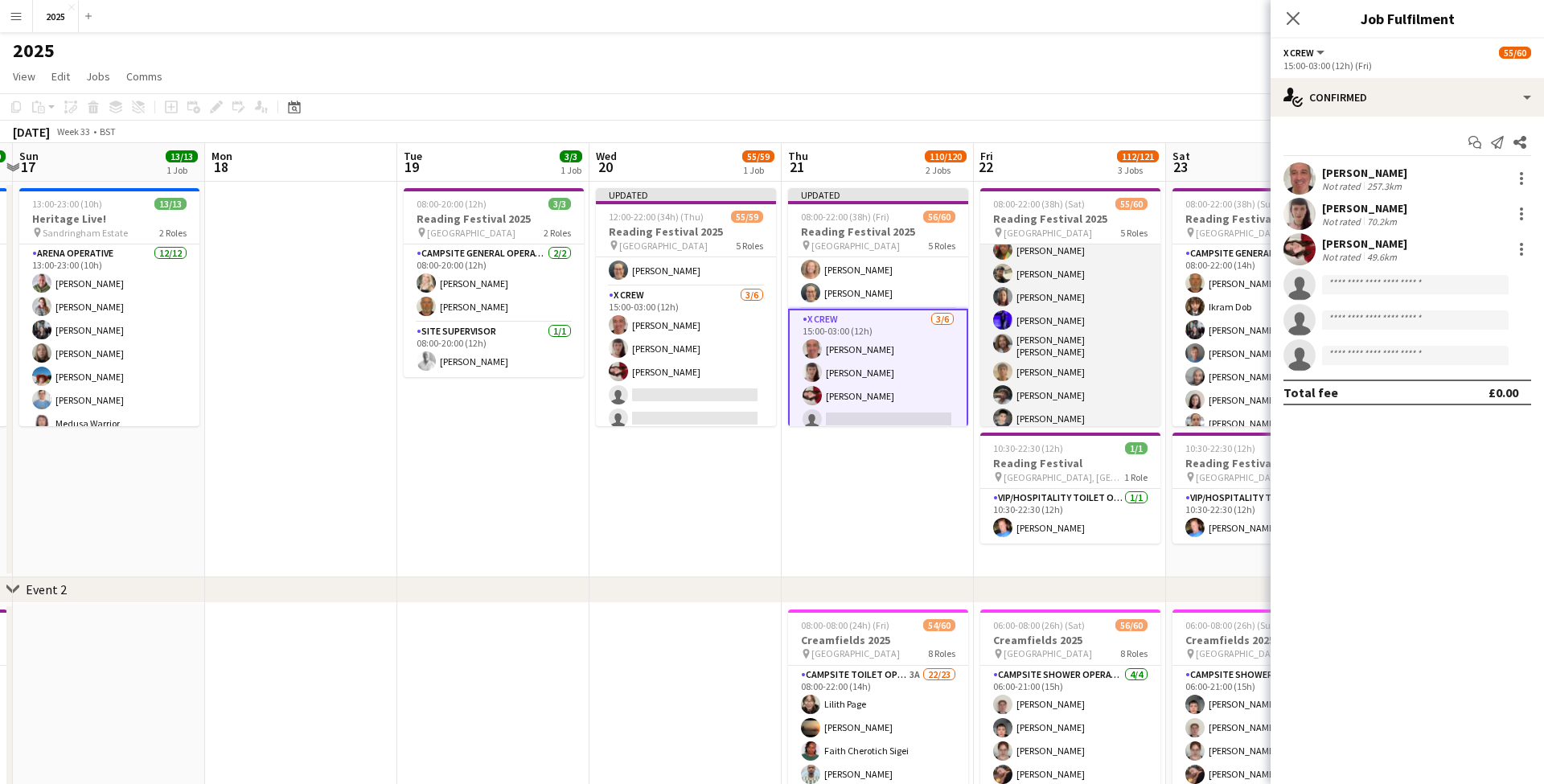
scroll to position [840, 0]
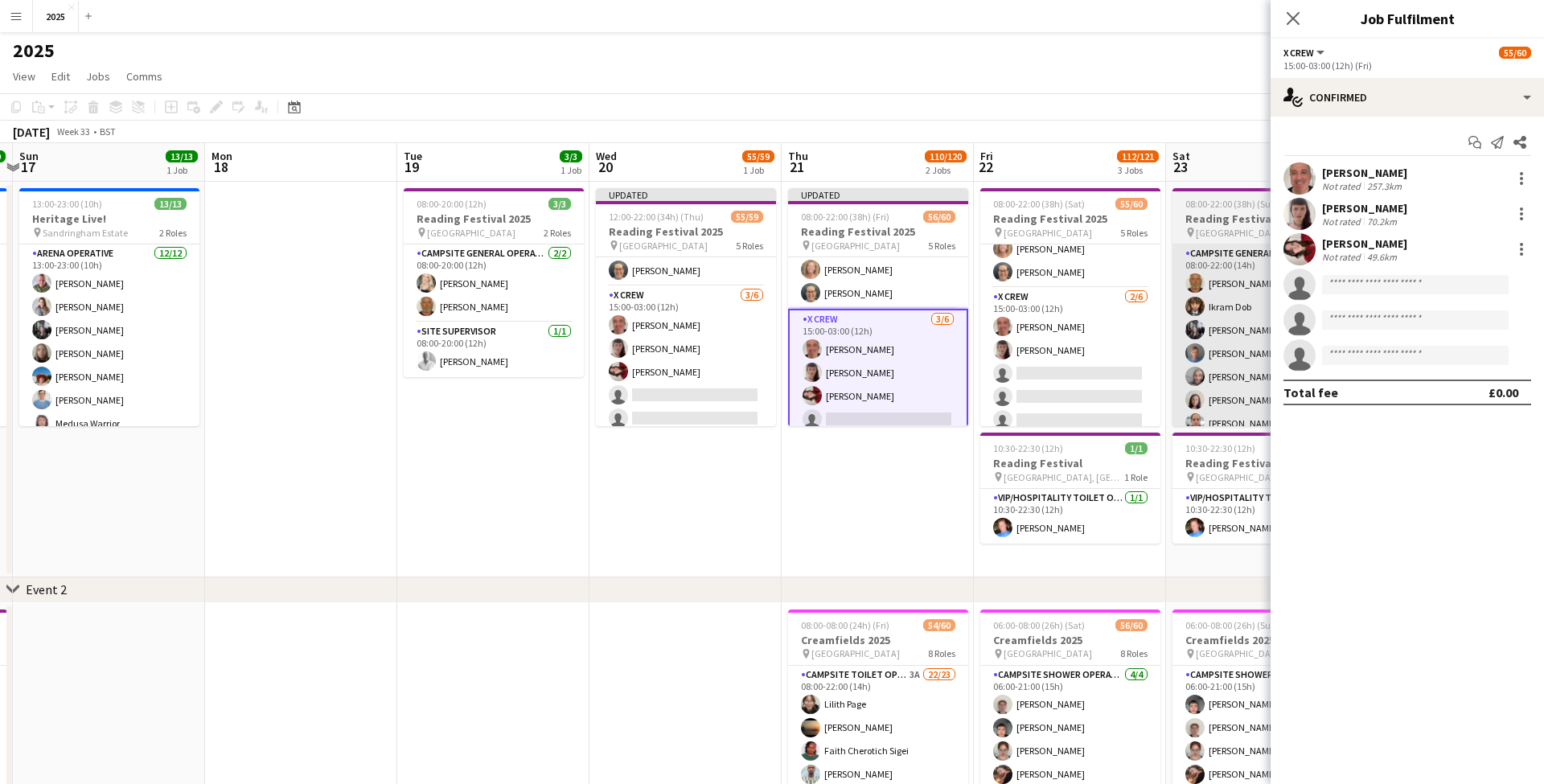
drag, startPoint x: 1070, startPoint y: 365, endPoint x: 1217, endPoint y: 308, distance: 157.7
click at [1071, 365] on app-card-role "X Crew [DATE] 15:00-03:00 (12h) [PERSON_NAME] [PERSON_NAME] single-neutral-acti…" at bounding box center [1069, 374] width 180 height 172
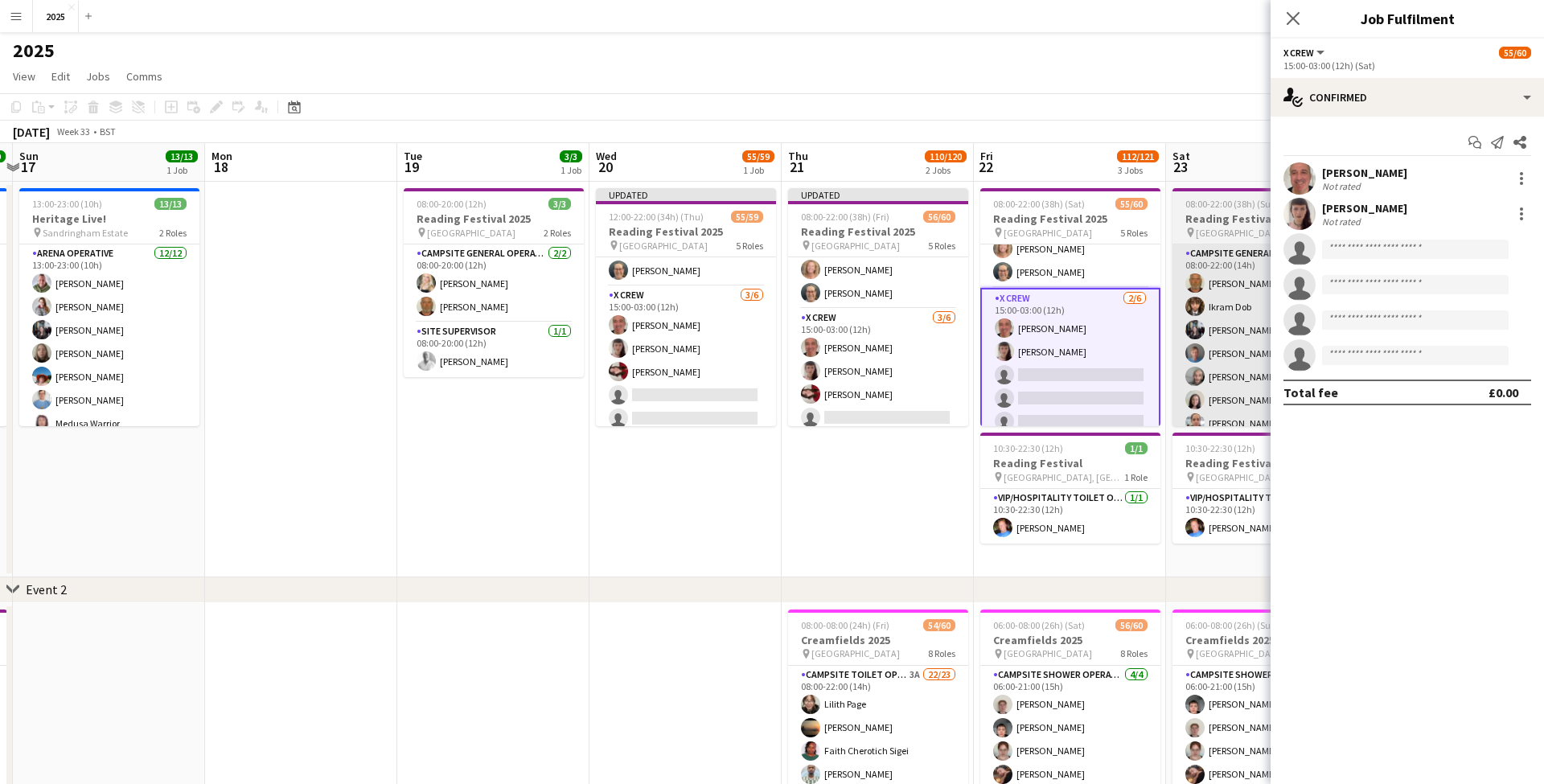
scroll to position [0, 755]
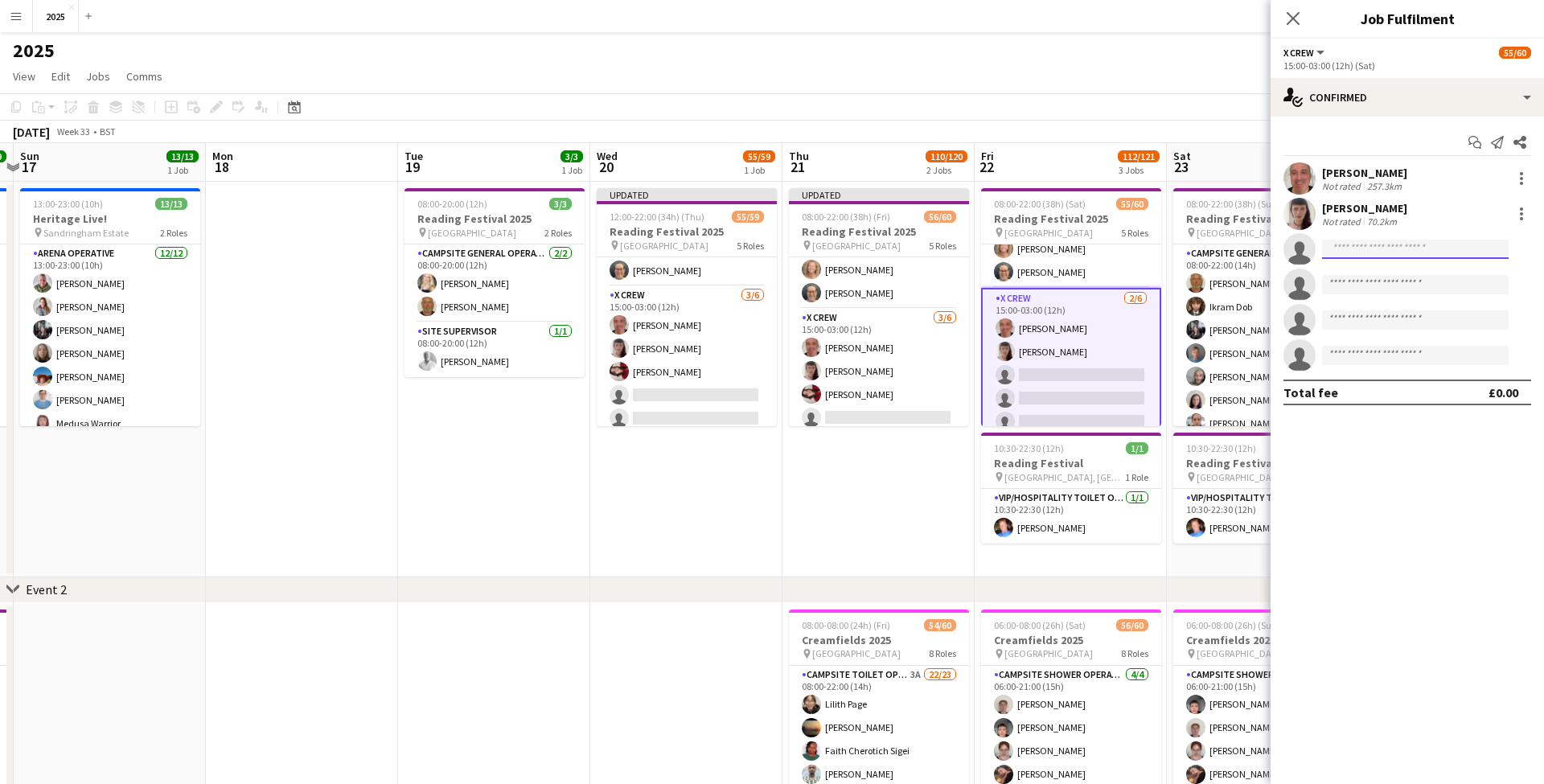
click at [1374, 254] on input at bounding box center [1415, 249] width 186 height 20
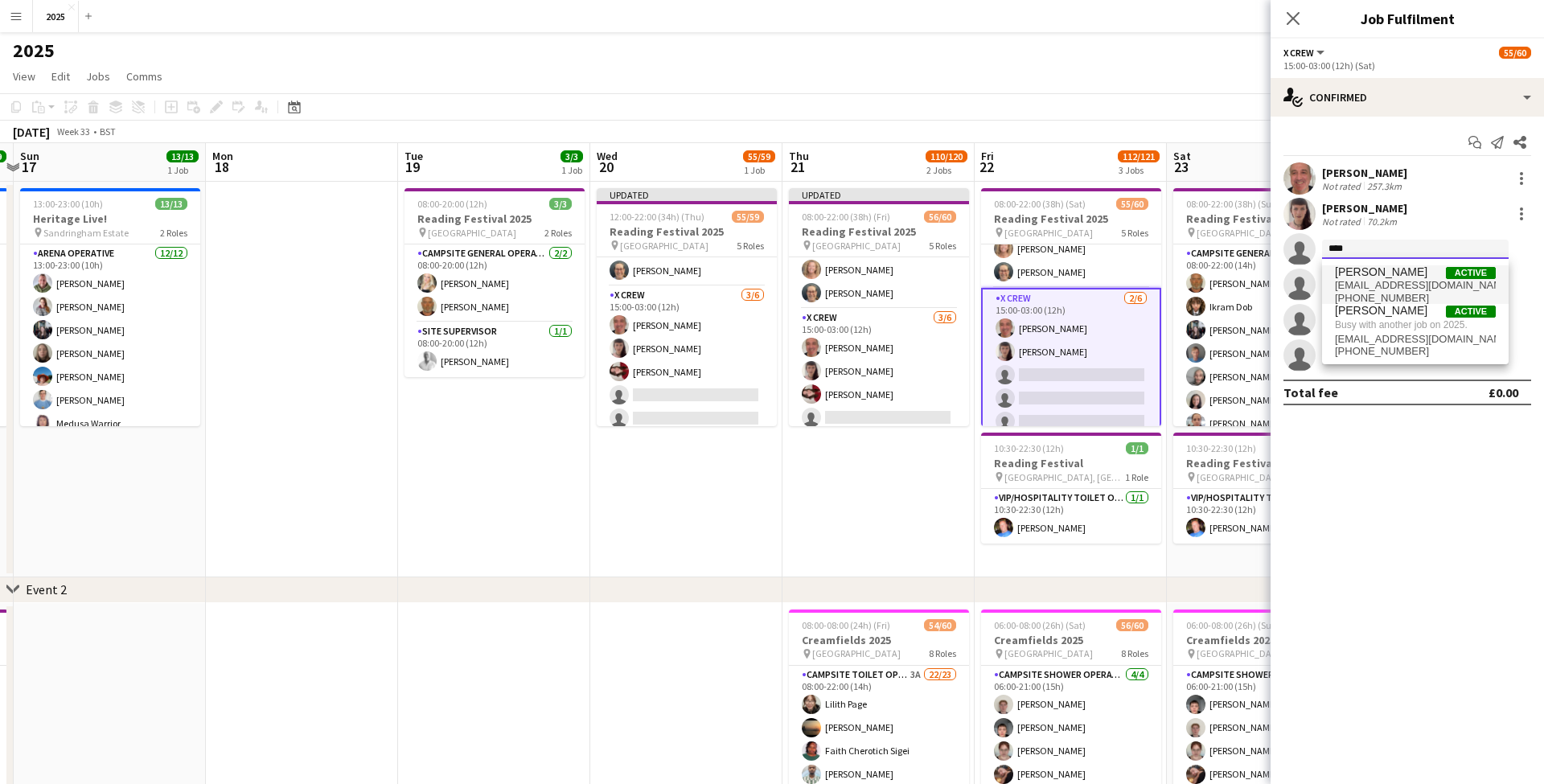
type input "****"
click at [1378, 279] on span "[EMAIL_ADDRESS][DOMAIN_NAME]" at bounding box center [1415, 285] width 161 height 13
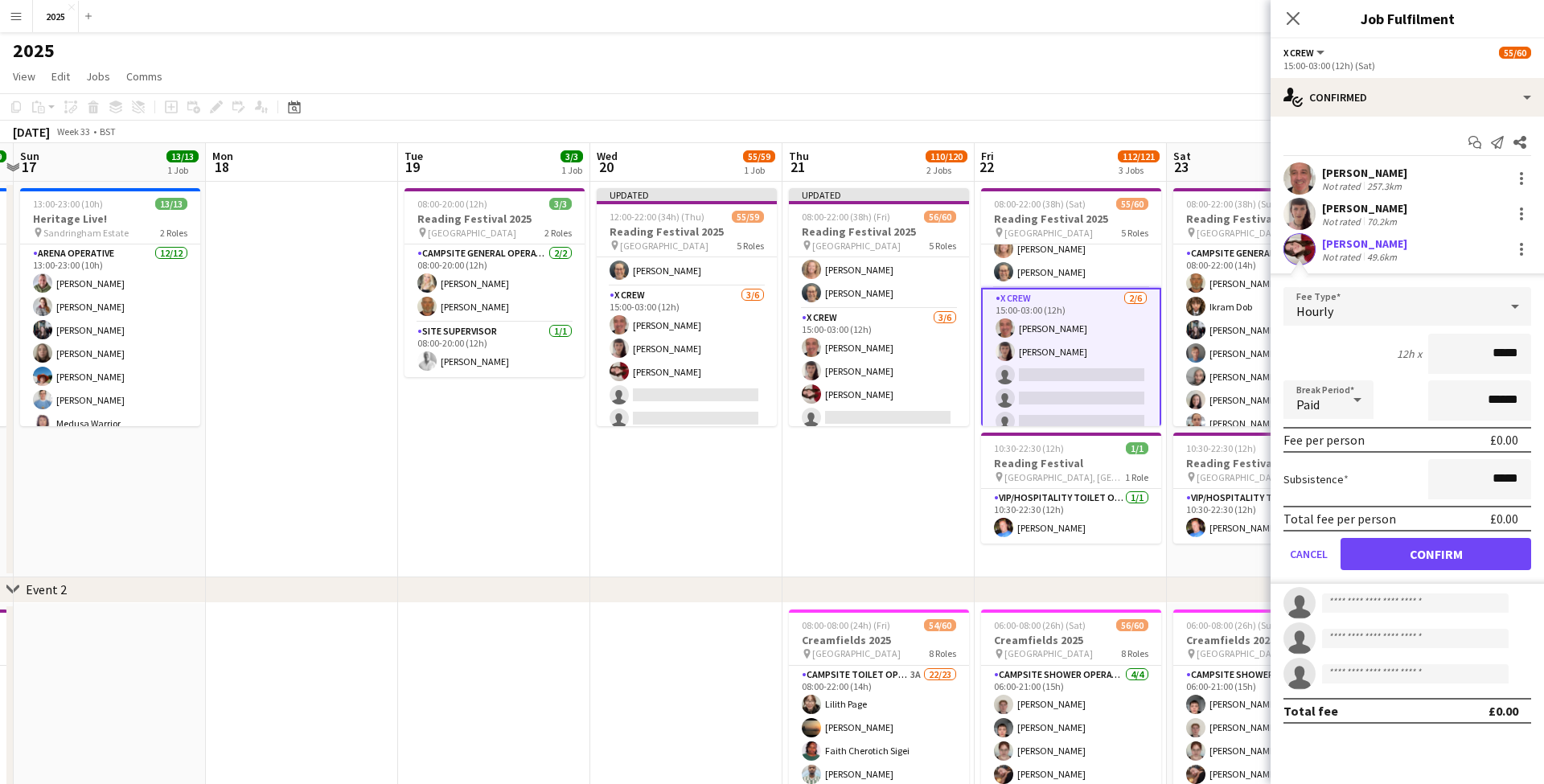
click at [1379, 552] on button "Confirm" at bounding box center [1436, 554] width 190 height 33
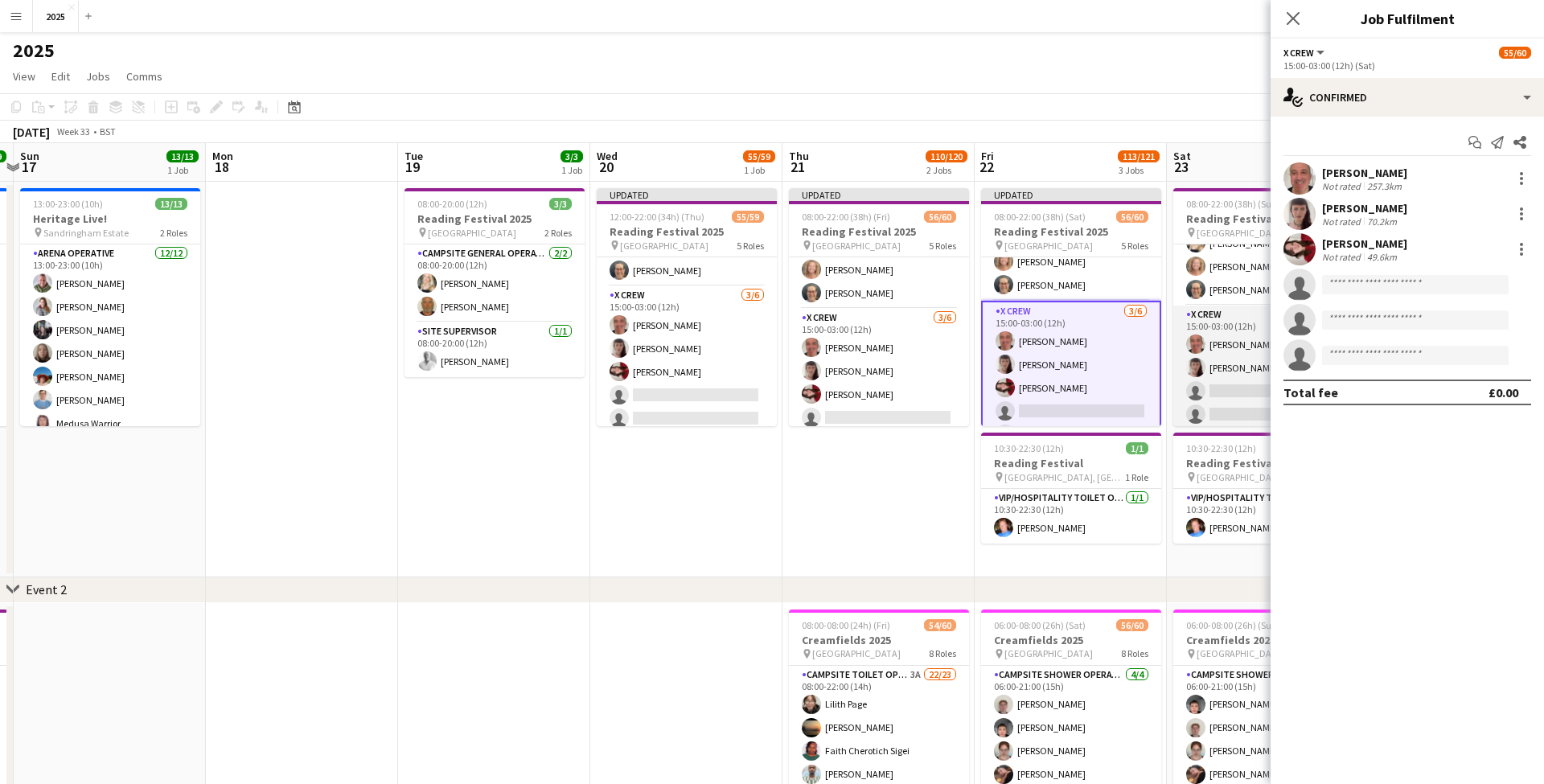
scroll to position [874, 0]
click at [1232, 335] on app-card-role "X Crew [DATE] 15:00-03:00 (12h) [PERSON_NAME] [PERSON_NAME] single-neutral-acti…" at bounding box center [1262, 340] width 180 height 172
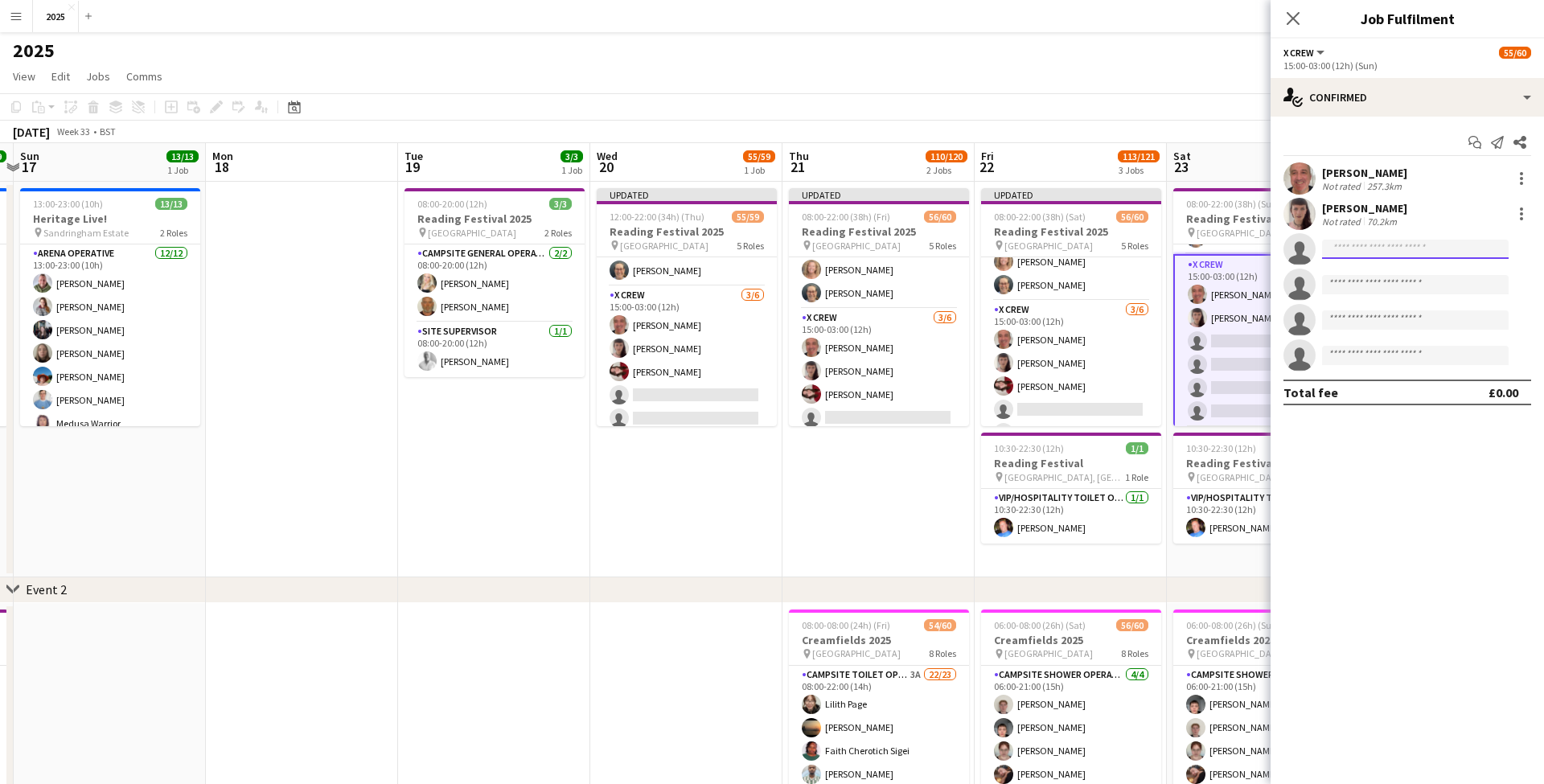
click at [1361, 248] on input at bounding box center [1415, 249] width 186 height 20
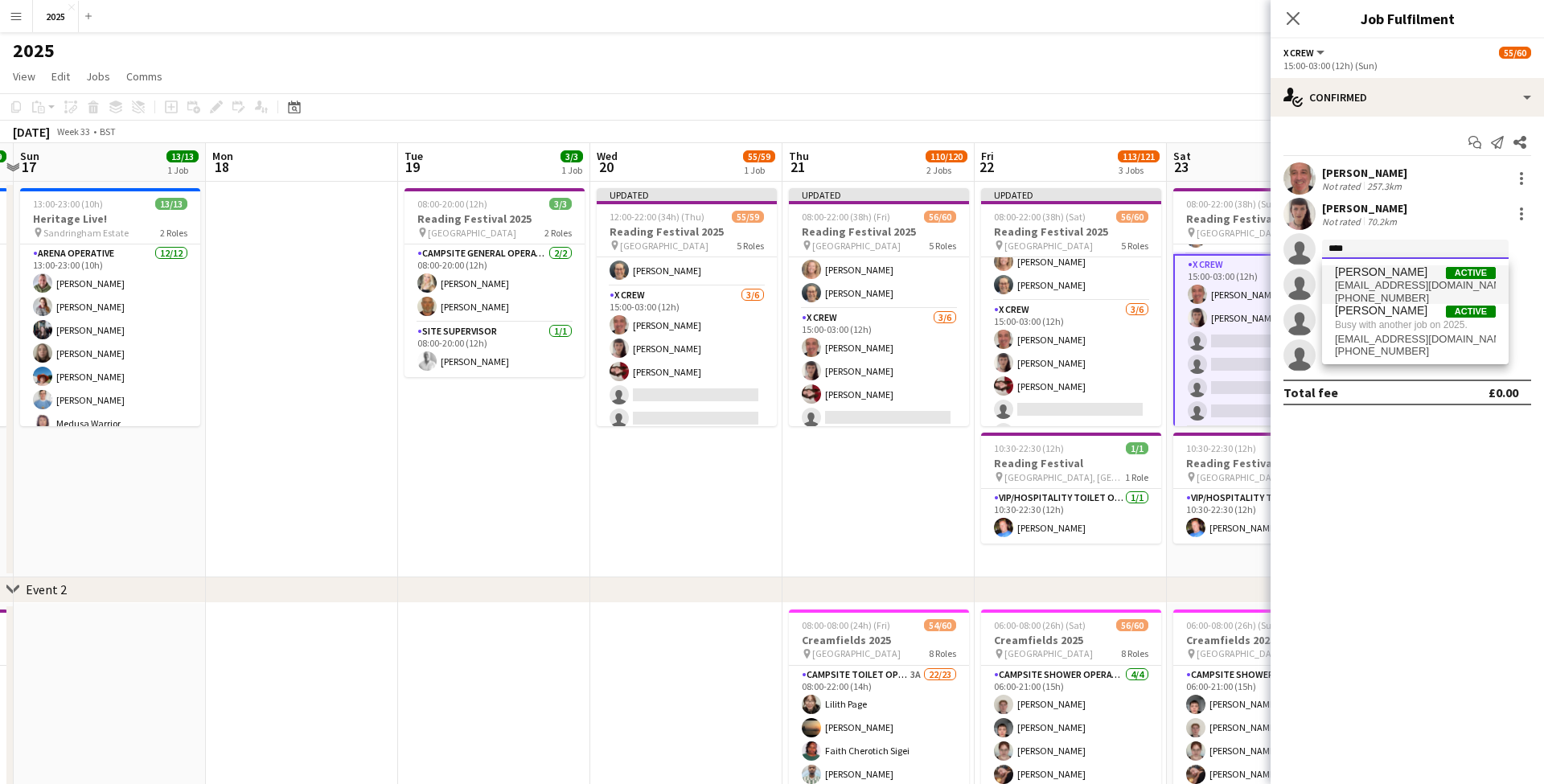
type input "****"
click at [1361, 276] on span "[PERSON_NAME]" at bounding box center [1381, 272] width 92 height 14
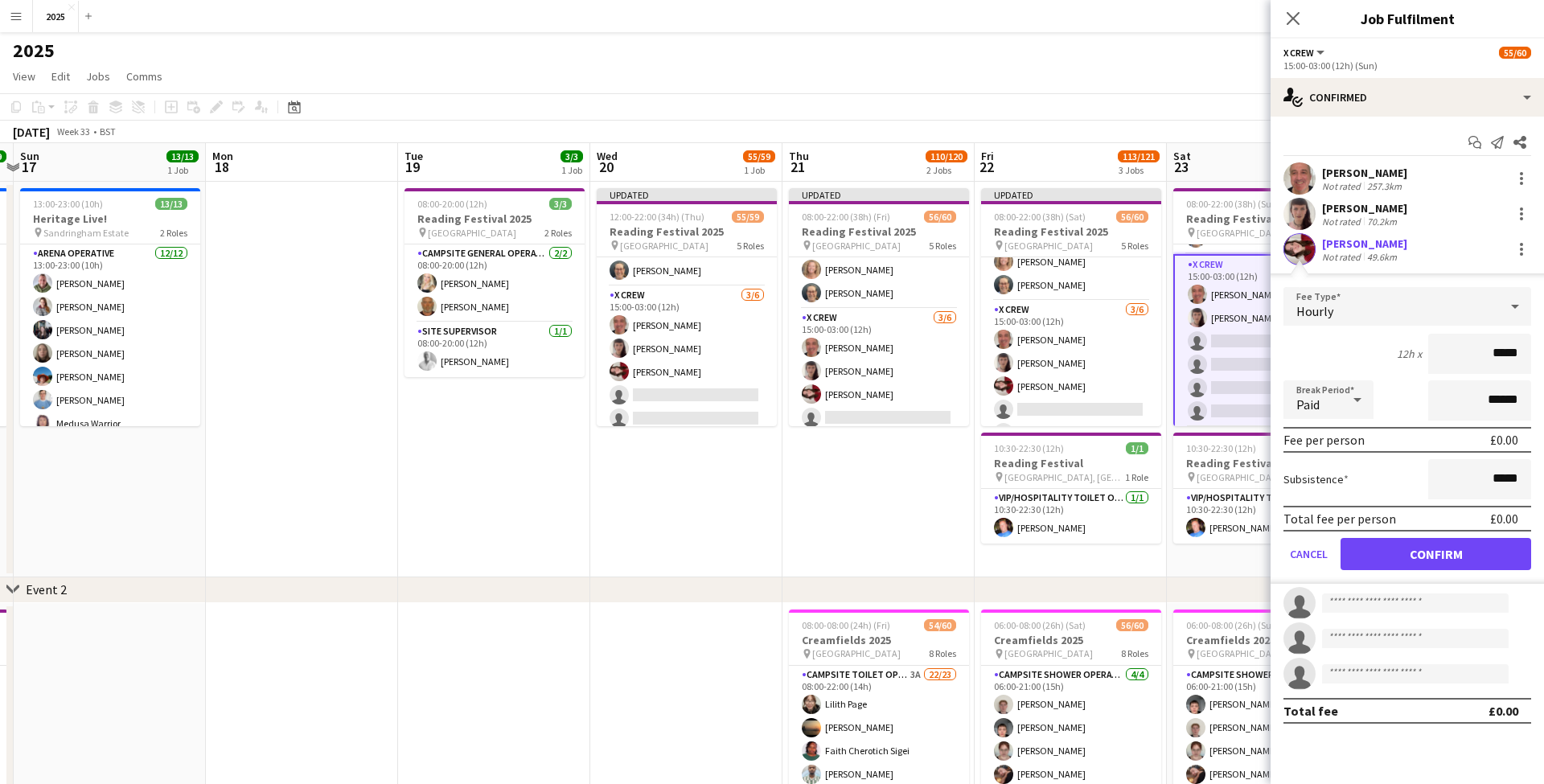
drag, startPoint x: 1382, startPoint y: 557, endPoint x: 1302, endPoint y: 320, distance: 250.1
click at [1382, 556] on button "Confirm" at bounding box center [1436, 554] width 190 height 33
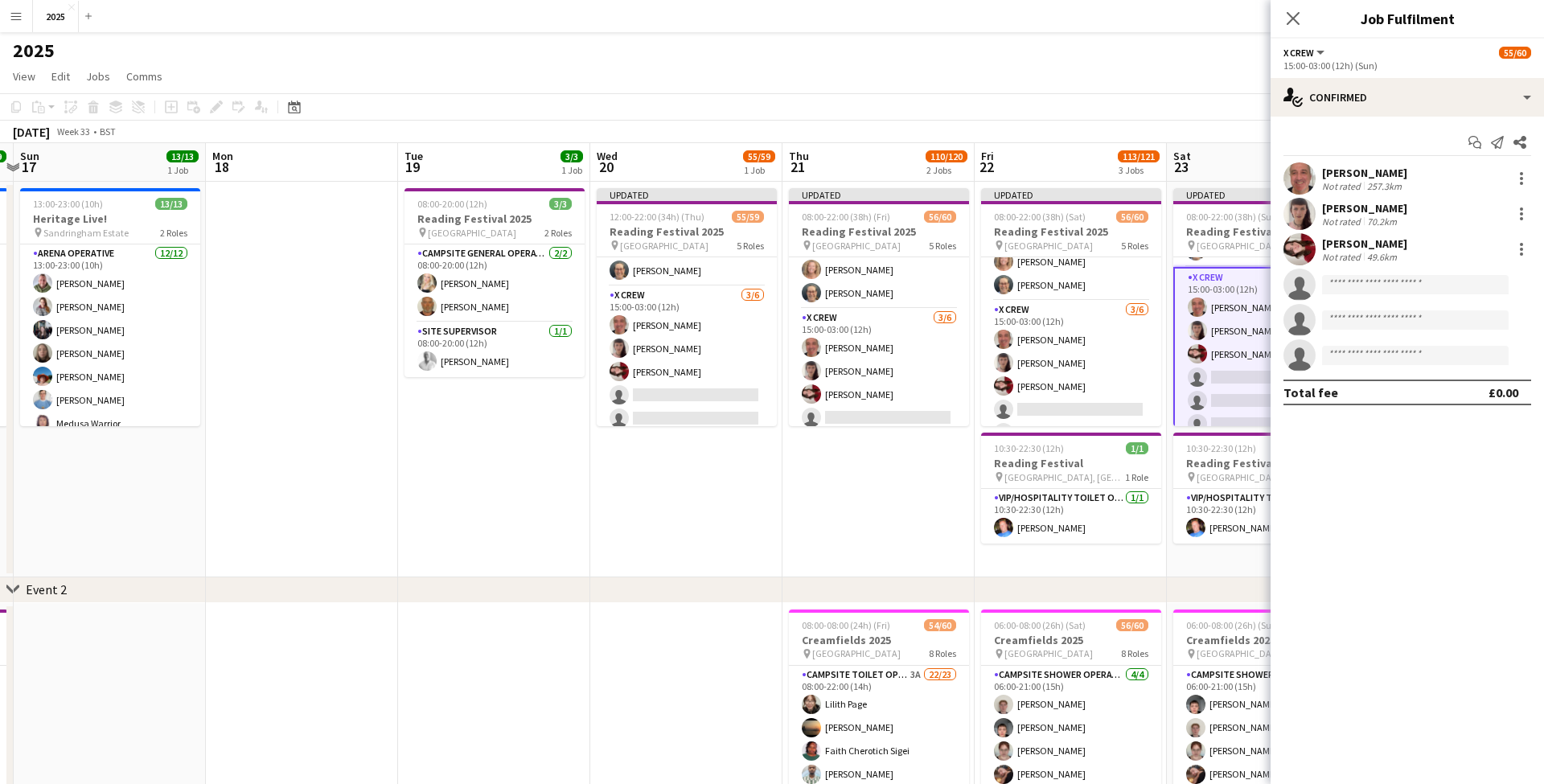
click at [1292, 20] on icon at bounding box center [1293, 19] width 13 height 13
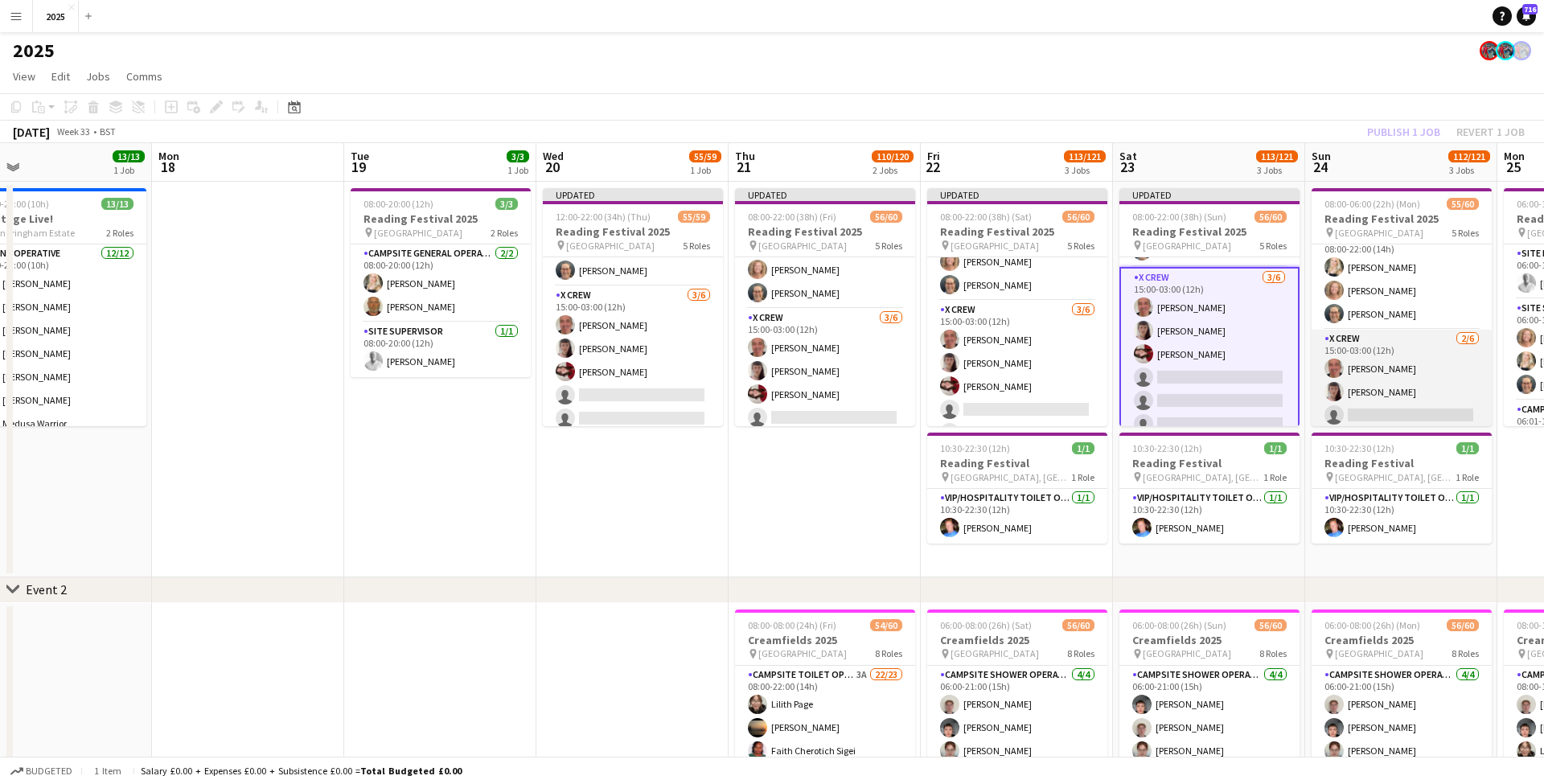
scroll to position [830, 0]
click at [1390, 377] on app-card-role "X Crew [DATE] 15:00-03:00 (12h) [PERSON_NAME] [PERSON_NAME] single-neutral-acti…" at bounding box center [1401, 384] width 180 height 172
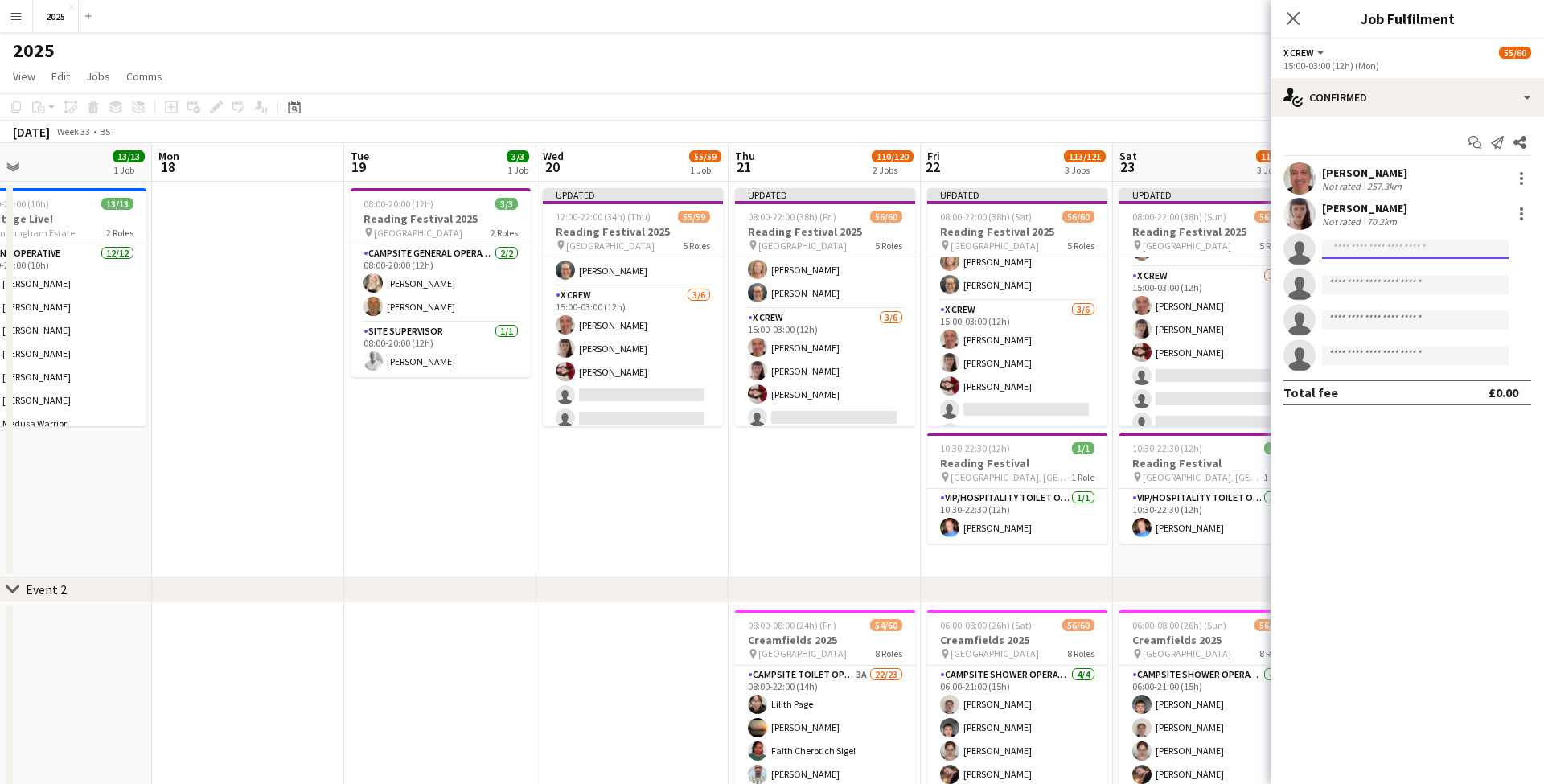
click at [1362, 249] on input at bounding box center [1415, 249] width 186 height 20
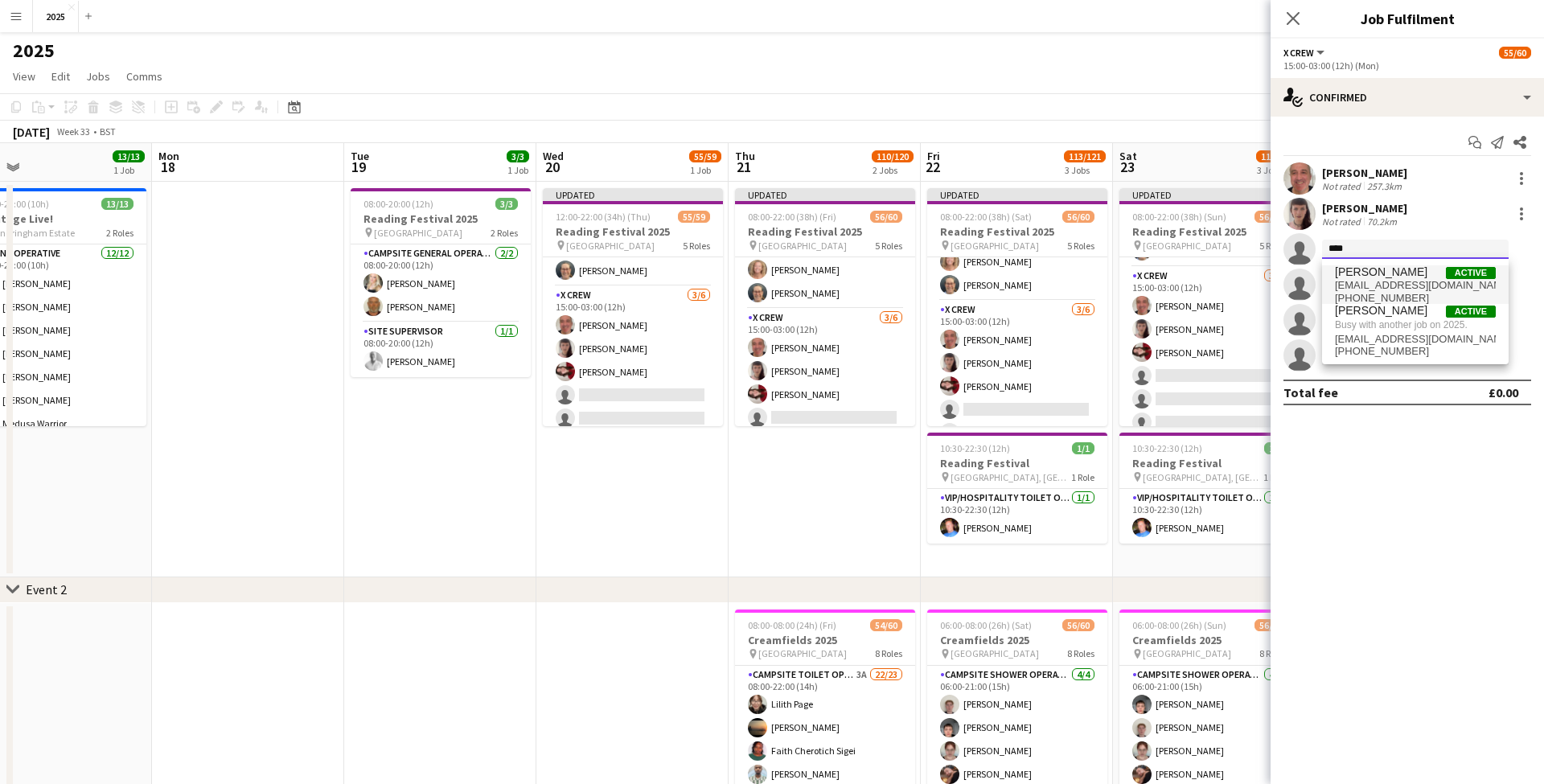
type input "****"
click at [1367, 289] on span "[EMAIL_ADDRESS][DOMAIN_NAME]" at bounding box center [1415, 285] width 161 height 13
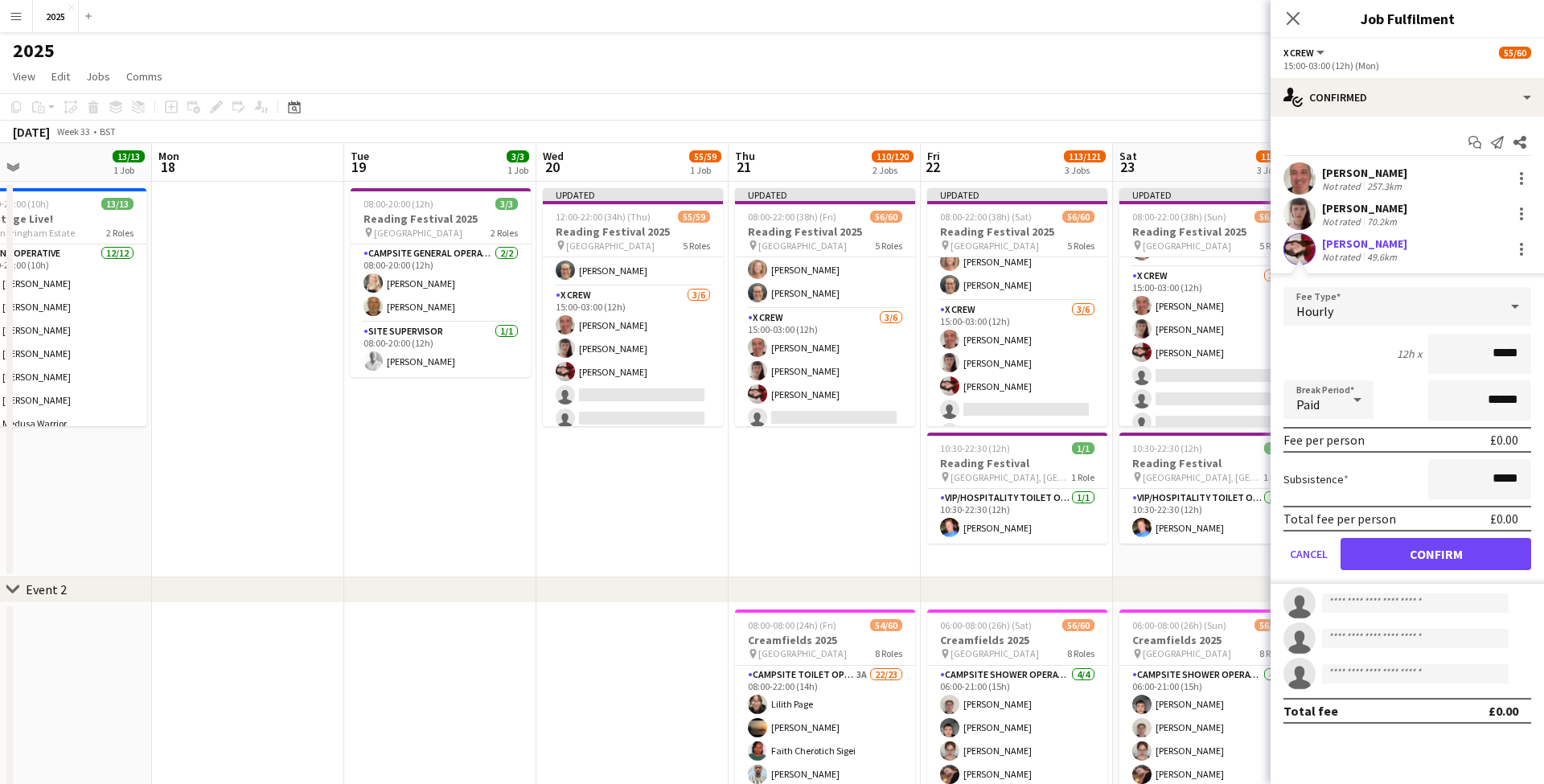
click at [1372, 553] on button "Confirm" at bounding box center [1436, 554] width 190 height 33
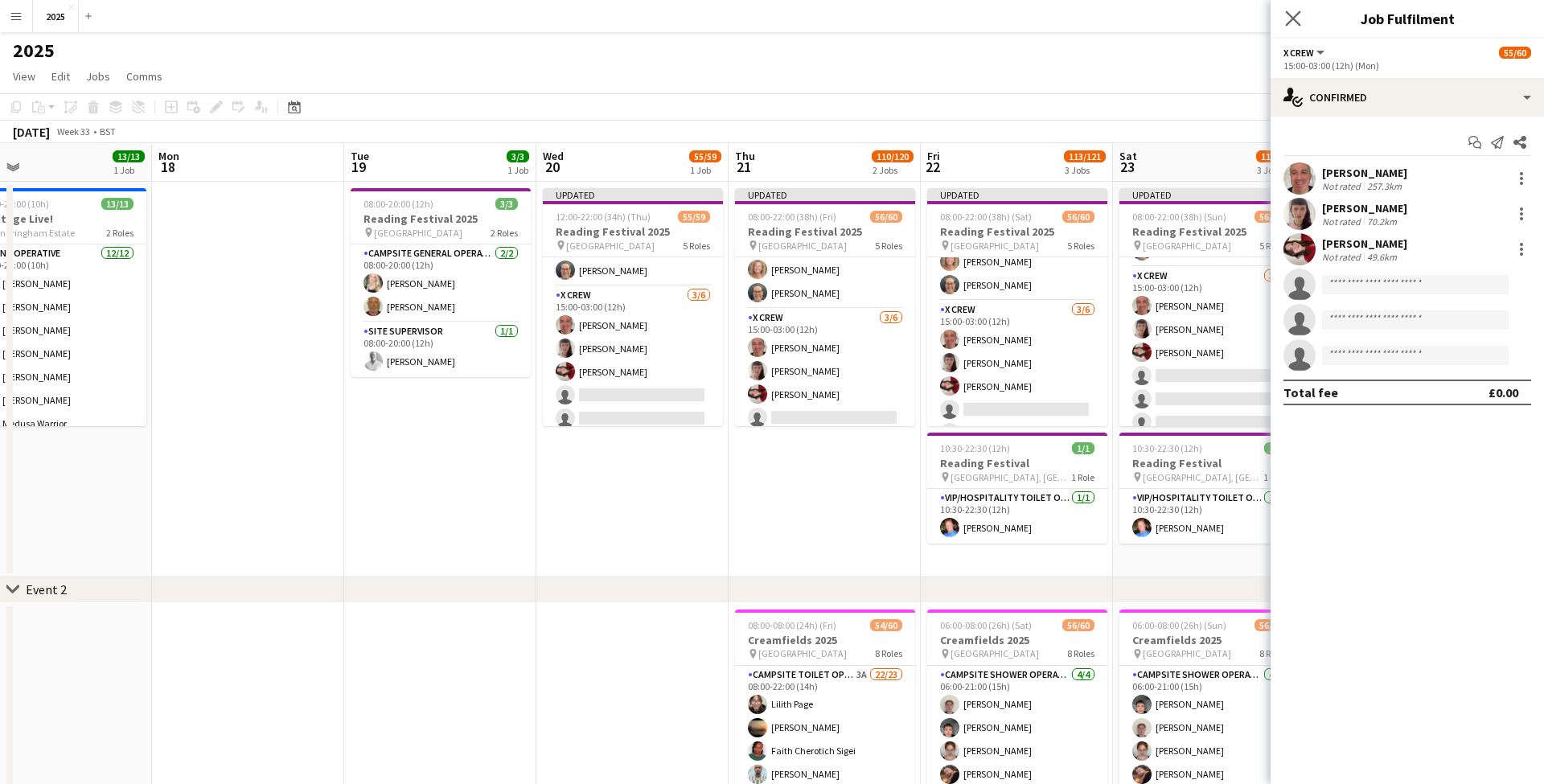
click at [1301, 21] on icon "Close pop-in" at bounding box center [1292, 18] width 15 height 15
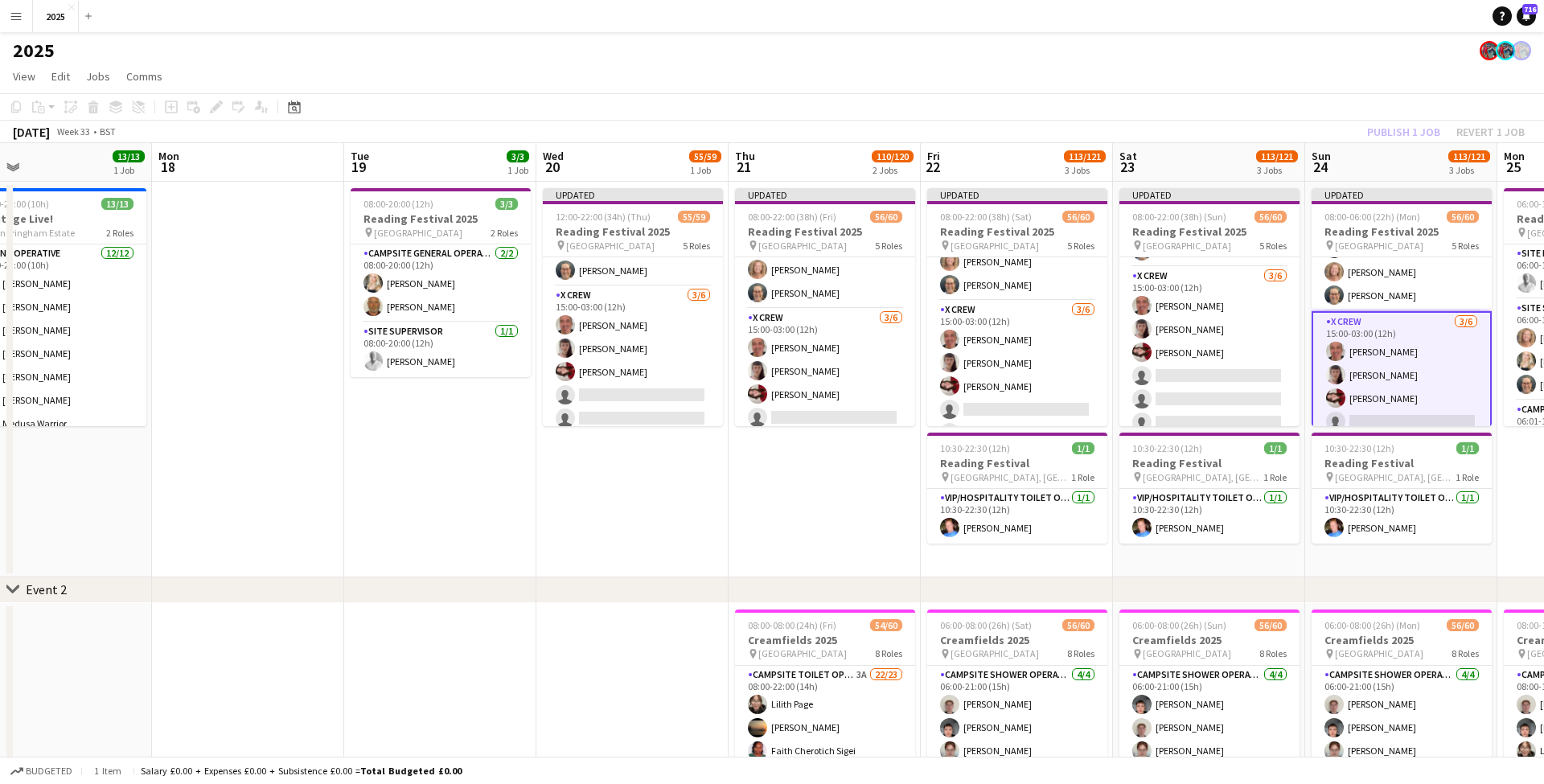
click at [815, 529] on app-date-cell "Updated 08:00-22:00 (38h) (Fri) 56/60 Reading Festival 2025 pin Richfield Avenu…" at bounding box center [824, 379] width 192 height 395
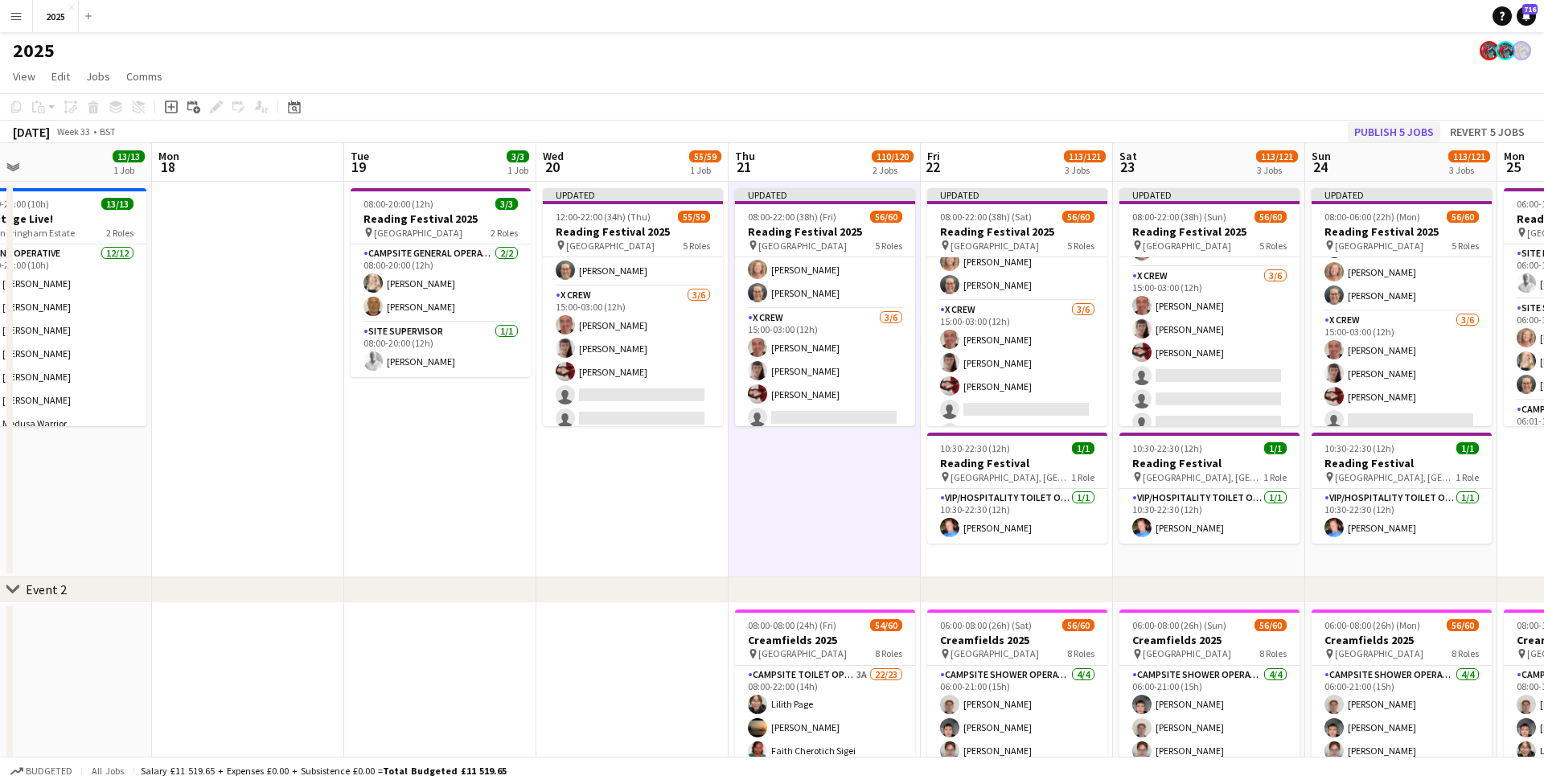
click at [1417, 132] on button "Publish 5 jobs" at bounding box center [1394, 131] width 92 height 21
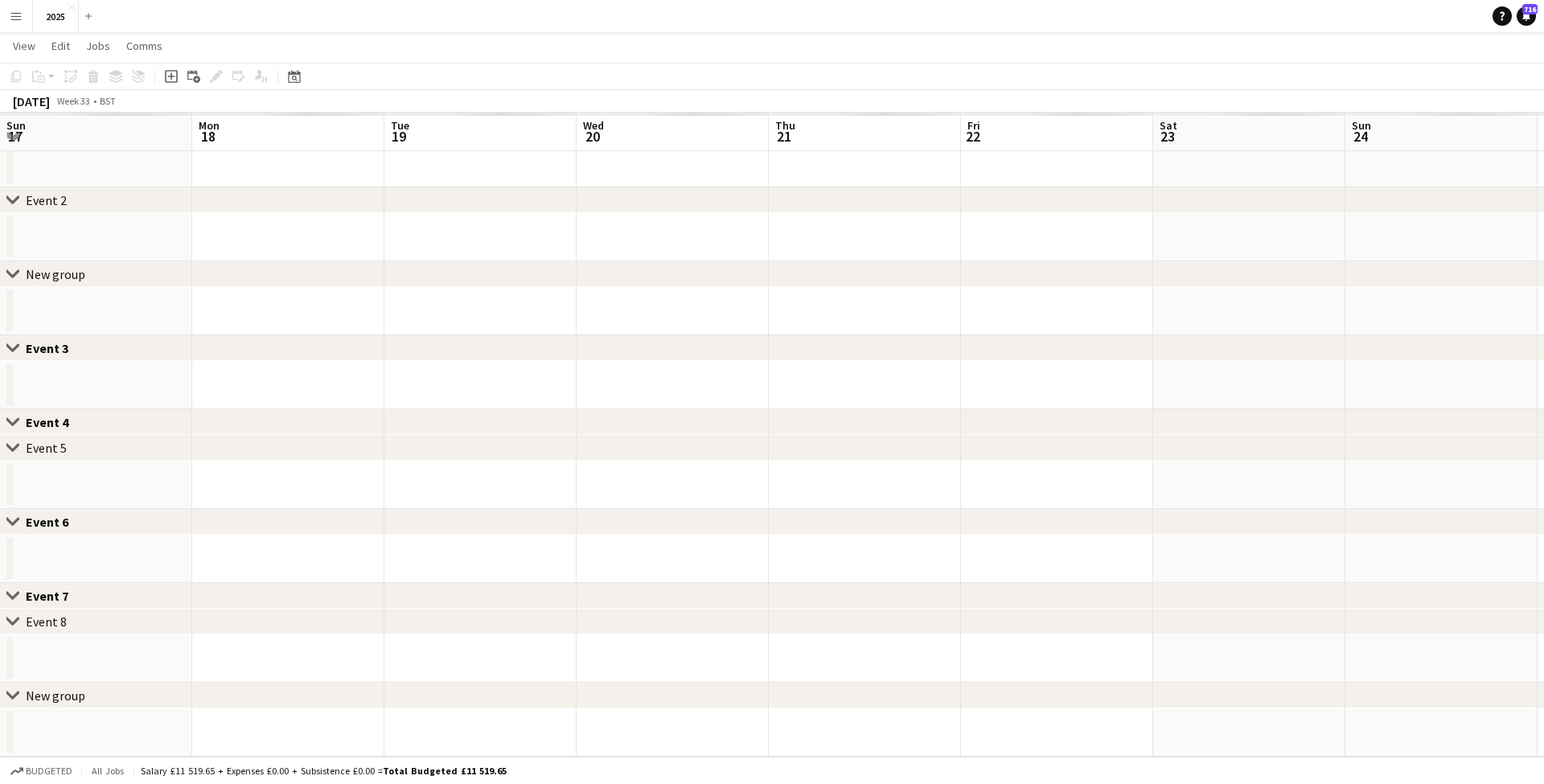
scroll to position [41, 0]
